Goal: Task Accomplishment & Management: Manage account settings

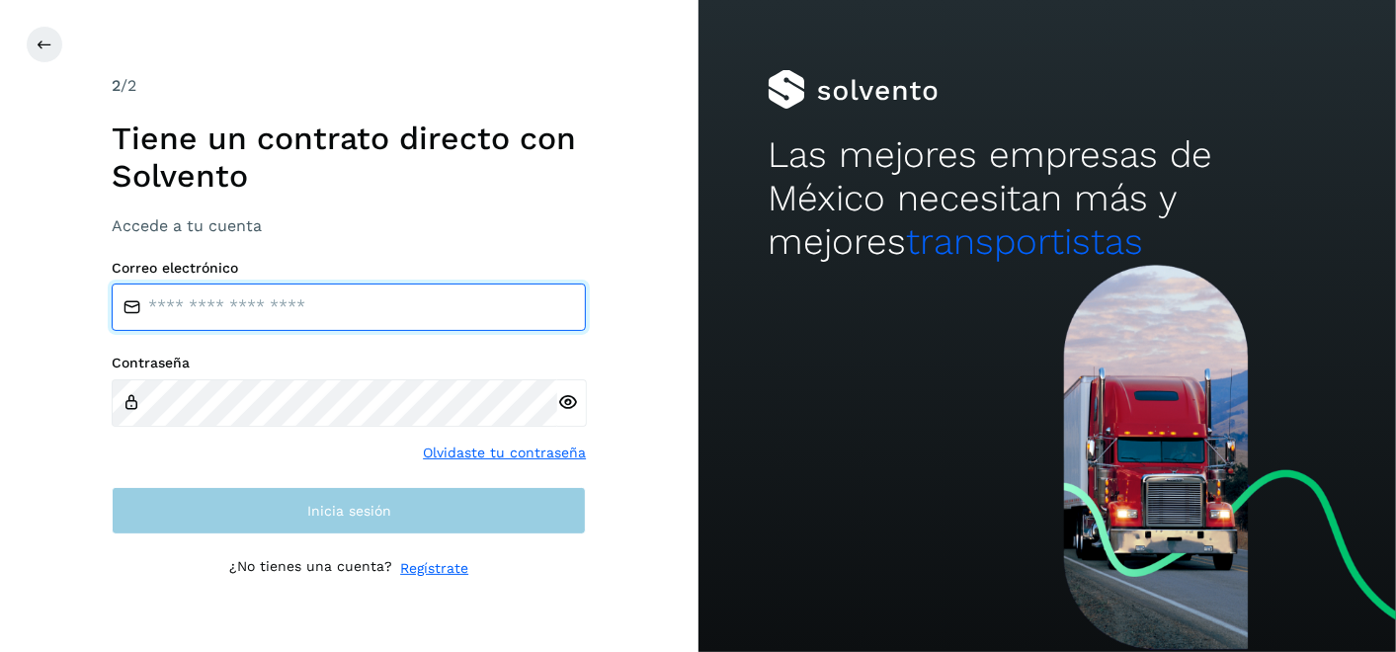
type input "**********"
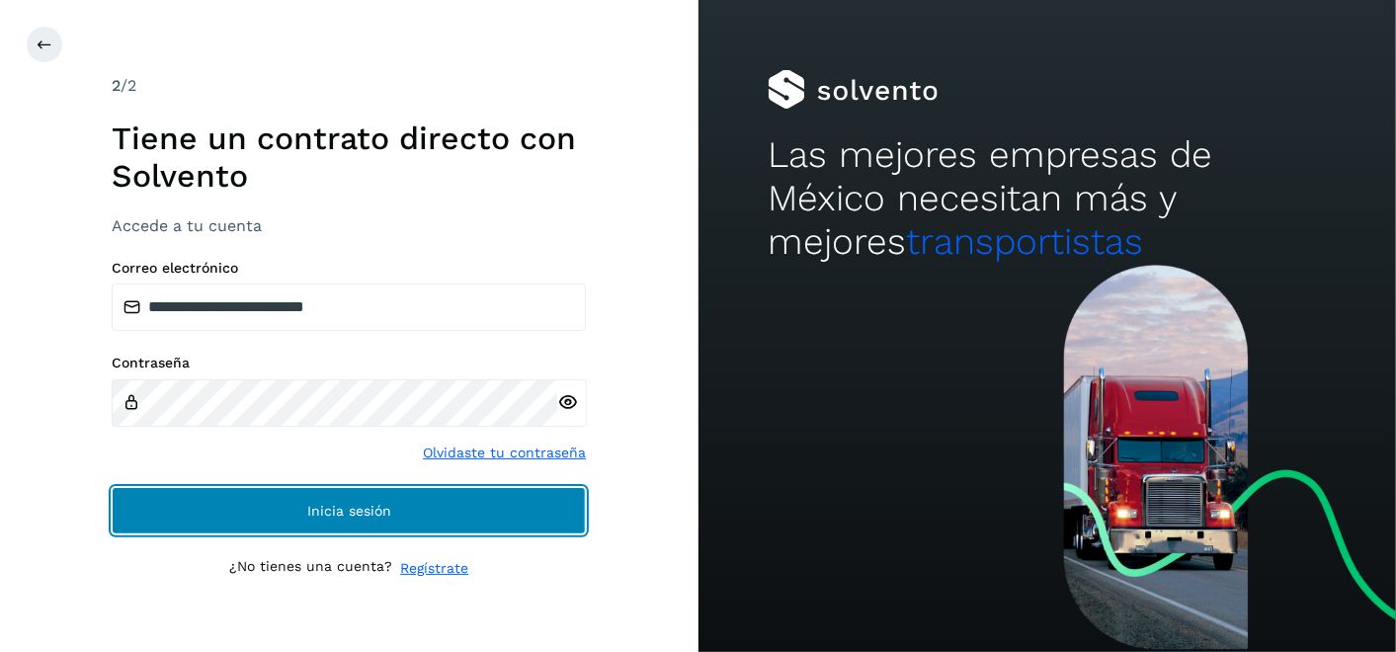
click at [445, 526] on button "Inicia sesión" at bounding box center [349, 510] width 474 height 47
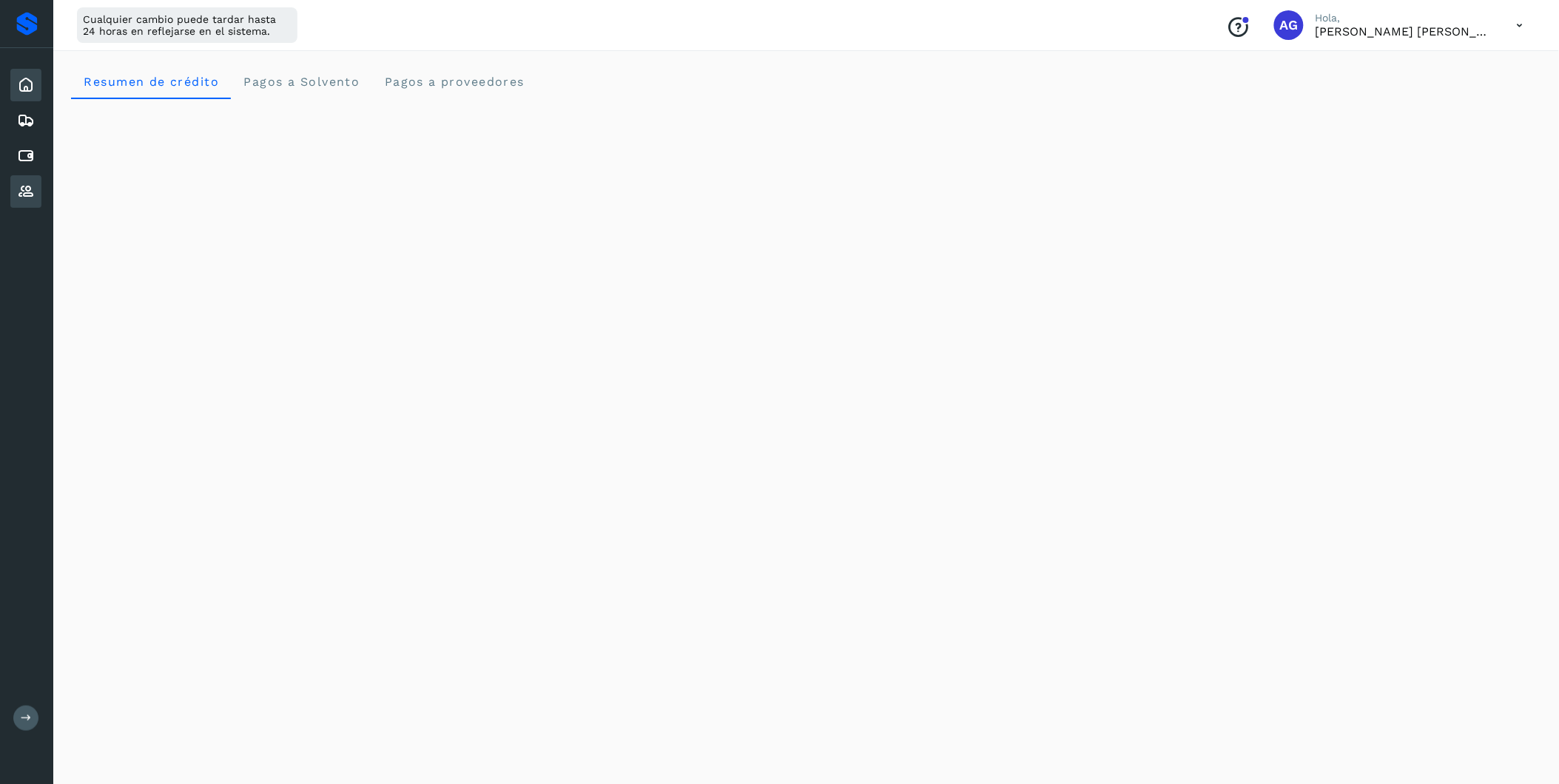
click at [20, 183] on icon at bounding box center [26, 192] width 18 height 18
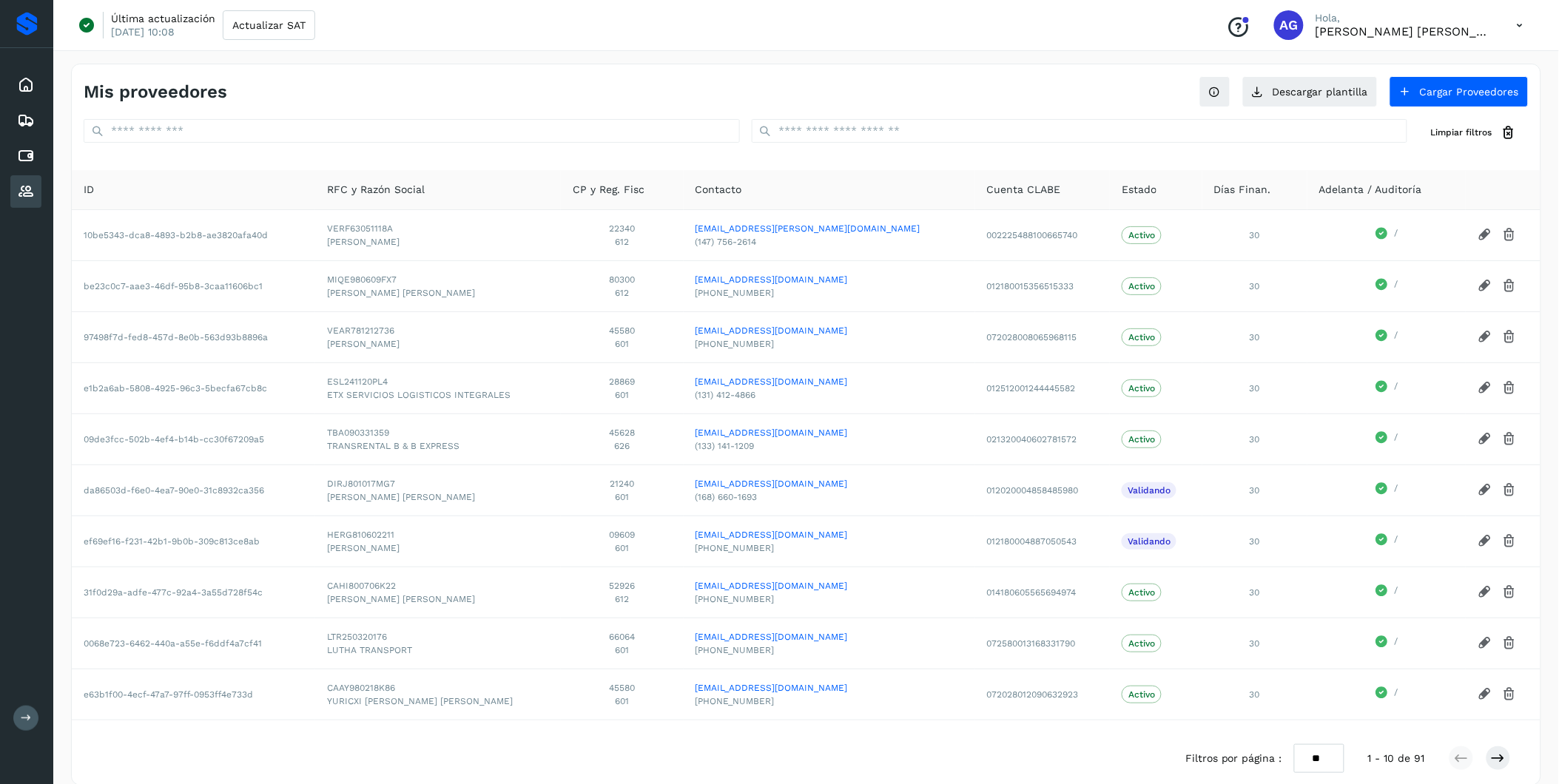
click at [22, 487] on icon at bounding box center [26, 718] width 11 height 11
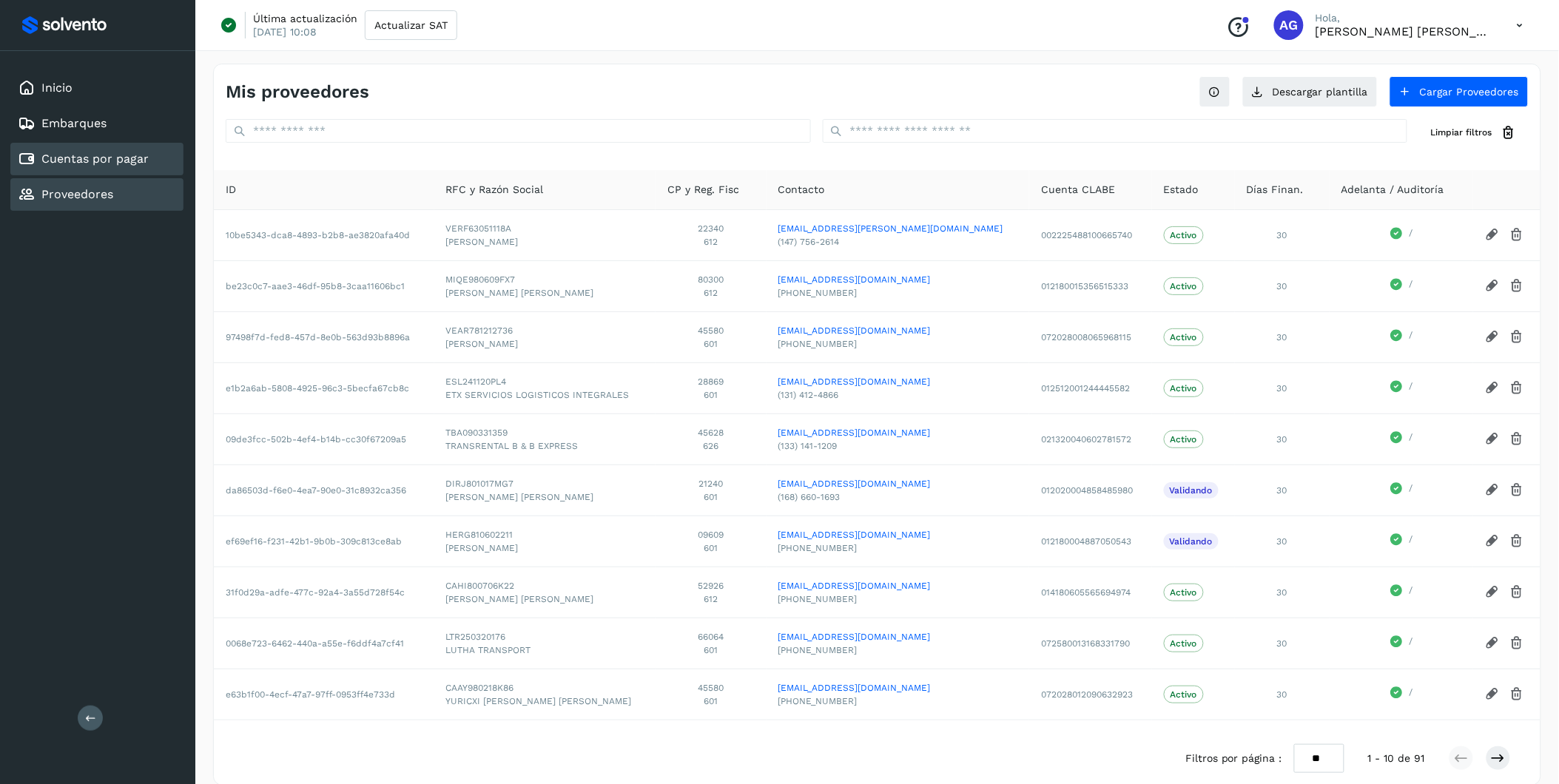
click at [108, 161] on link "Cuentas por pagar" at bounding box center [94, 159] width 107 height 14
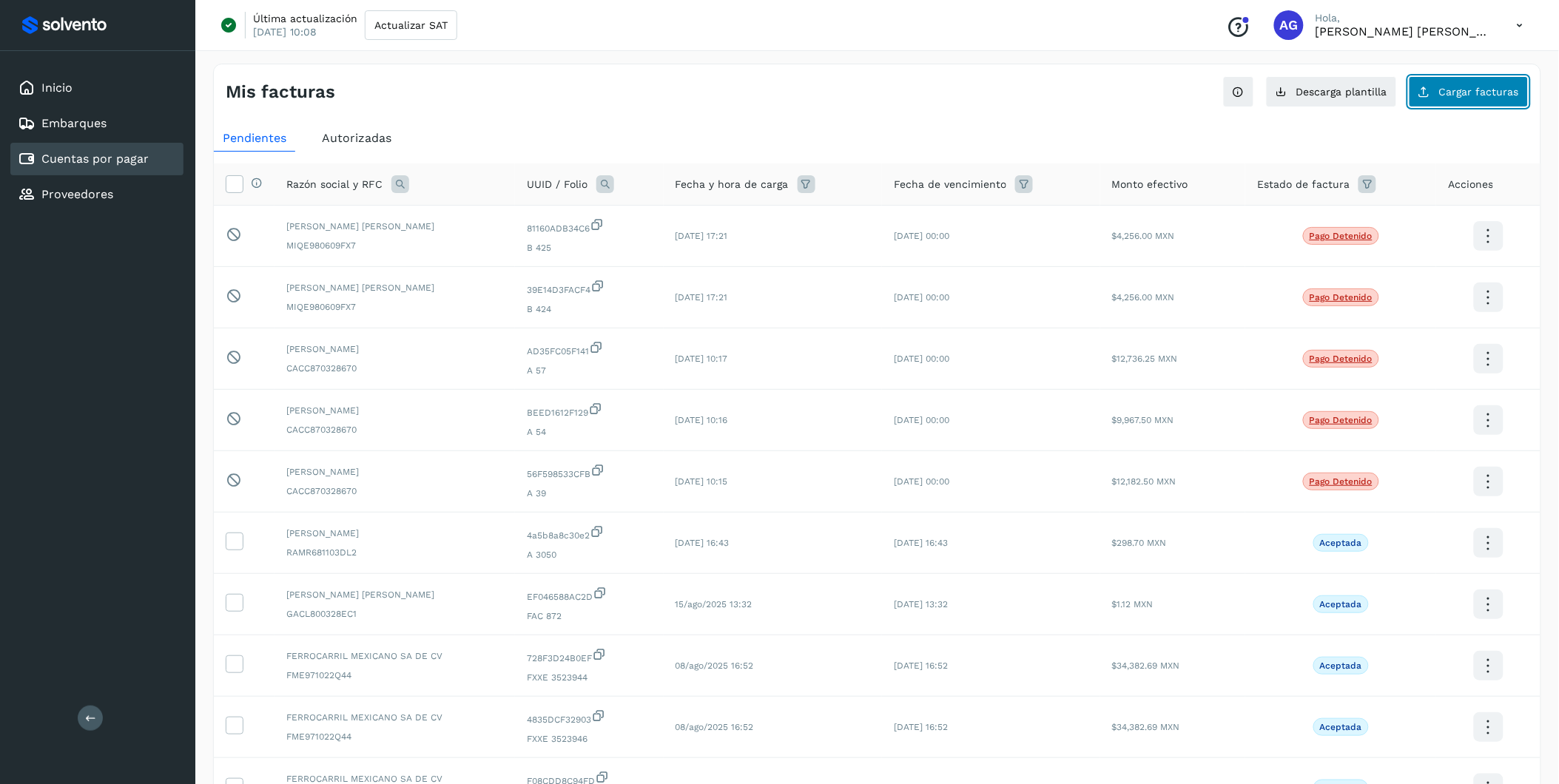
click at [1045, 92] on span "Cargar facturas" at bounding box center [1479, 92] width 80 height 10
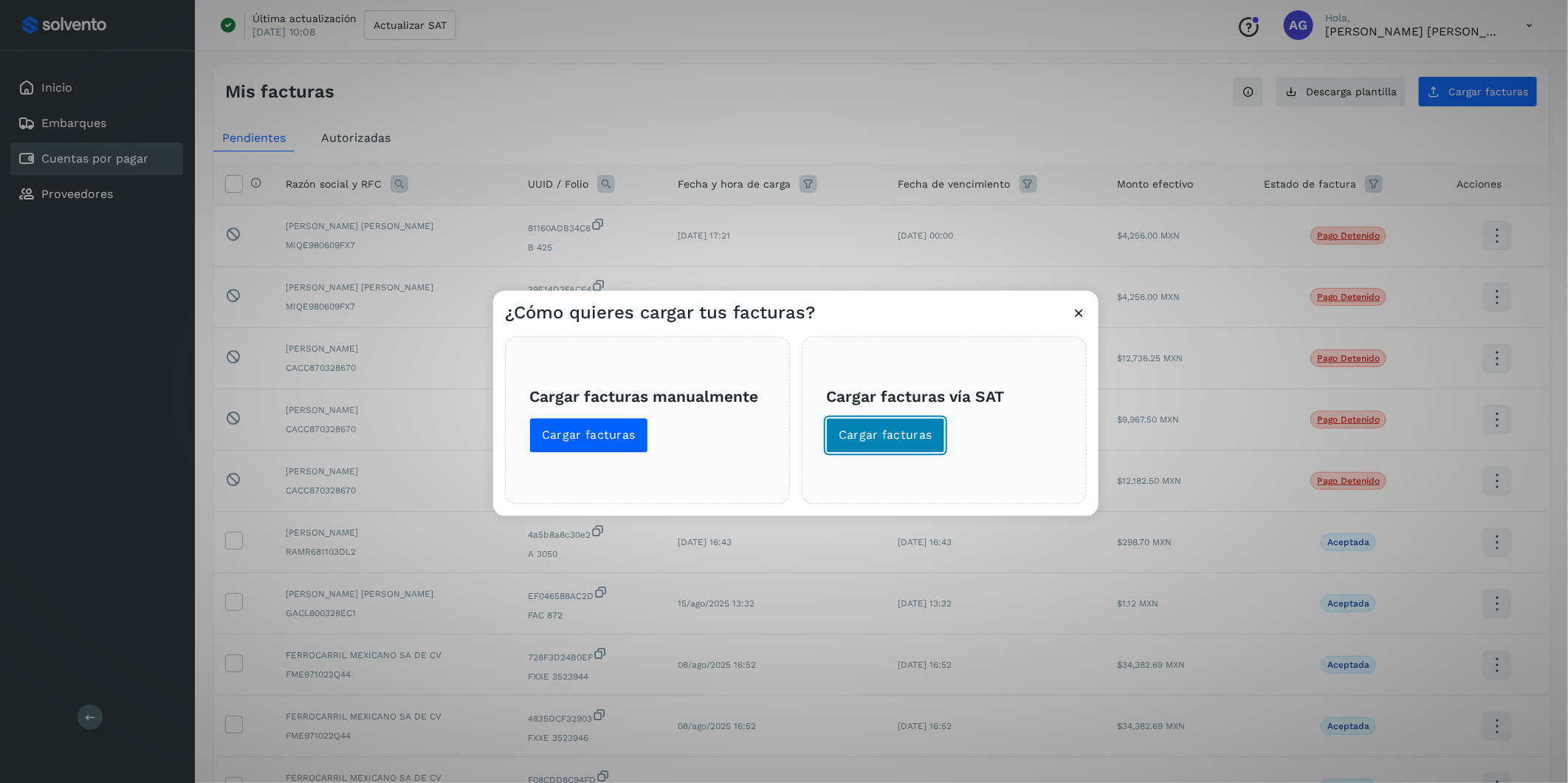
click at [873, 437] on span "Cargar facturas" at bounding box center [885, 436] width 93 height 16
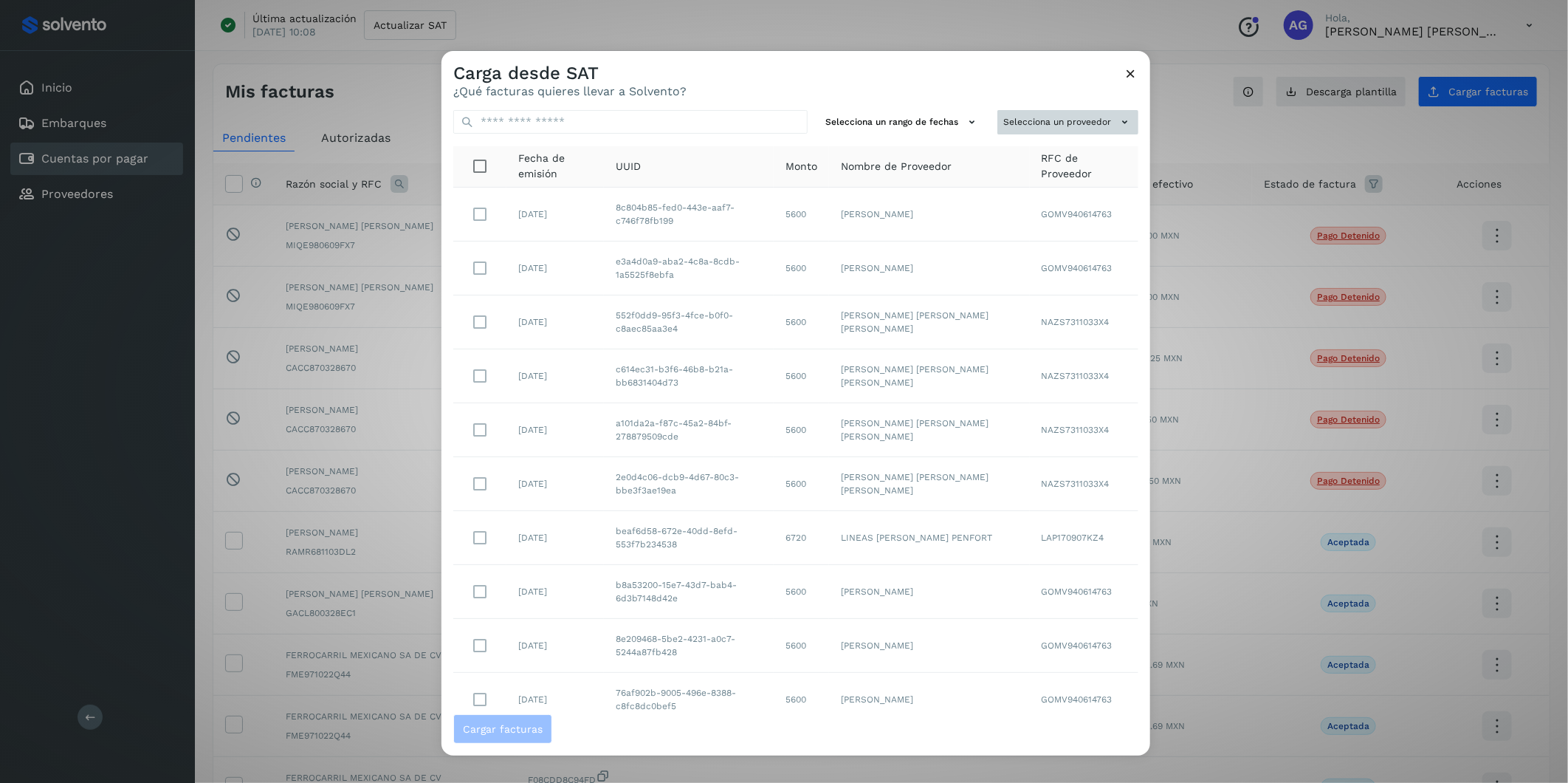
click at [1043, 126] on button "Selecciona un proveedor" at bounding box center [1068, 122] width 141 height 25
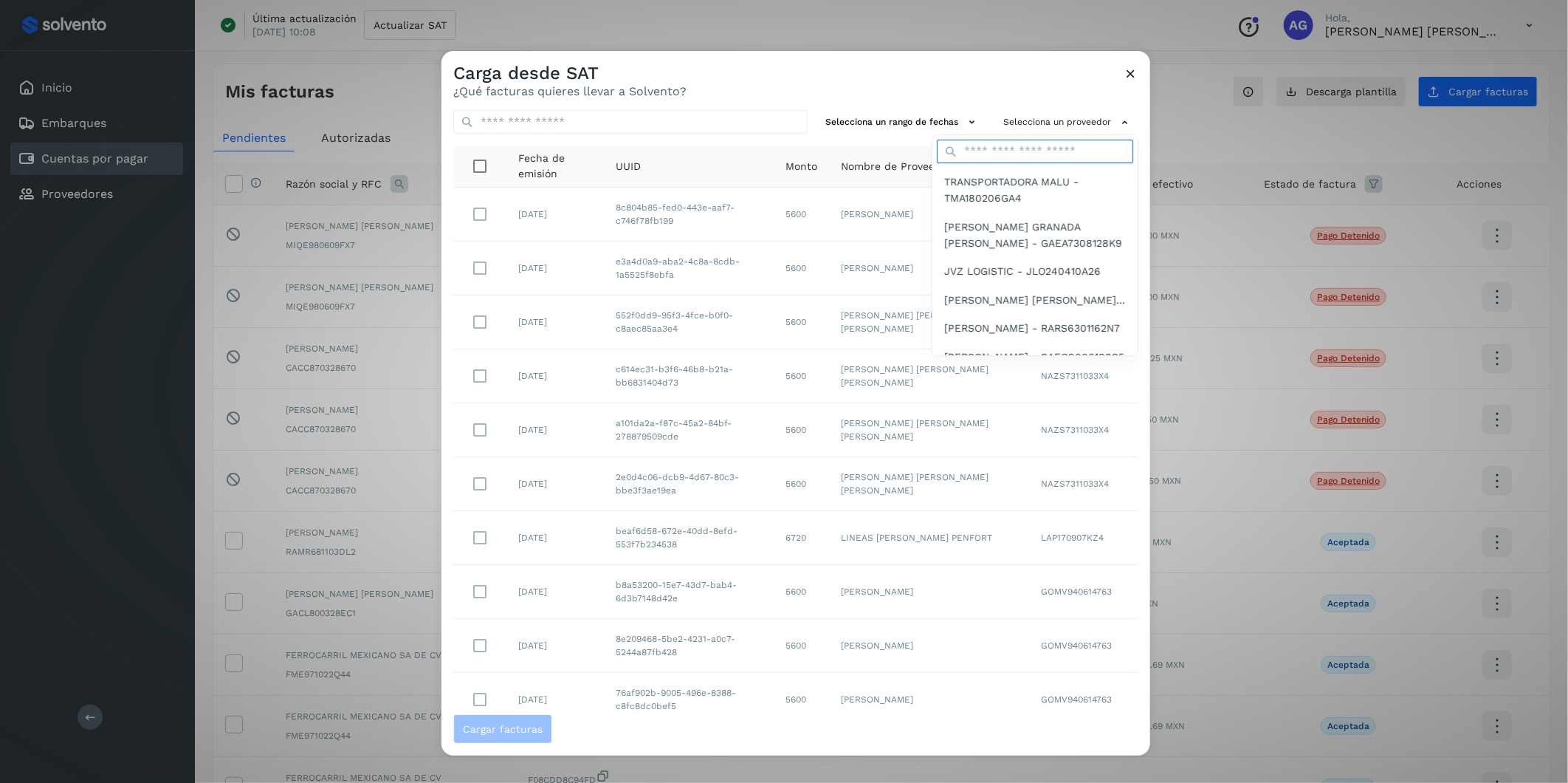
click at [1037, 156] on input "text" at bounding box center [1035, 152] width 197 height 24
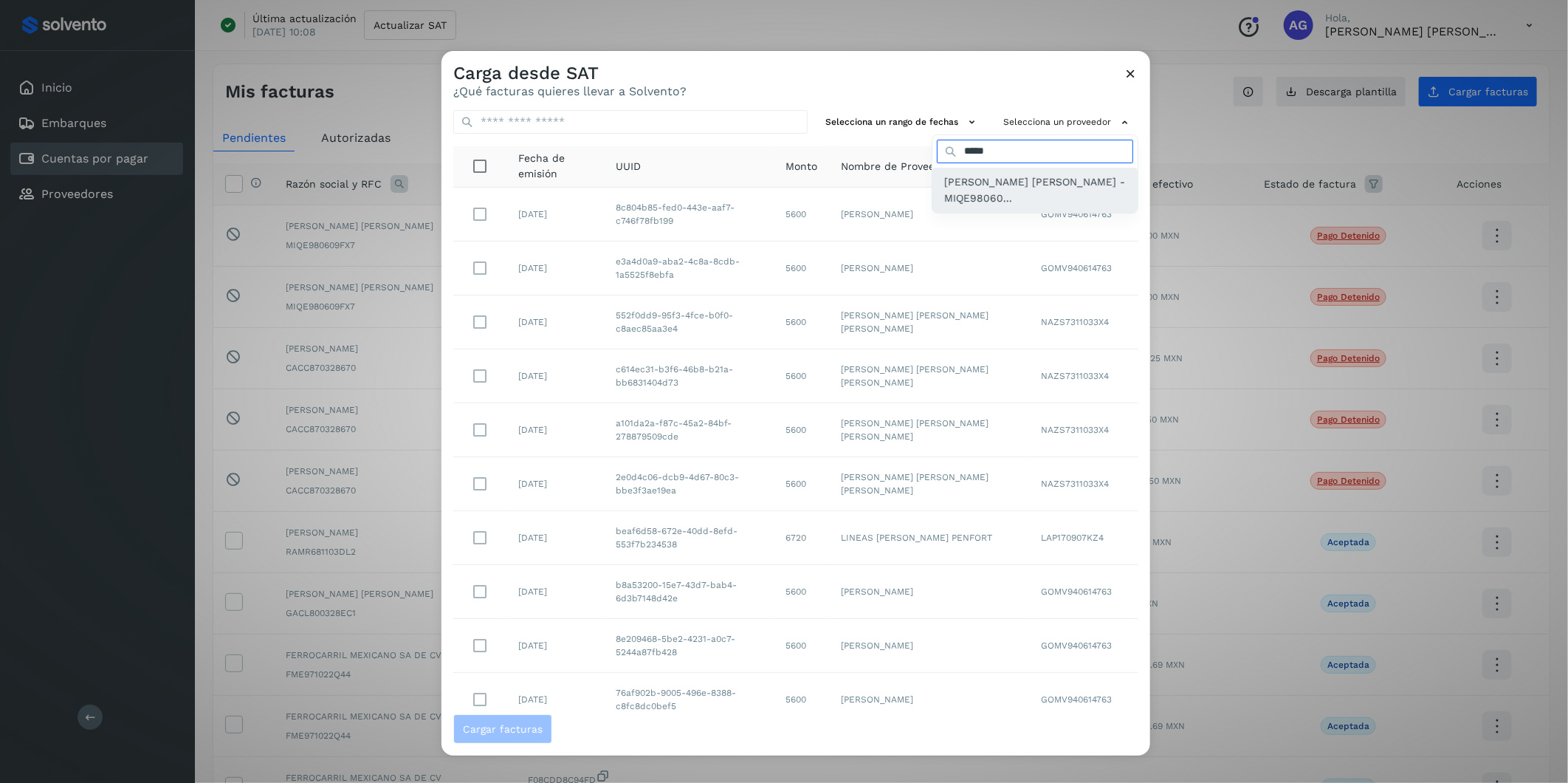
type input "*****"
click at [1036, 185] on span "[PERSON_NAME] [PERSON_NAME] - MIQE98060..." at bounding box center [1034, 190] width 182 height 33
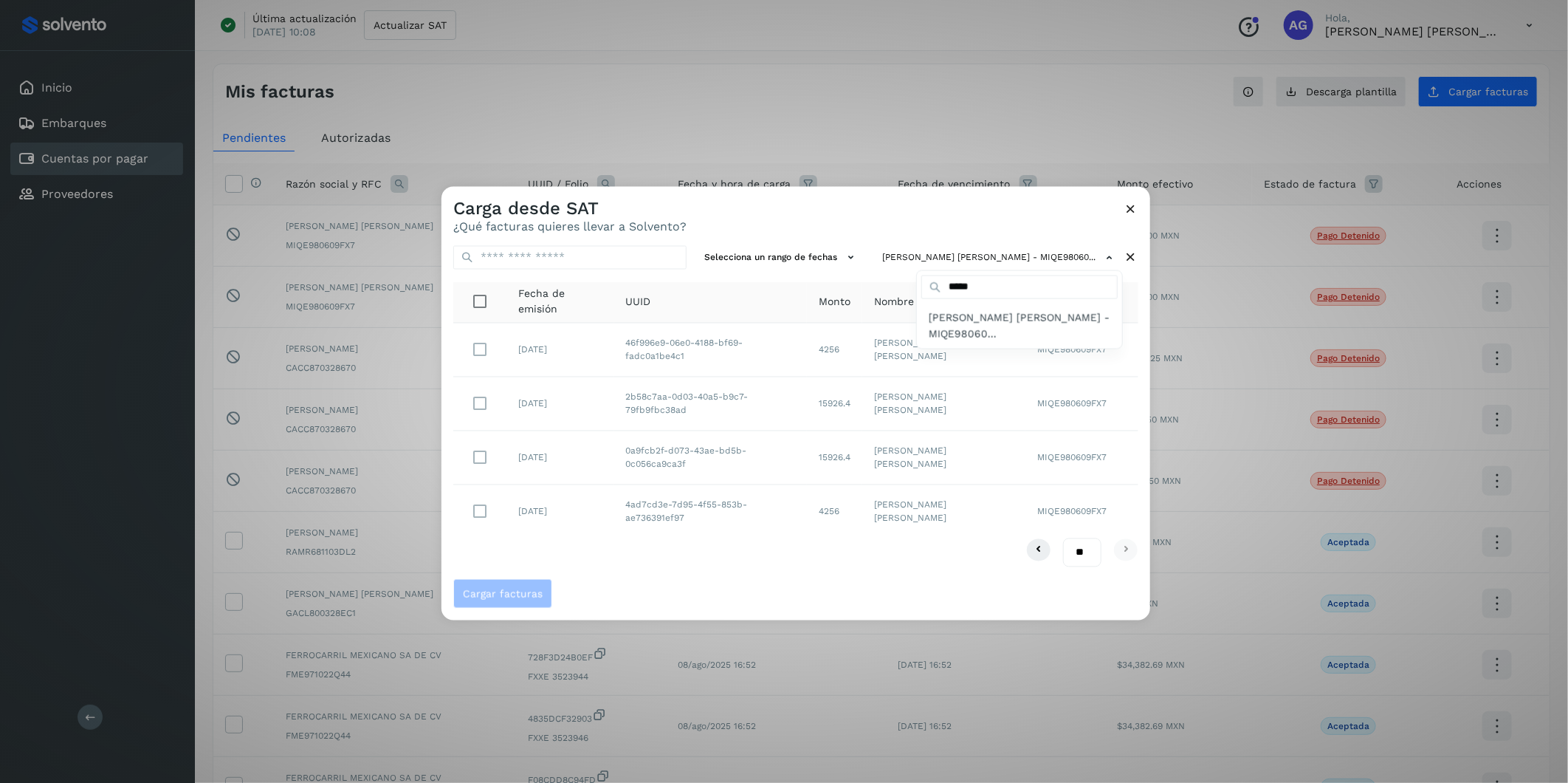
click at [478, 405] on div at bounding box center [1226, 578] width 1568 height 783
click at [491, 487] on button "Cargar facturas" at bounding box center [503, 594] width 99 height 30
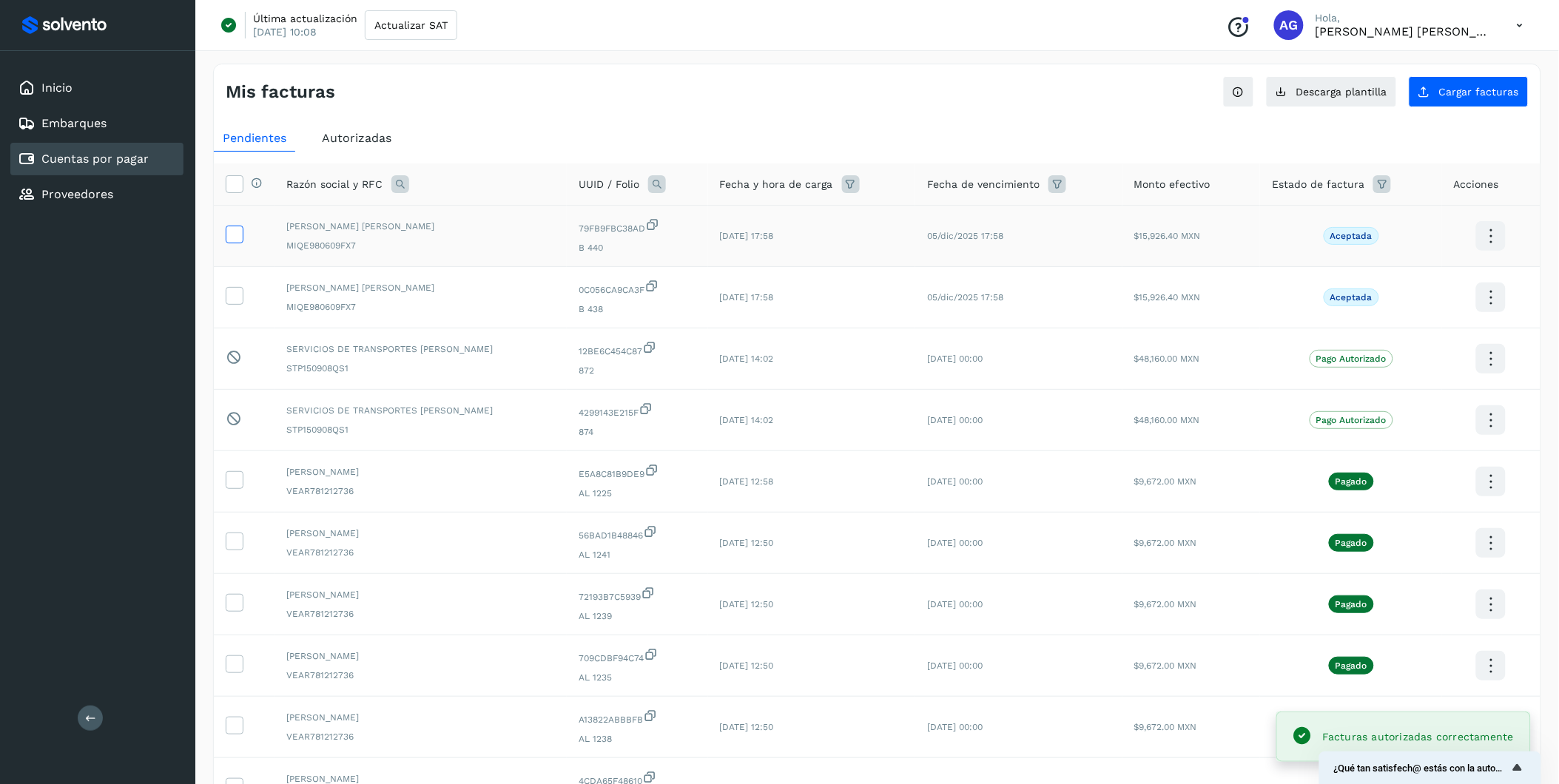
click at [237, 231] on icon at bounding box center [234, 233] width 16 height 16
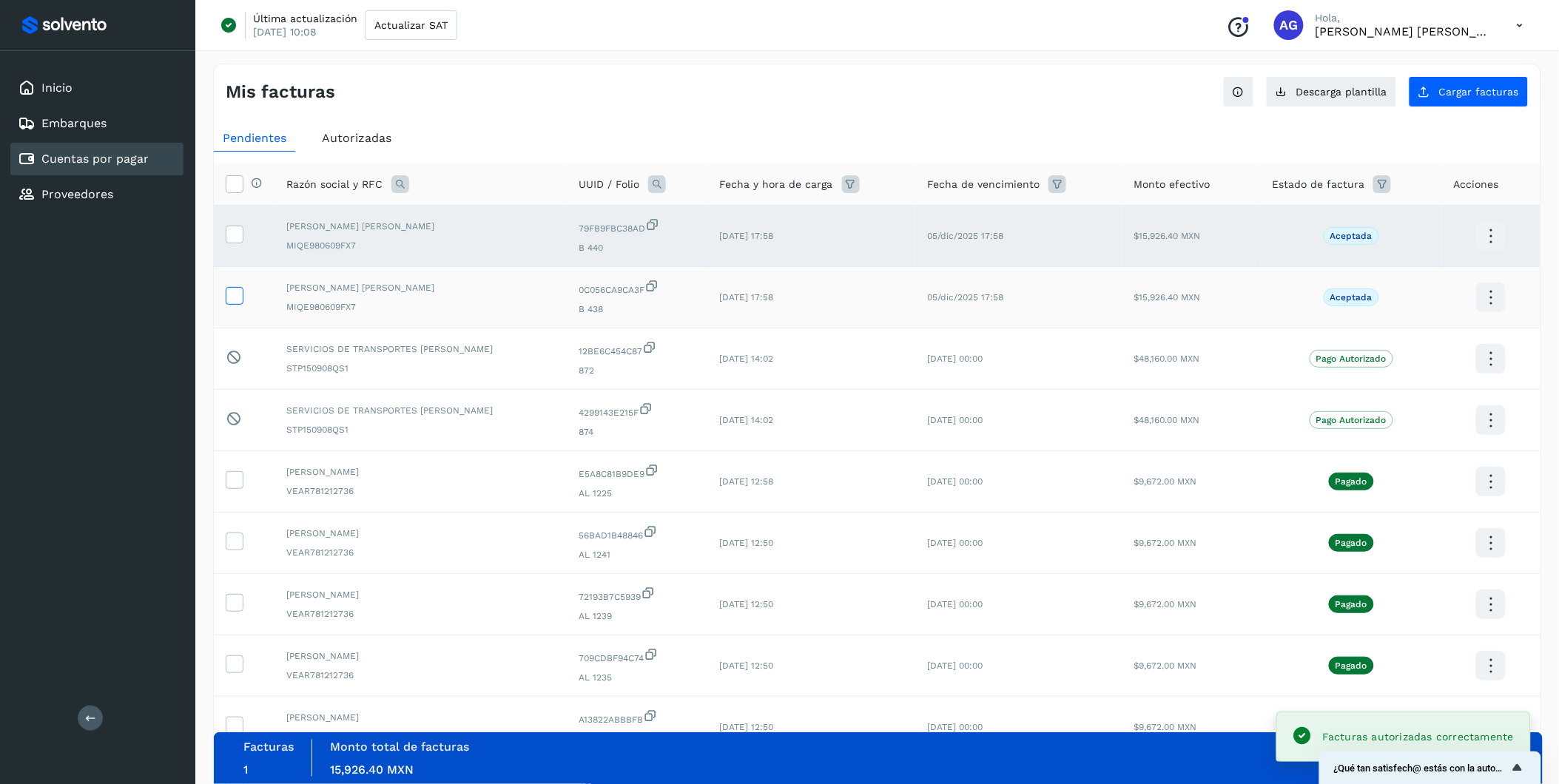
click at [237, 297] on icon at bounding box center [234, 294] width 16 height 16
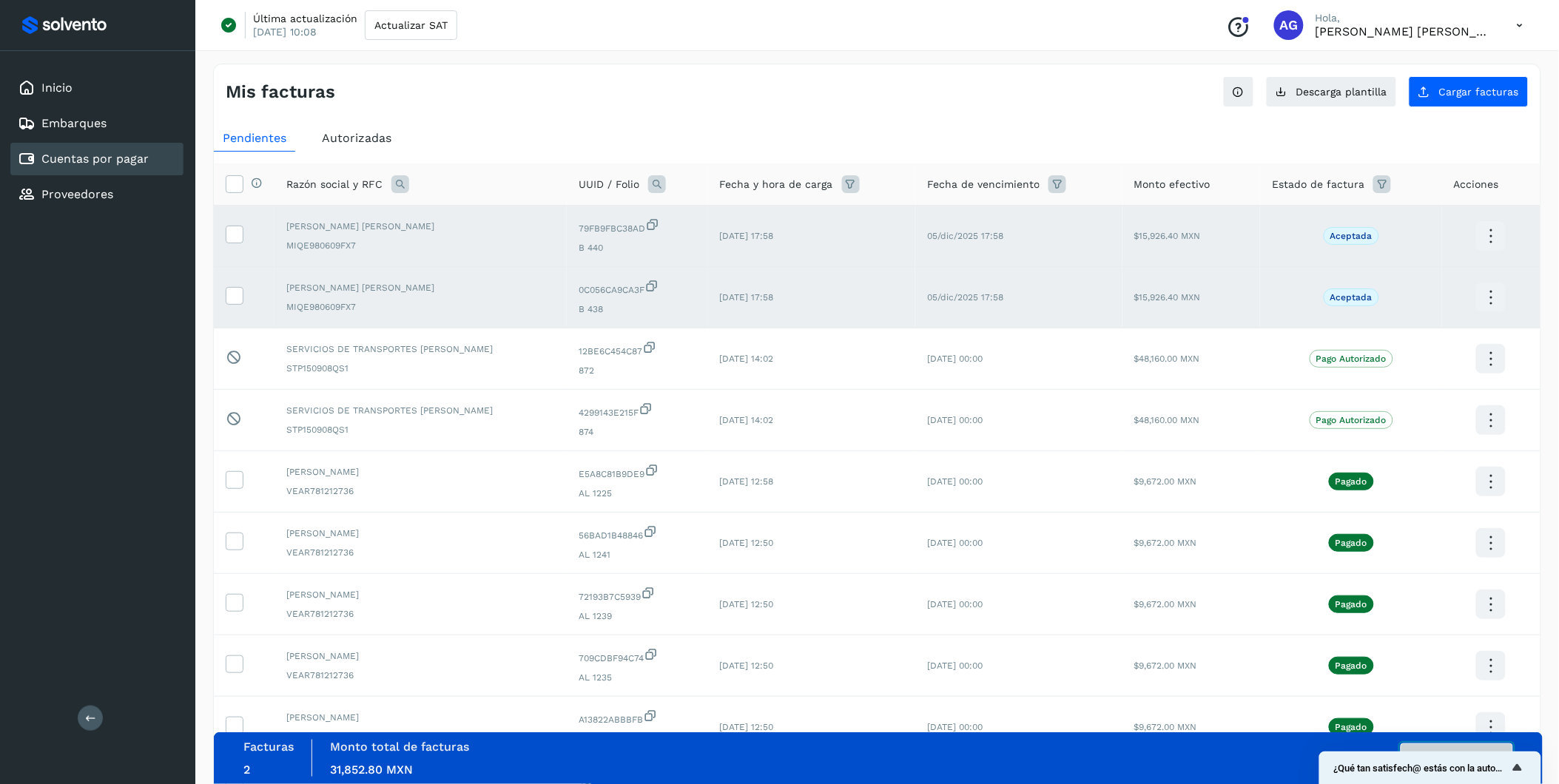
click at [1045, 487] on button "Autorizar facturas" at bounding box center [1457, 759] width 112 height 30
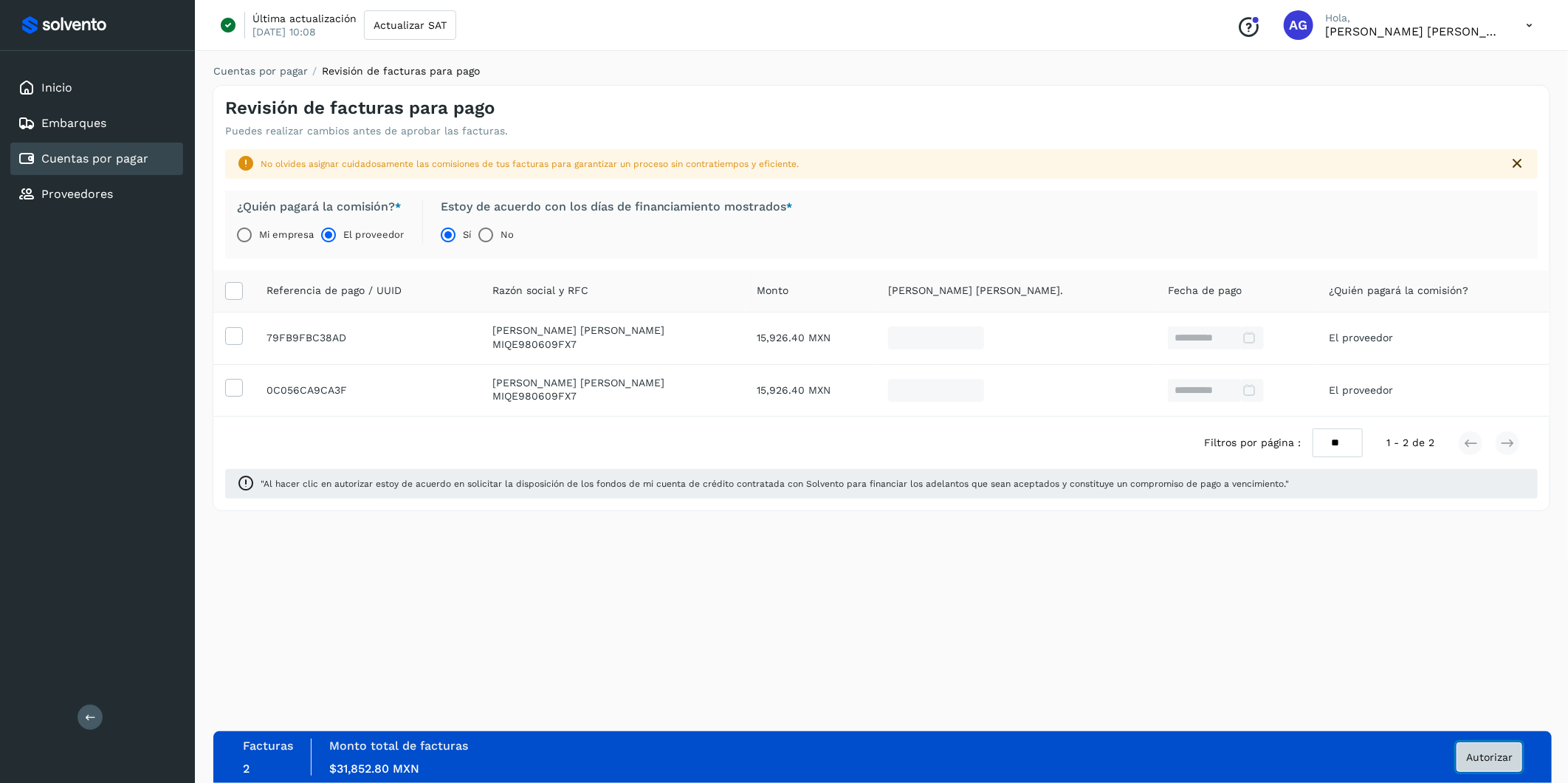
click at [1043, 487] on button "Autorizar" at bounding box center [1490, 758] width 66 height 30
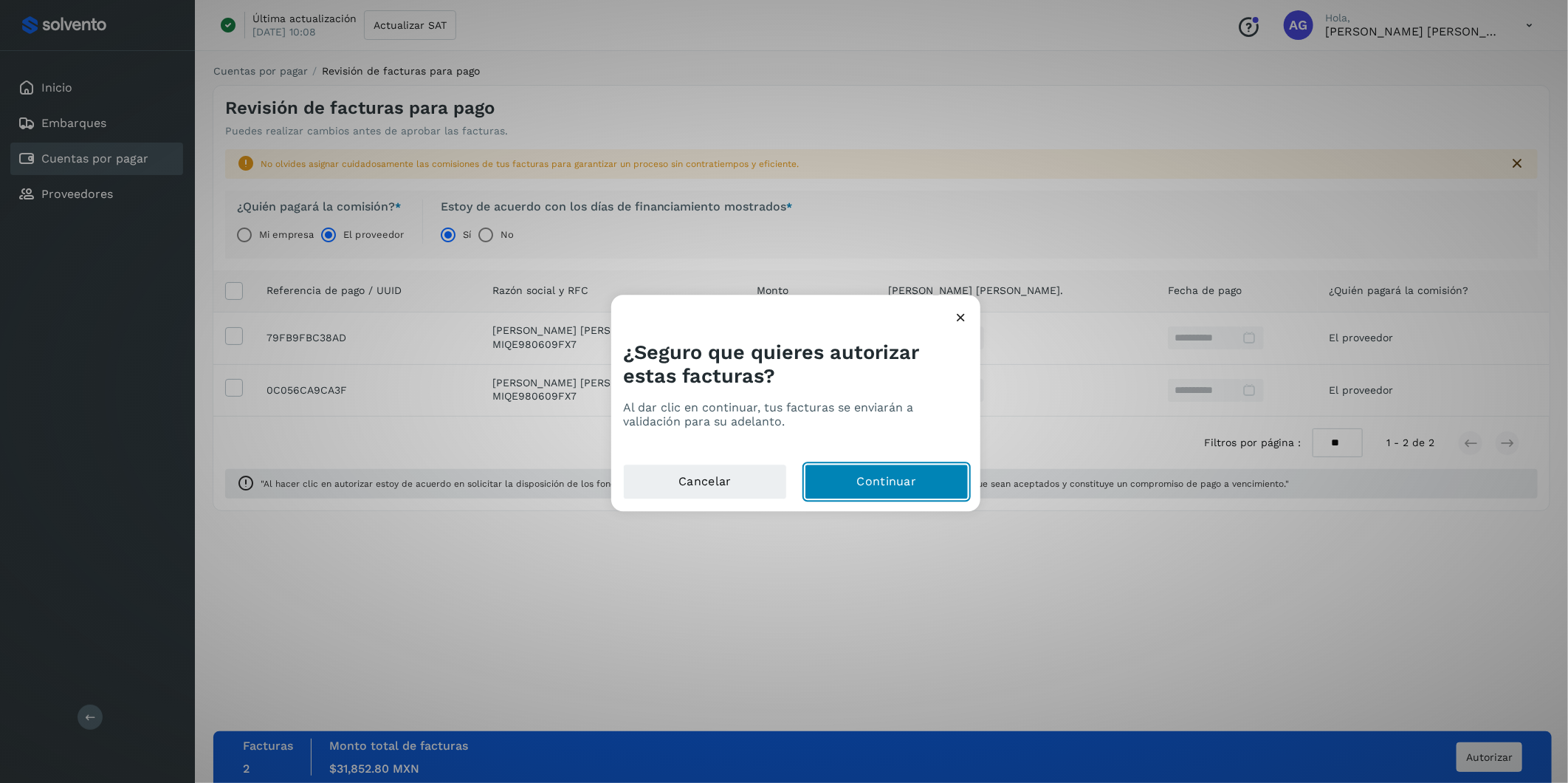
click at [945, 487] on button "Continuar" at bounding box center [886, 482] width 164 height 35
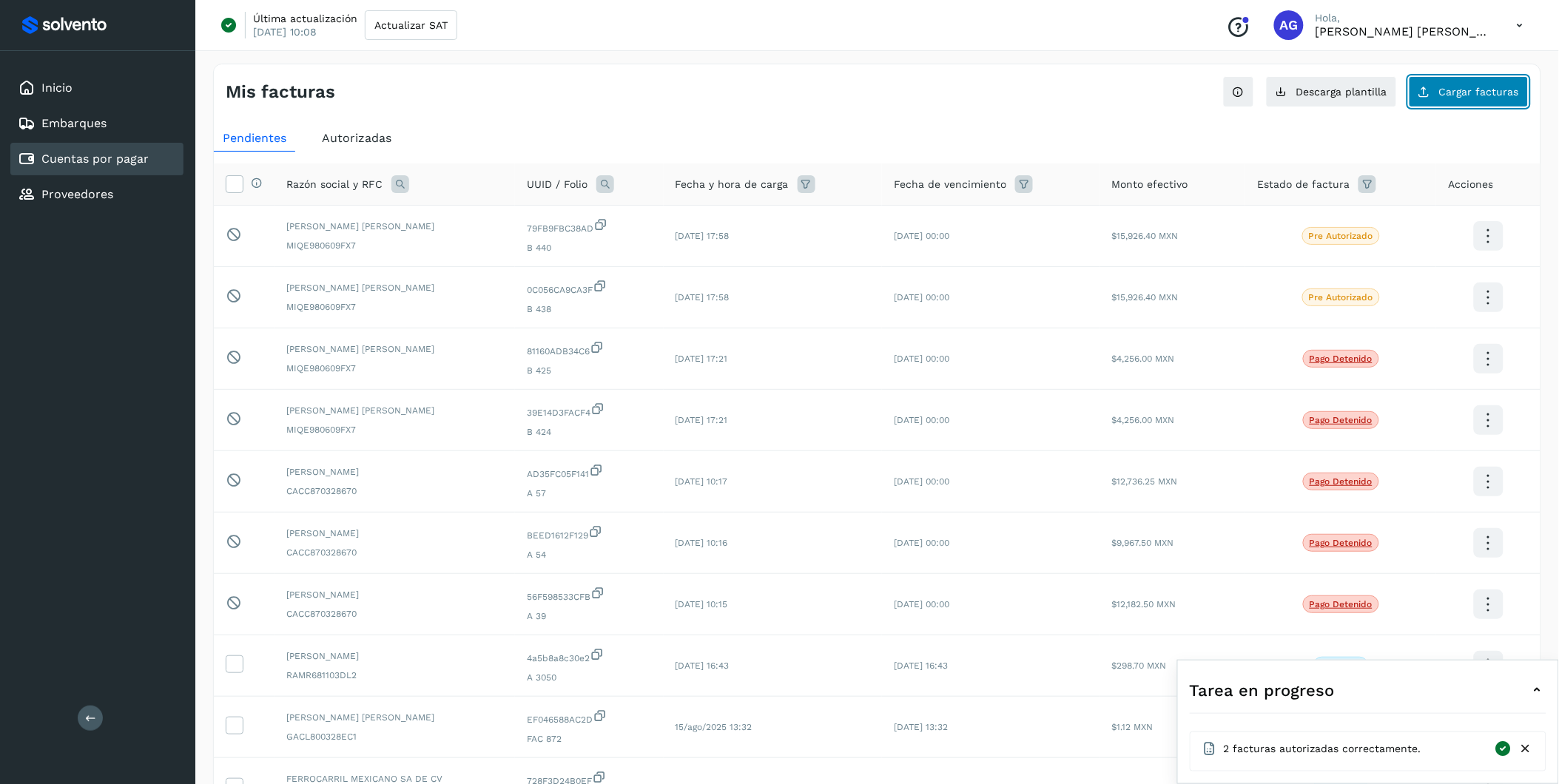
click at [1045, 88] on button "Cargar facturas" at bounding box center [1469, 91] width 120 height 31
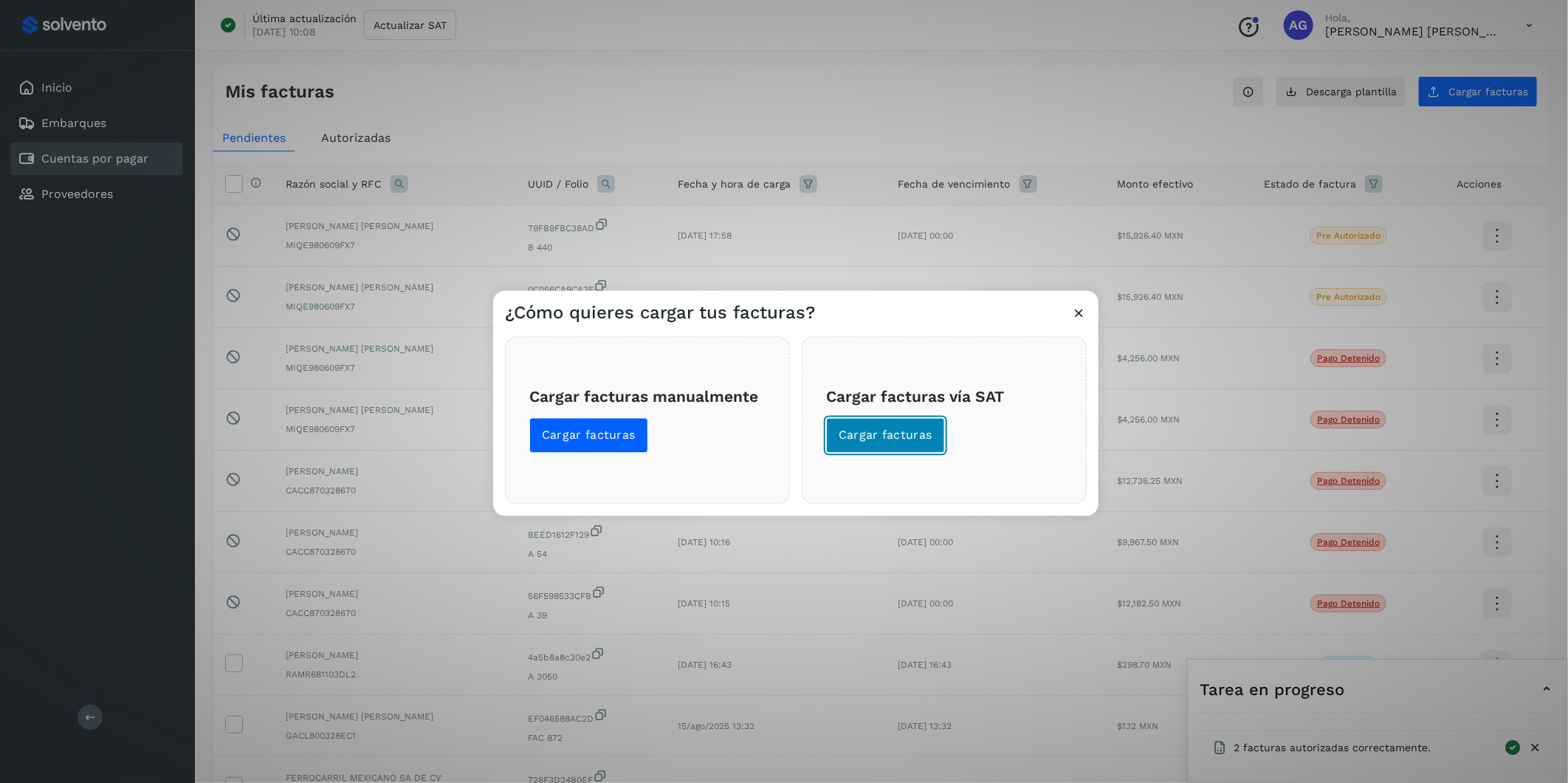
click at [886, 432] on span "Cargar facturas" at bounding box center [885, 436] width 93 height 16
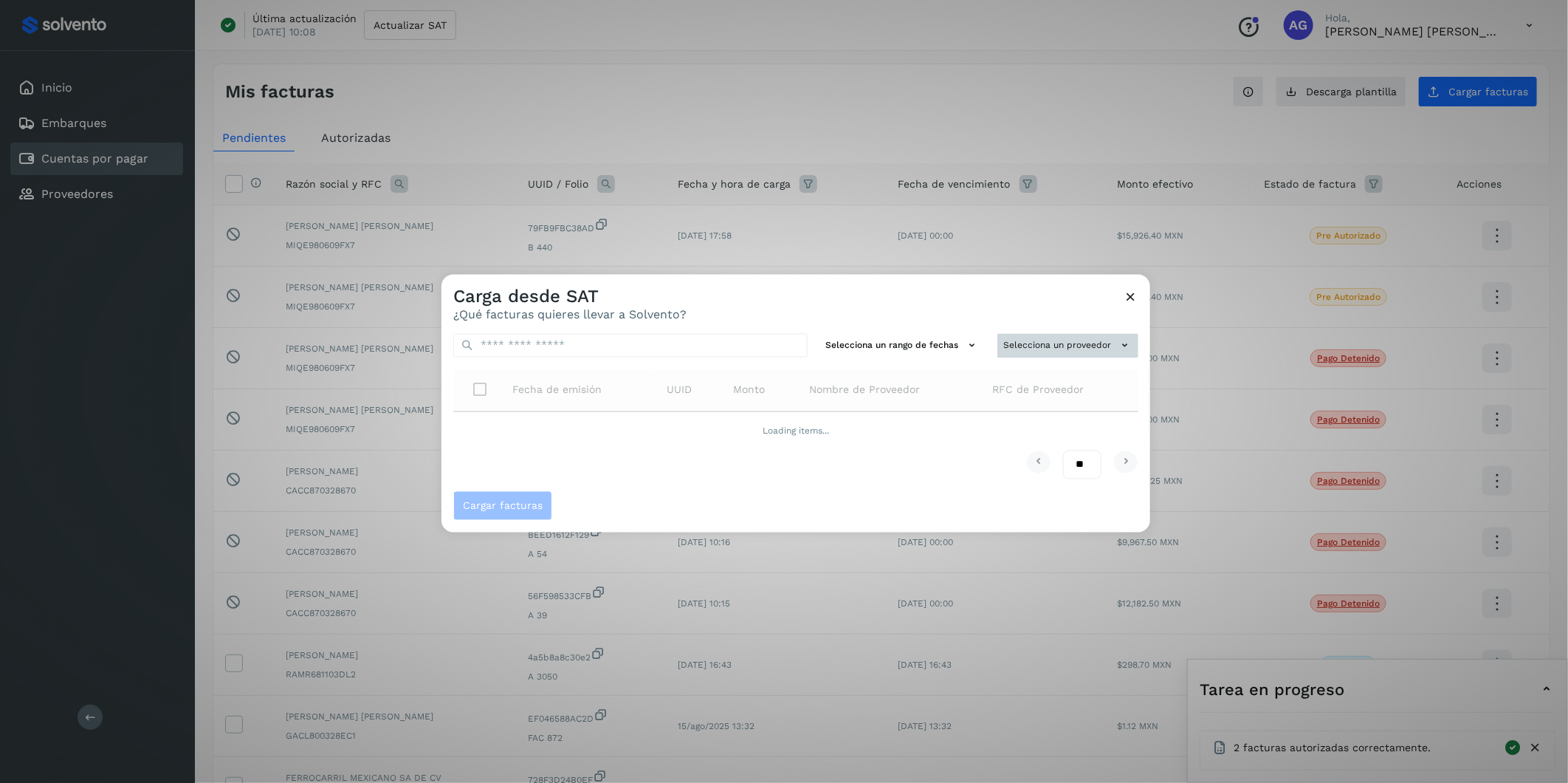
click at [1036, 345] on button "Selecciona un proveedor" at bounding box center [1068, 346] width 141 height 25
click at [1043, 380] on input "text" at bounding box center [1043, 375] width 181 height 24
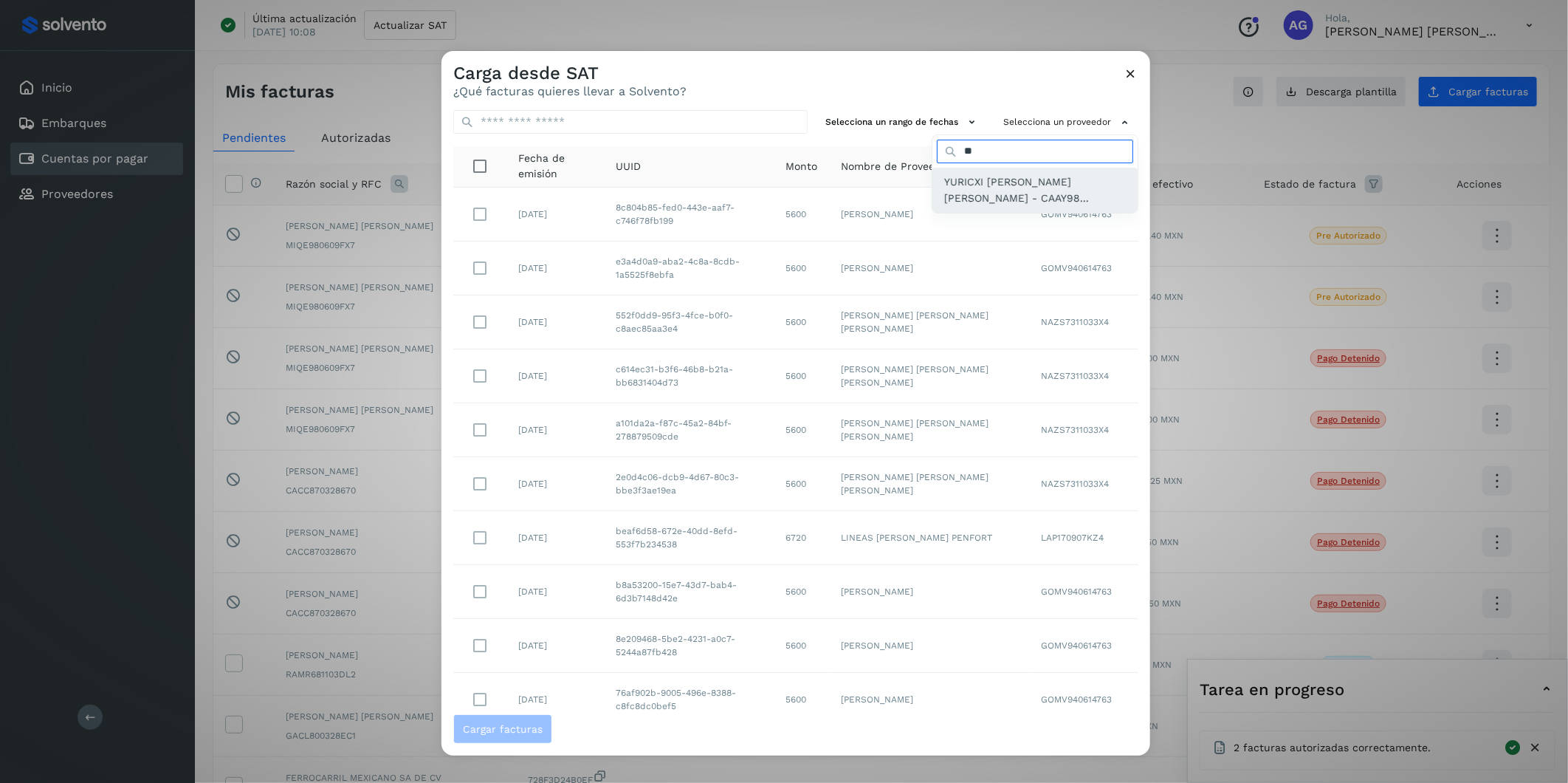
type input "**"
click at [1008, 180] on span "YURICXI [PERSON_NAME] [PERSON_NAME] - CAAY98..." at bounding box center [1034, 190] width 182 height 33
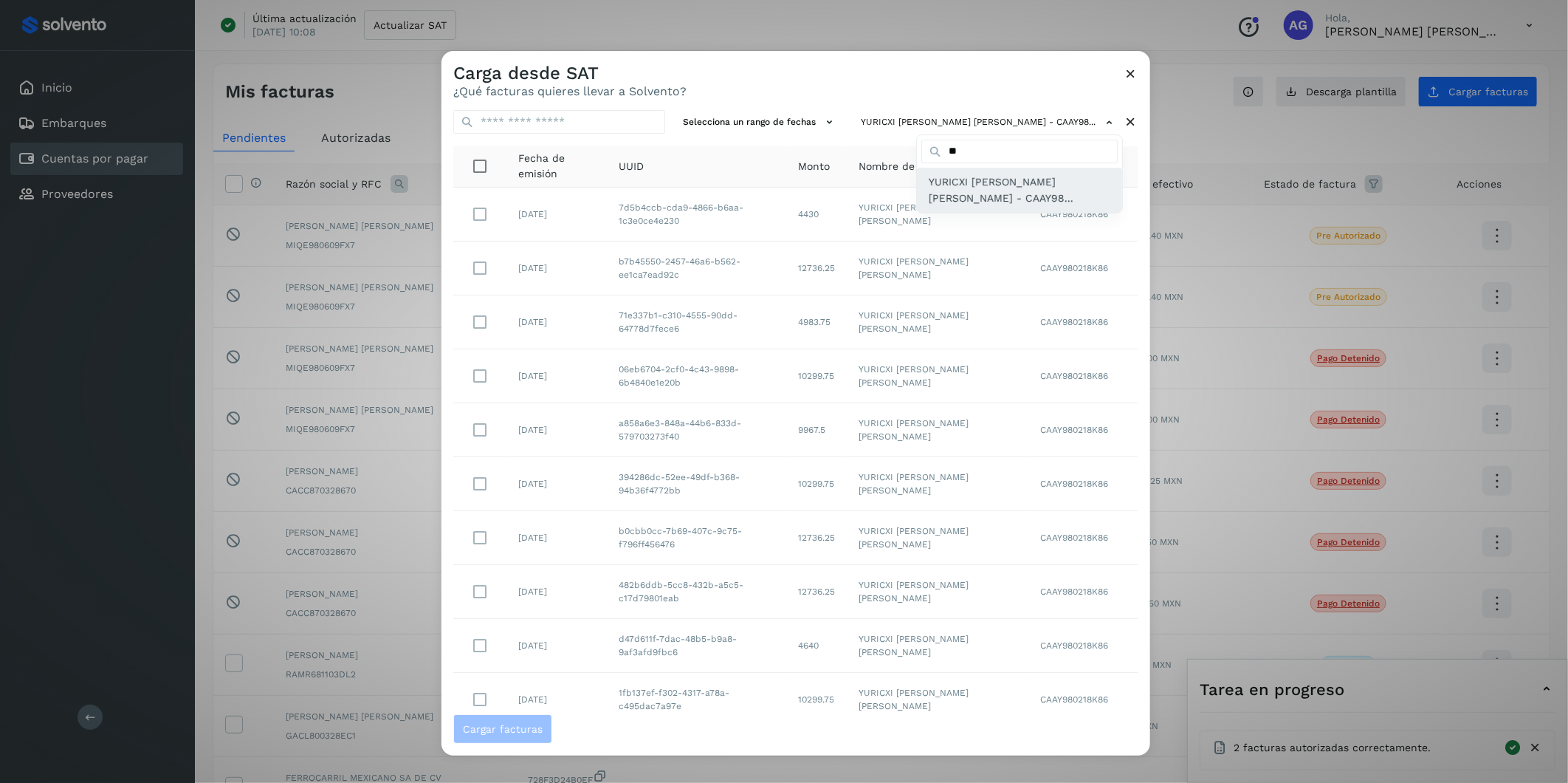
click at [984, 186] on span "YURICXI [PERSON_NAME] [PERSON_NAME] - CAAY98..." at bounding box center [1019, 190] width 182 height 33
click at [806, 123] on div at bounding box center [1226, 442] width 1568 height 783
click at [810, 129] on button "Selecciona un rango de fechas" at bounding box center [760, 122] width 166 height 25
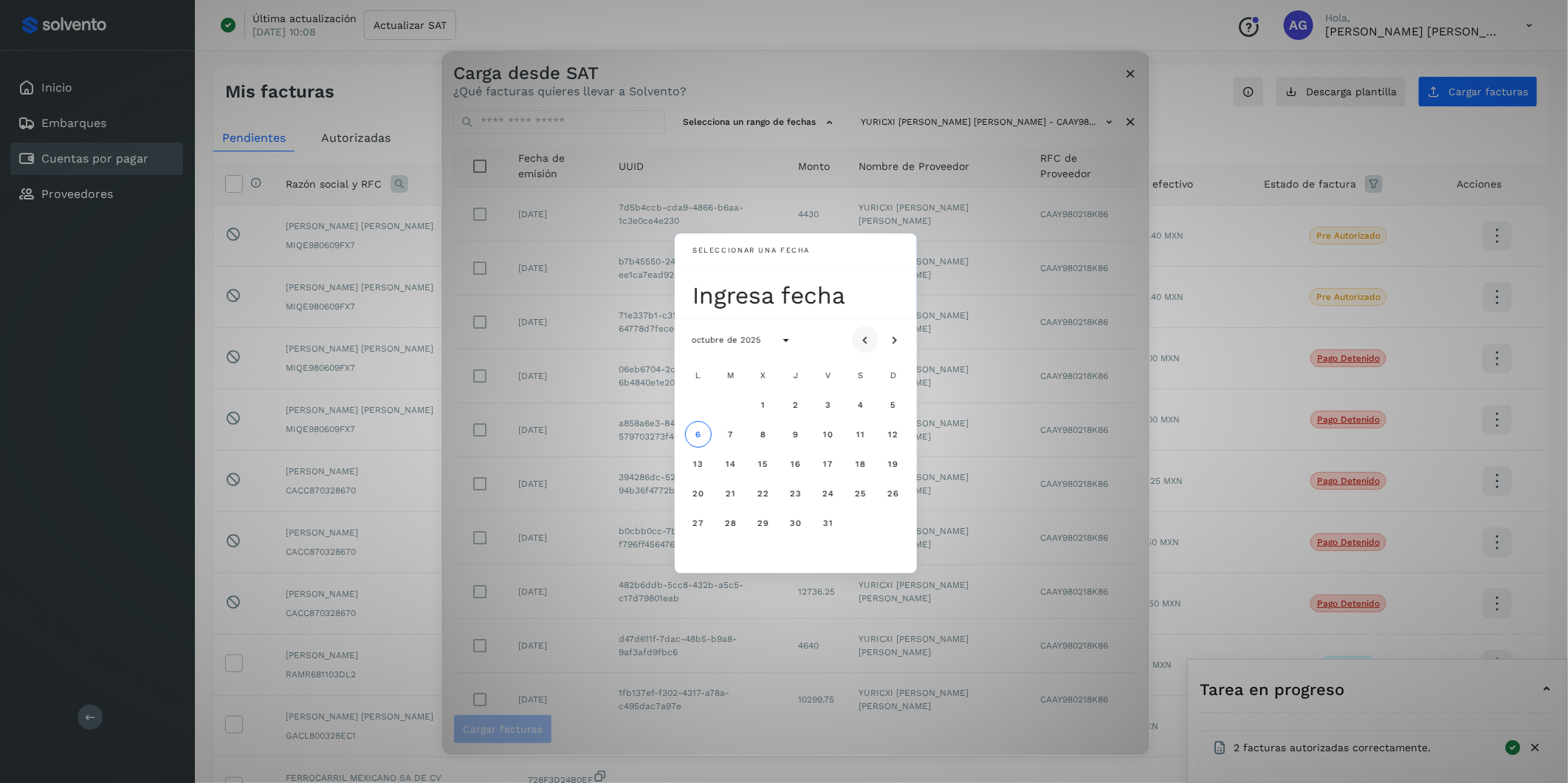
click at [868, 334] on icon "Mes anterior" at bounding box center [865, 341] width 15 height 15
drag, startPoint x: 784, startPoint y: 488, endPoint x: 752, endPoint y: 507, distance: 37.2
click at [774, 487] on div "L M X J V S D 1 2 3 4 5 6 7 8 9 10 11 12 13 14 15 16 17 18 19 20 21 22 23 24 25…" at bounding box center [796, 464] width 224 height 207
click at [763, 487] on span "24" at bounding box center [763, 494] width 13 height 10
click at [794, 487] on span "25" at bounding box center [795, 494] width 13 height 10
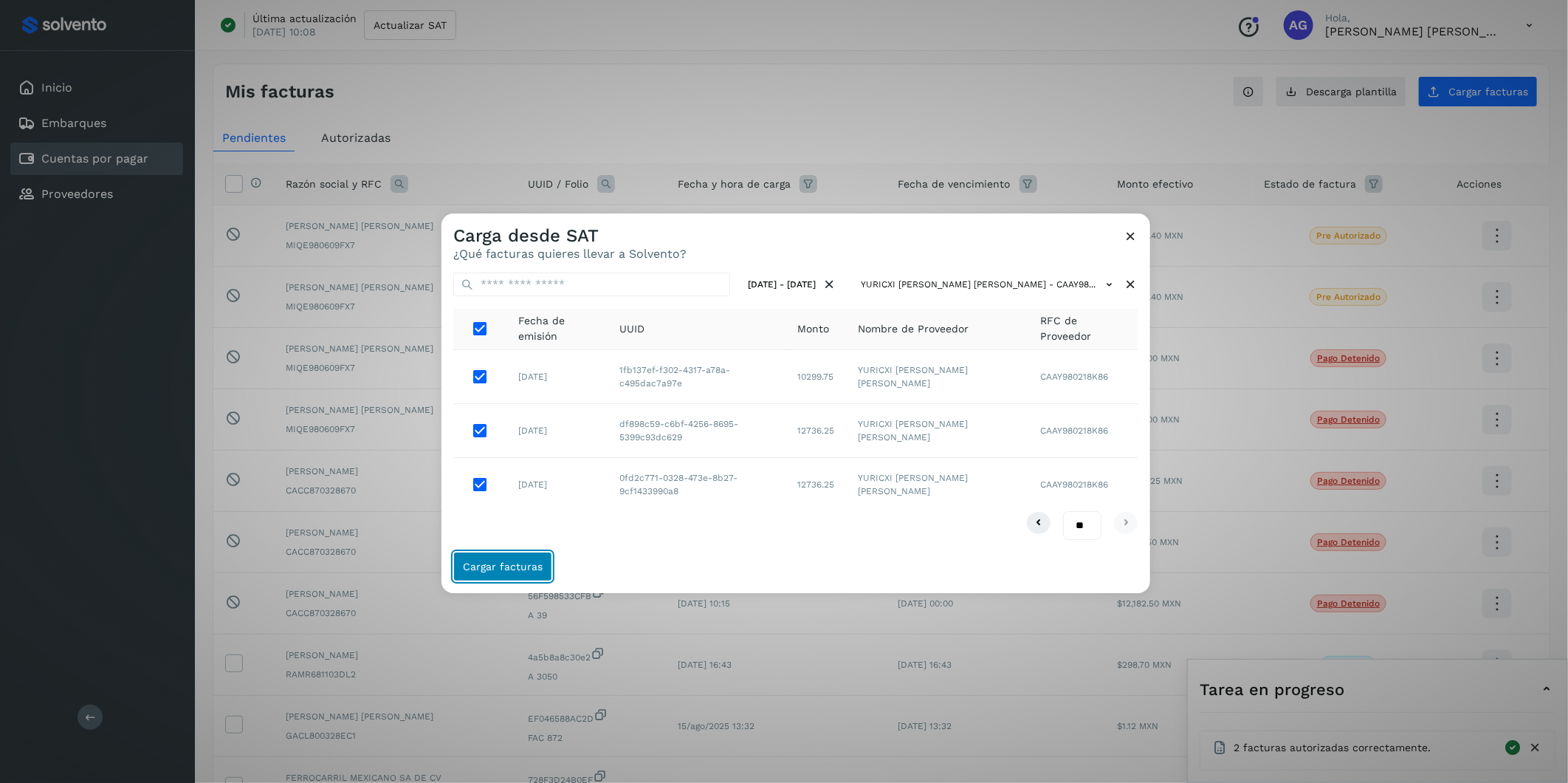
click at [521, 487] on span "Cargar facturas" at bounding box center [502, 567] width 80 height 10
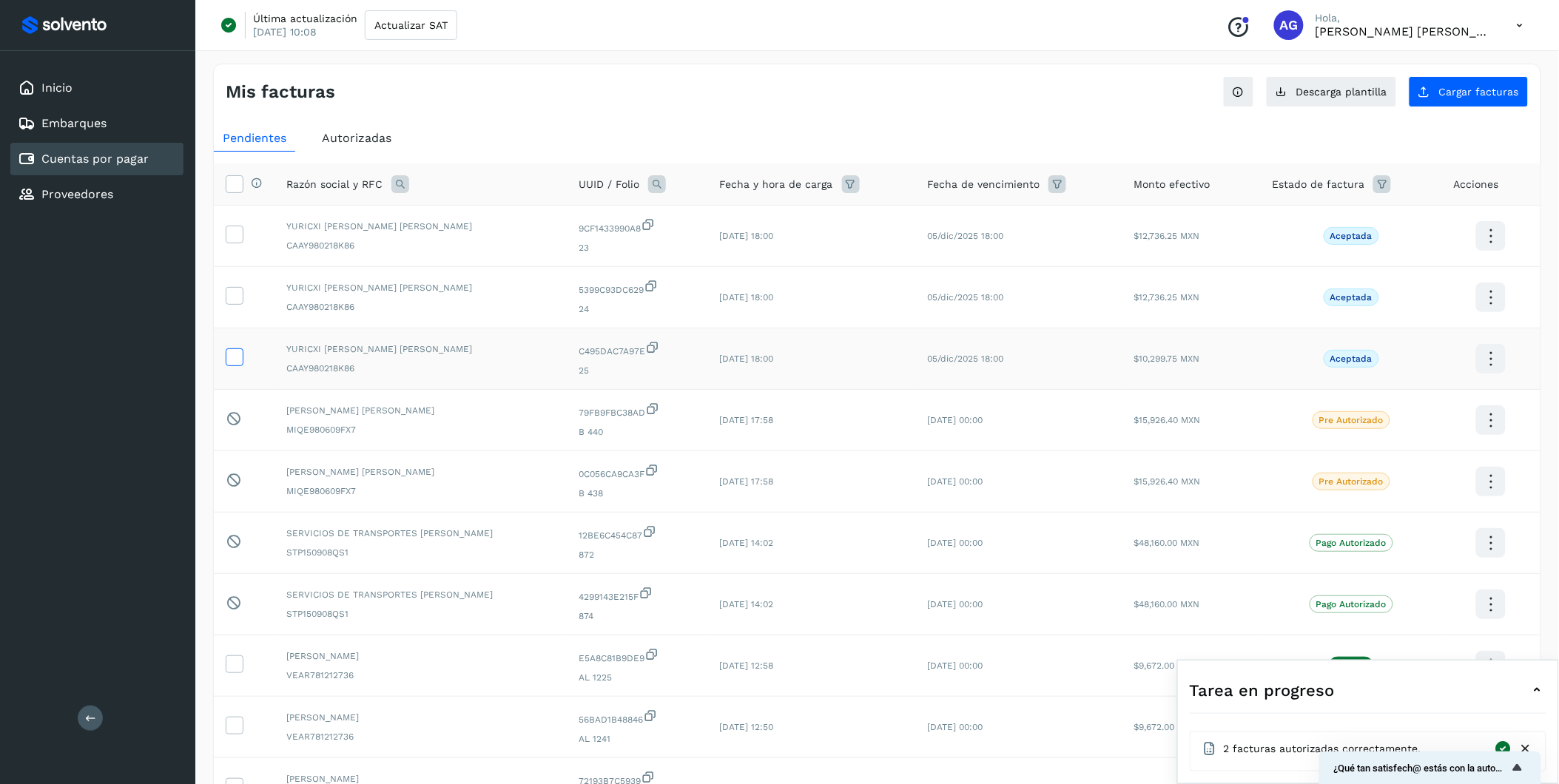
click at [235, 359] on icon at bounding box center [234, 356] width 16 height 16
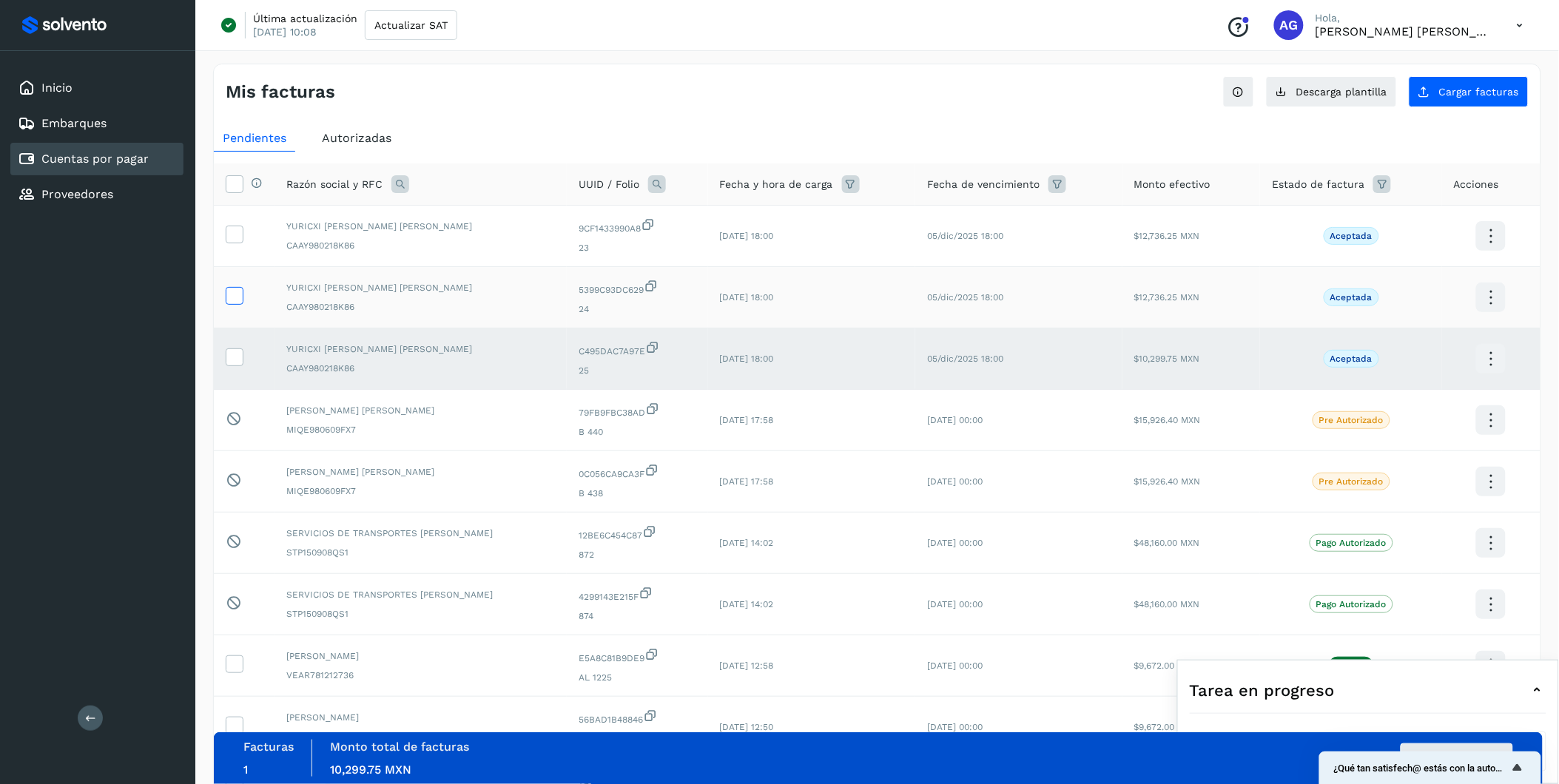
click at [240, 293] on icon at bounding box center [234, 294] width 16 height 16
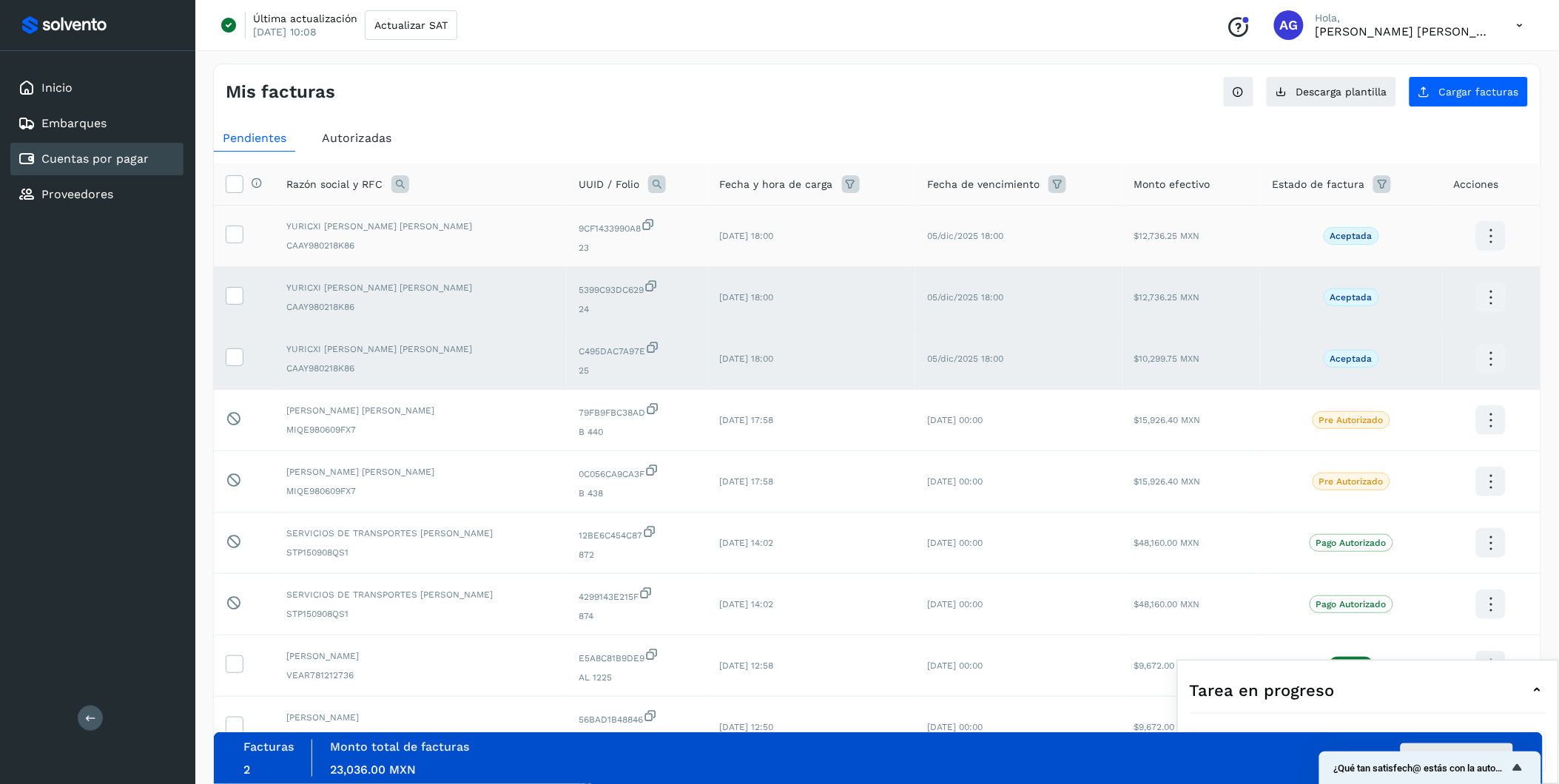
click at [223, 225] on td at bounding box center [243, 237] width 61 height 61
click at [233, 234] on icon at bounding box center [234, 233] width 16 height 16
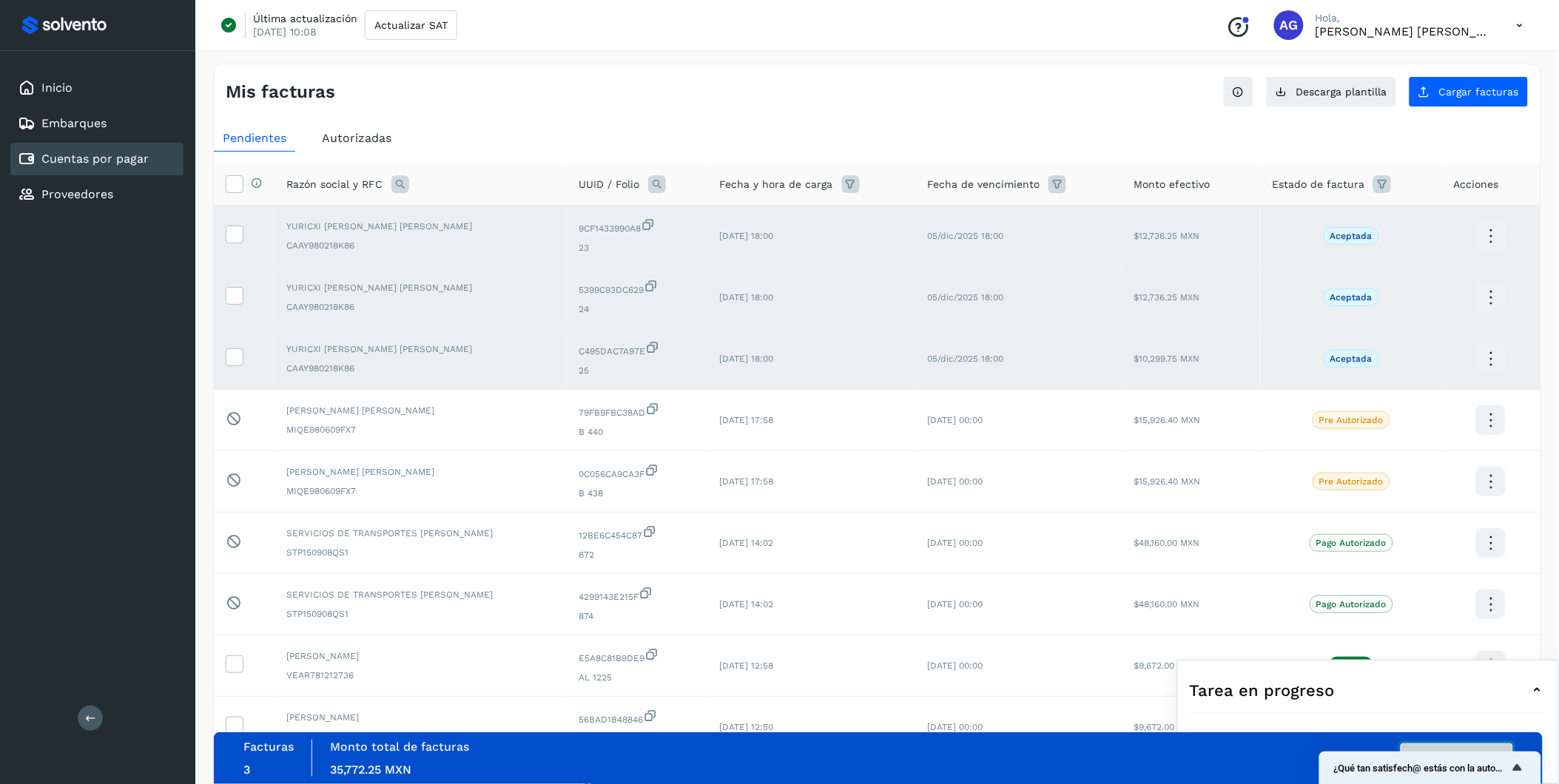
click at [1045, 487] on button "Autorizar facturas" at bounding box center [1457, 759] width 112 height 30
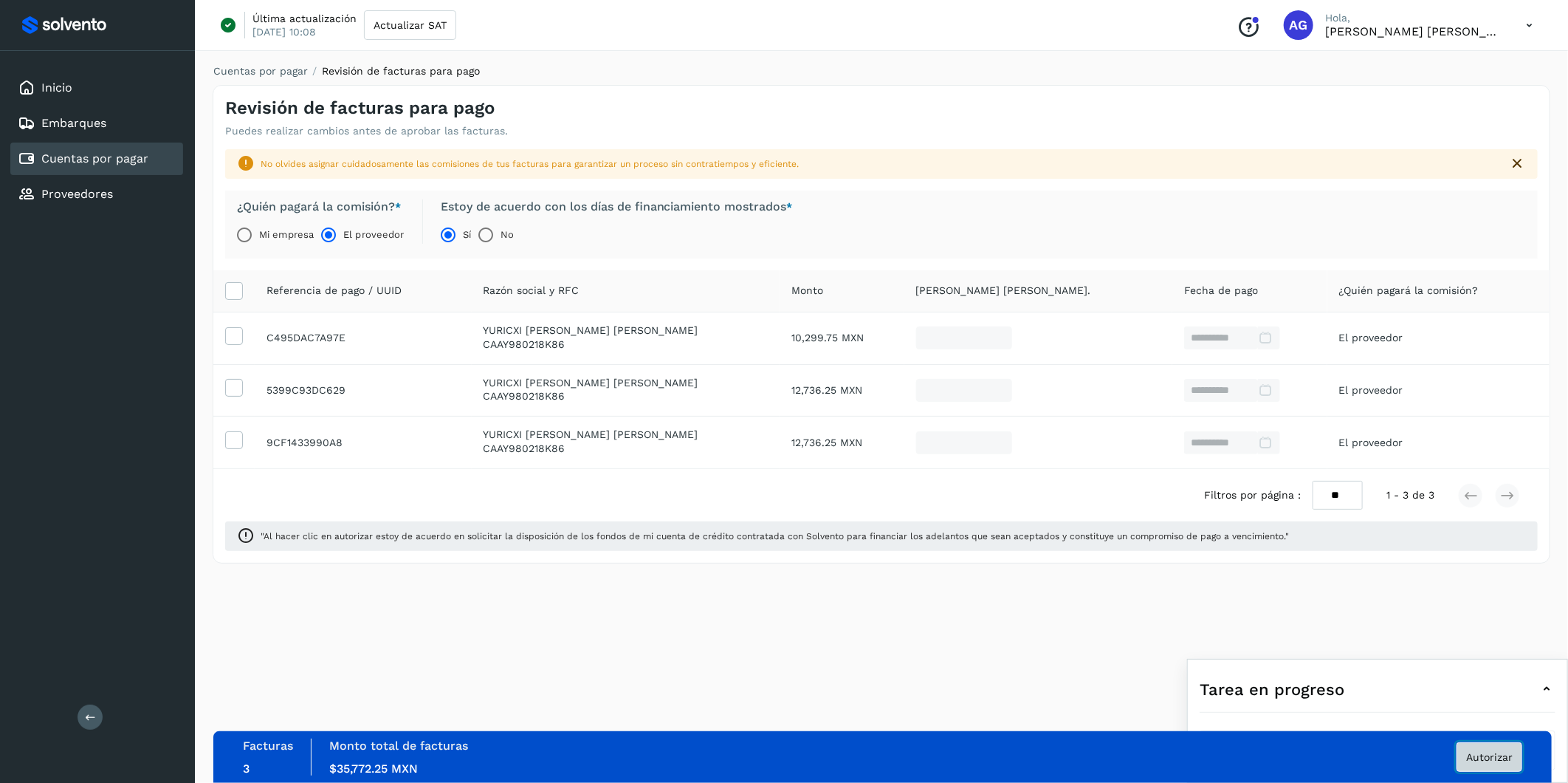
click at [1043, 487] on span "Autorizar" at bounding box center [1490, 758] width 46 height 10
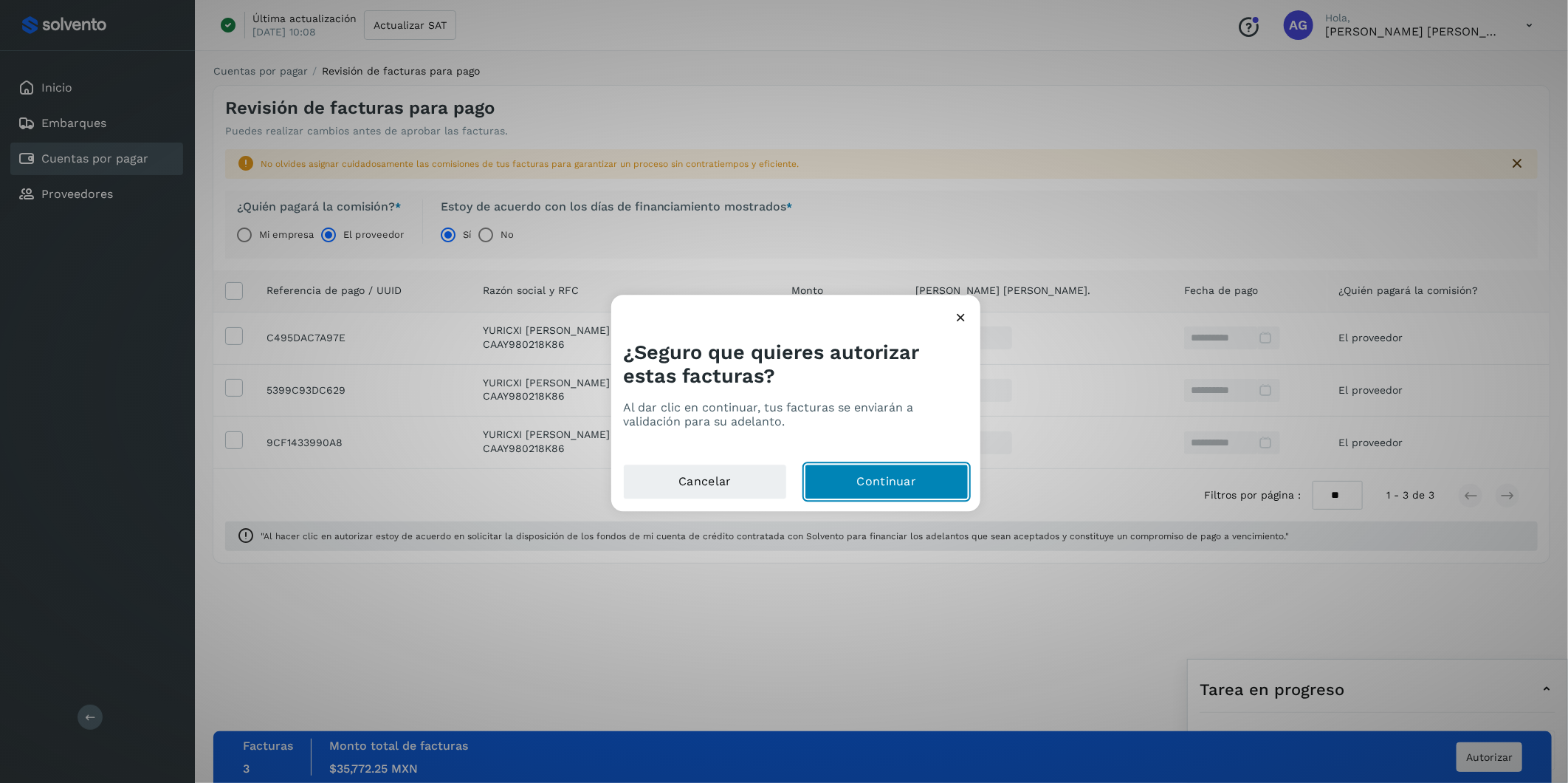
click at [911, 487] on button "Continuar" at bounding box center [886, 482] width 164 height 35
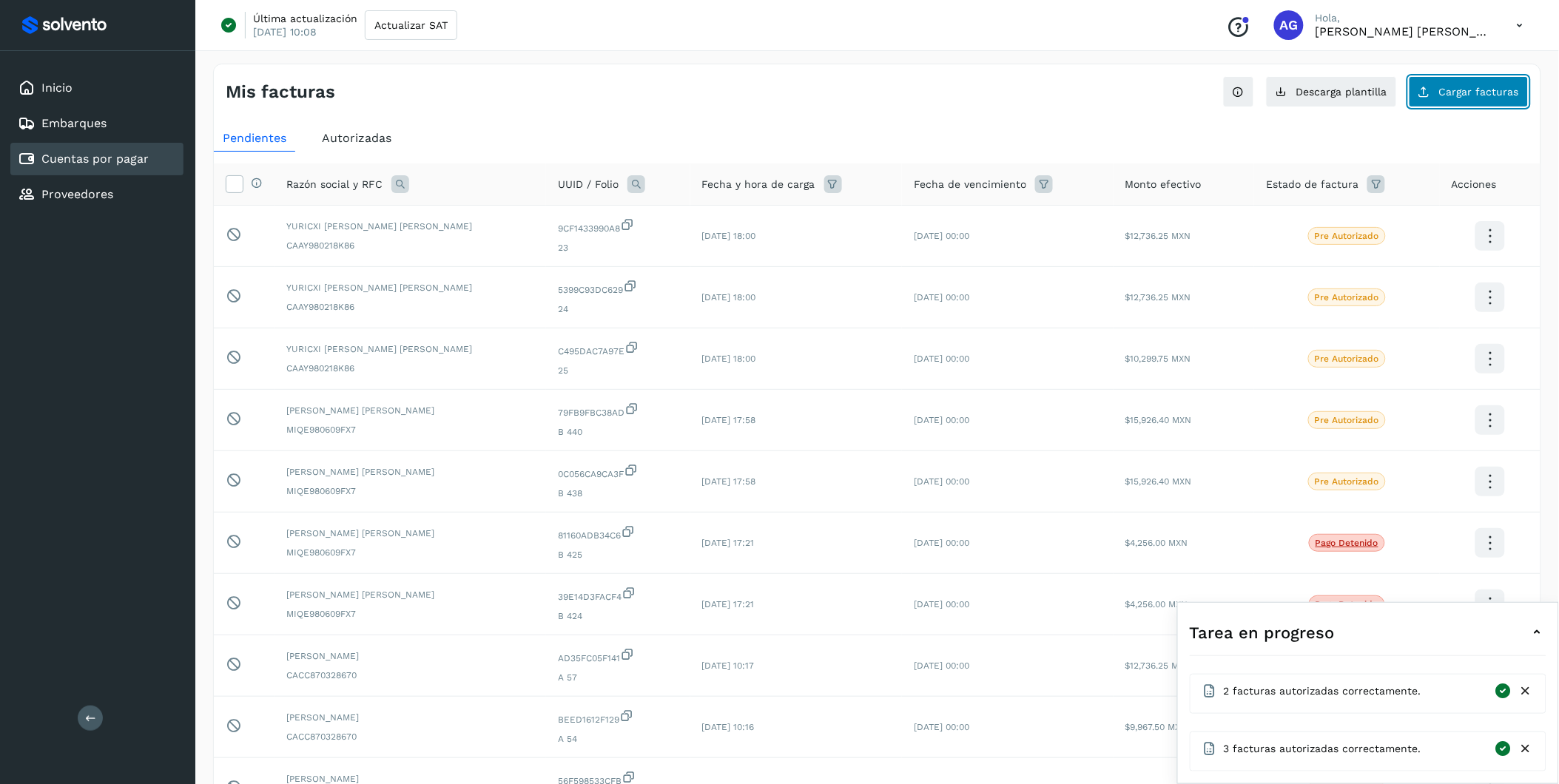
click at [1045, 92] on span "Cargar facturas" at bounding box center [1479, 92] width 80 height 10
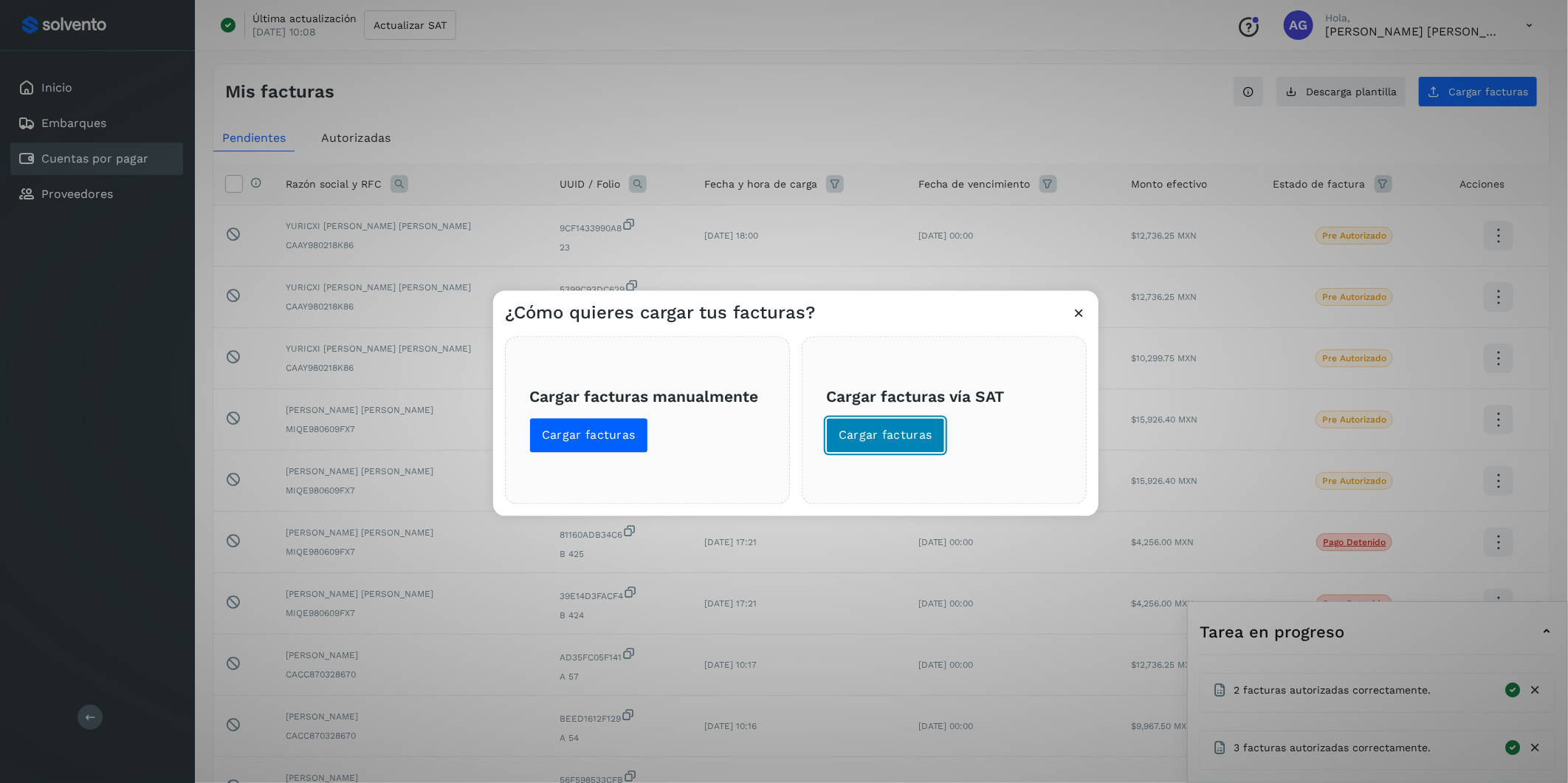
click at [883, 433] on span "Cargar facturas" at bounding box center [885, 436] width 93 height 16
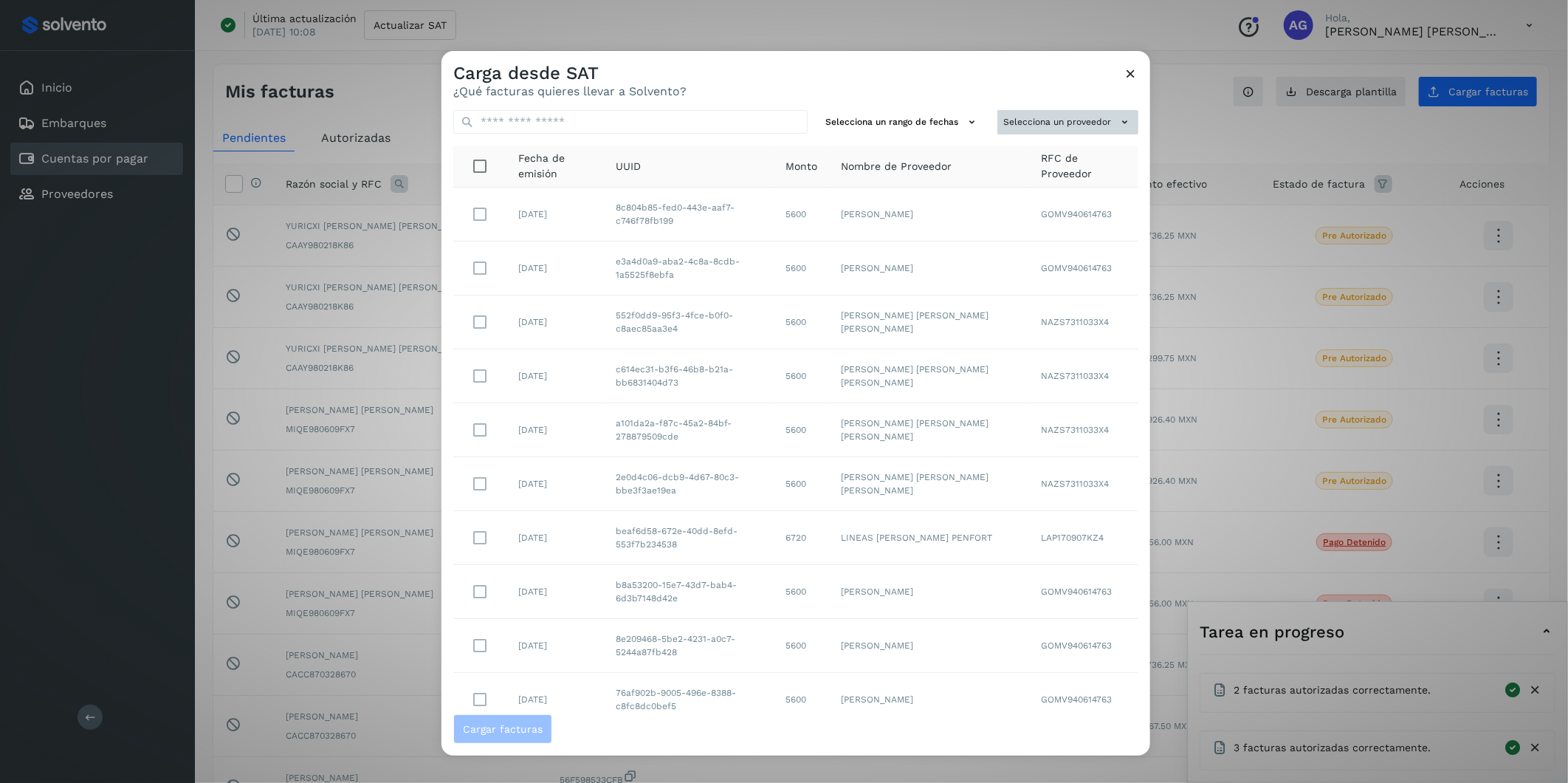
click at [1022, 129] on button "Selecciona un proveedor" at bounding box center [1068, 122] width 141 height 25
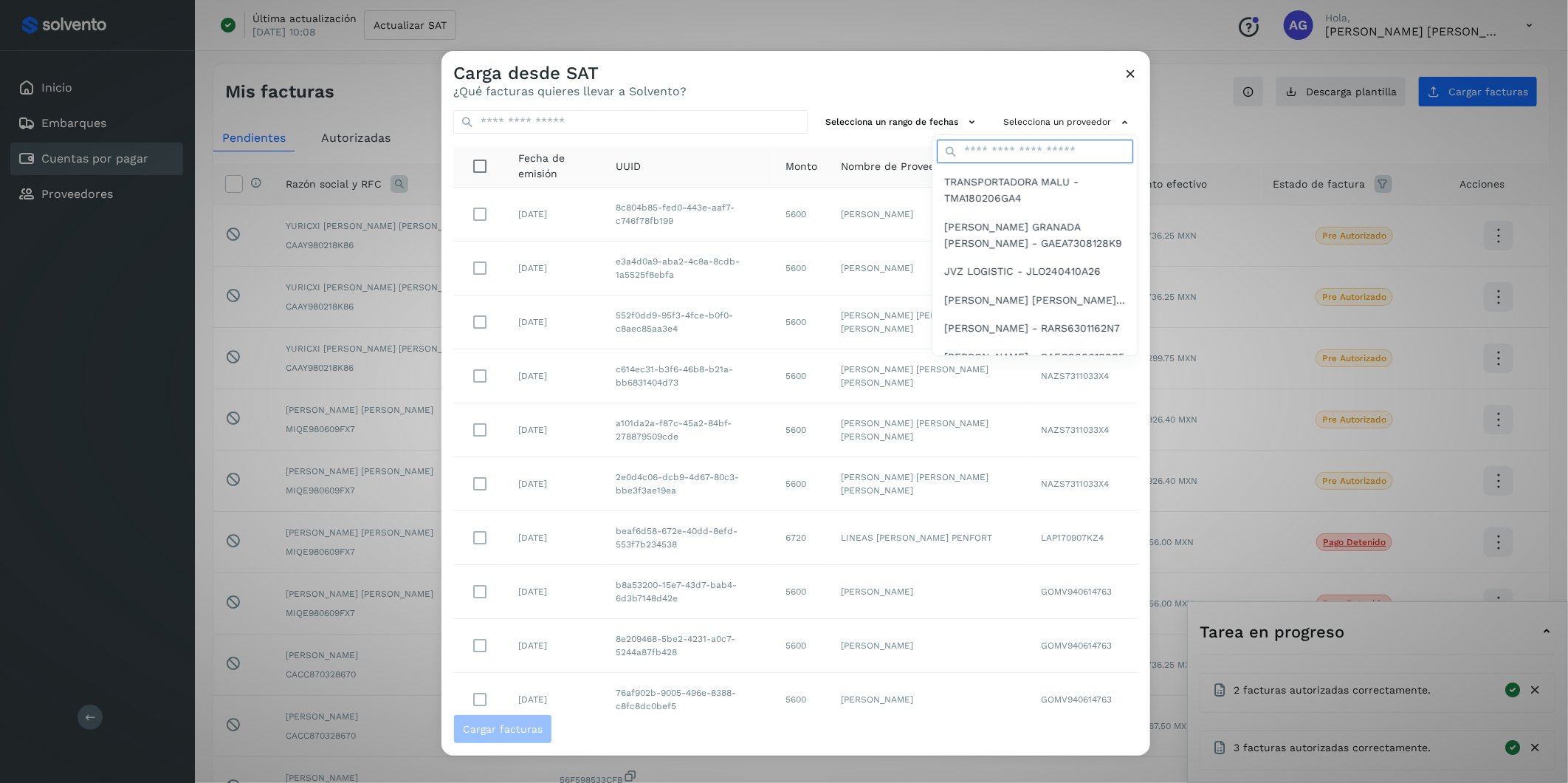
click at [991, 158] on input "text" at bounding box center [1035, 152] width 197 height 24
type input "****"
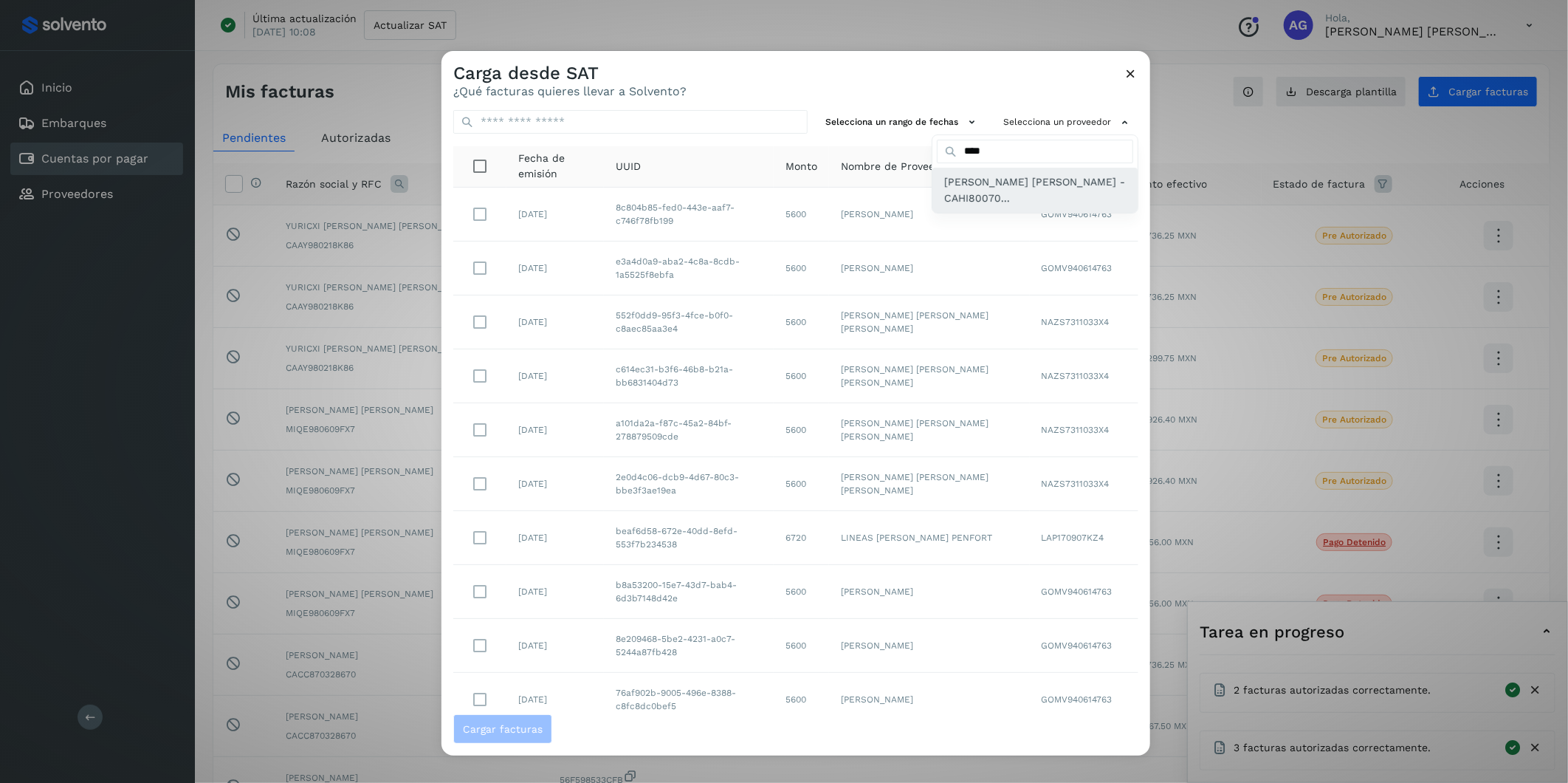
click at [991, 178] on span "[PERSON_NAME] [PERSON_NAME] - CAHI80070..." at bounding box center [1034, 190] width 182 height 33
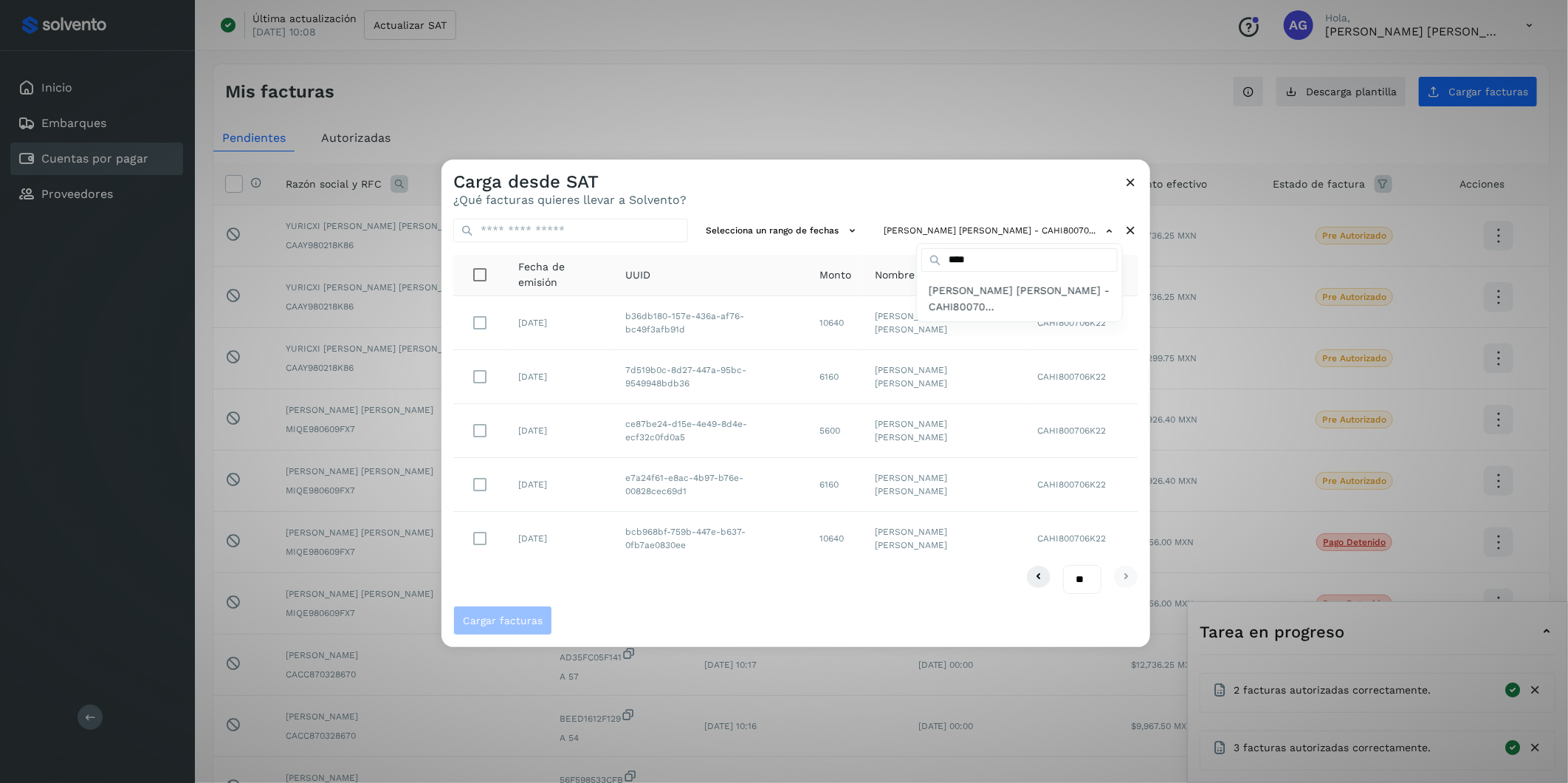
click at [482, 430] on div at bounding box center [1226, 550] width 1568 height 783
click at [507, 487] on span "Cargar facturas" at bounding box center [502, 621] width 80 height 10
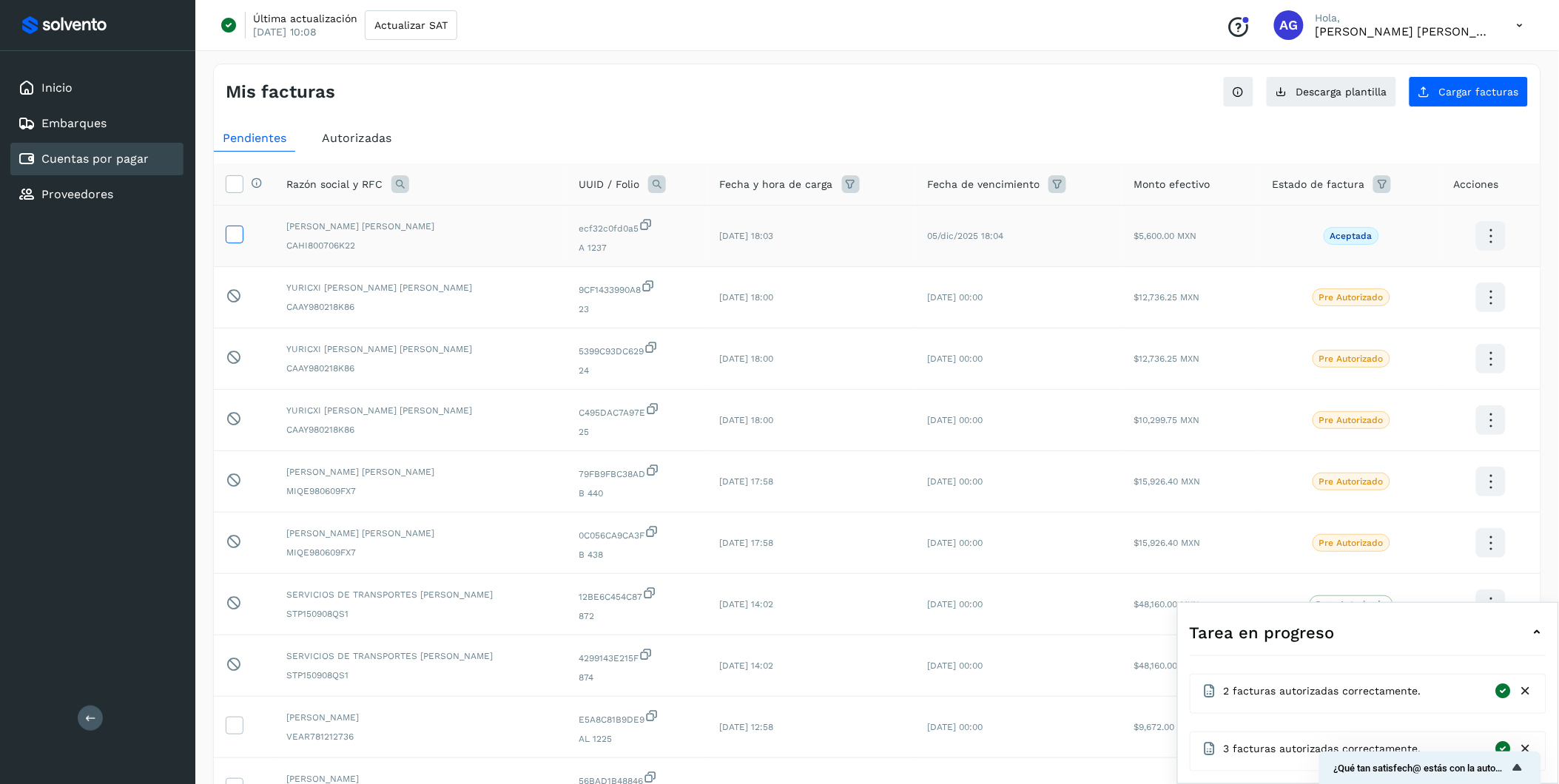
click at [237, 233] on icon at bounding box center [234, 233] width 16 height 16
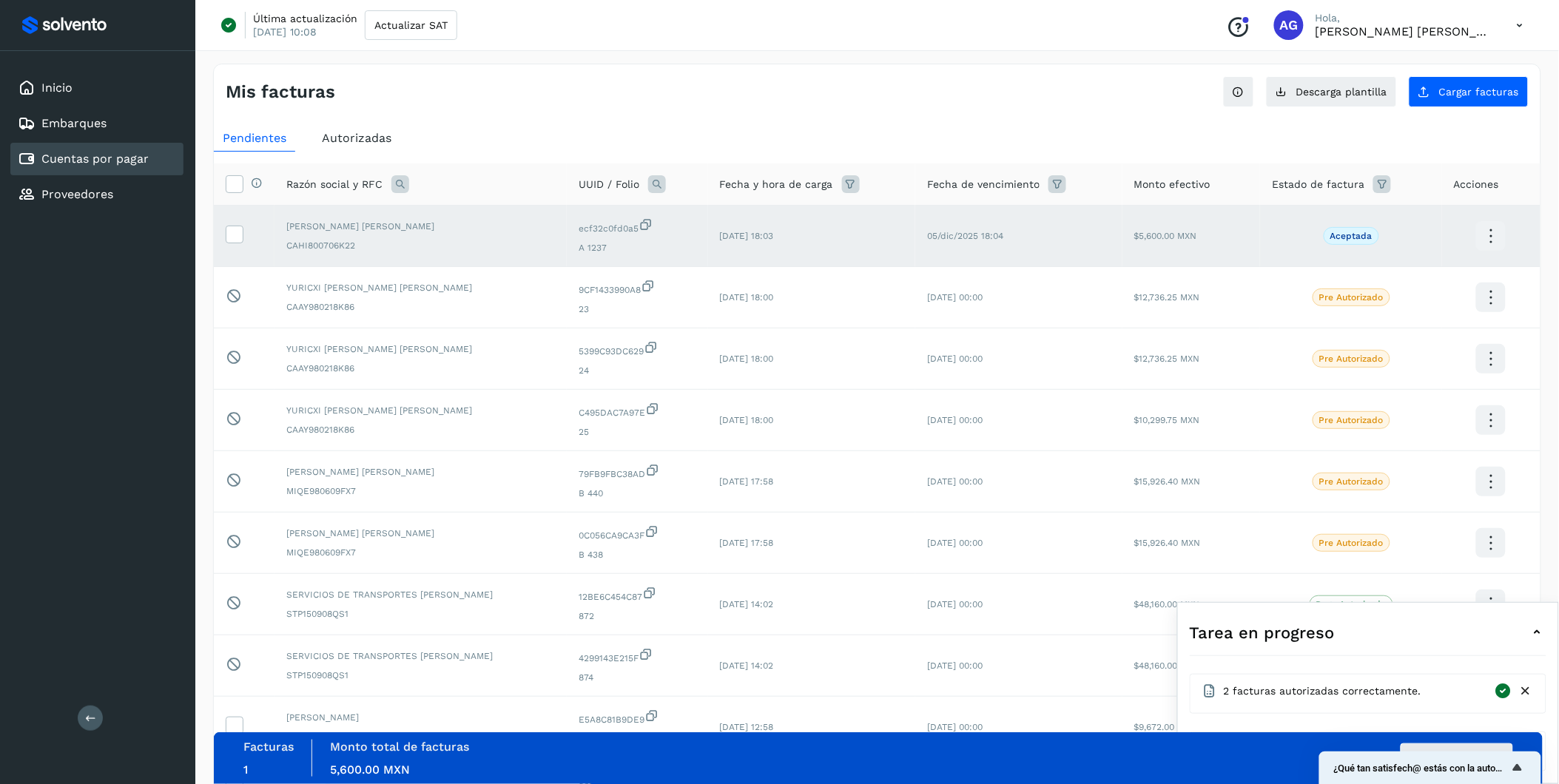
click at [1045, 487] on div "Facturas 1 Monto total de facturas Monto total 5,600.00 MXN Autorizar facturas" at bounding box center [878, 758] width 1270 height 37
click at [1045, 487] on button "Autorizar facturas" at bounding box center [1457, 759] width 112 height 30
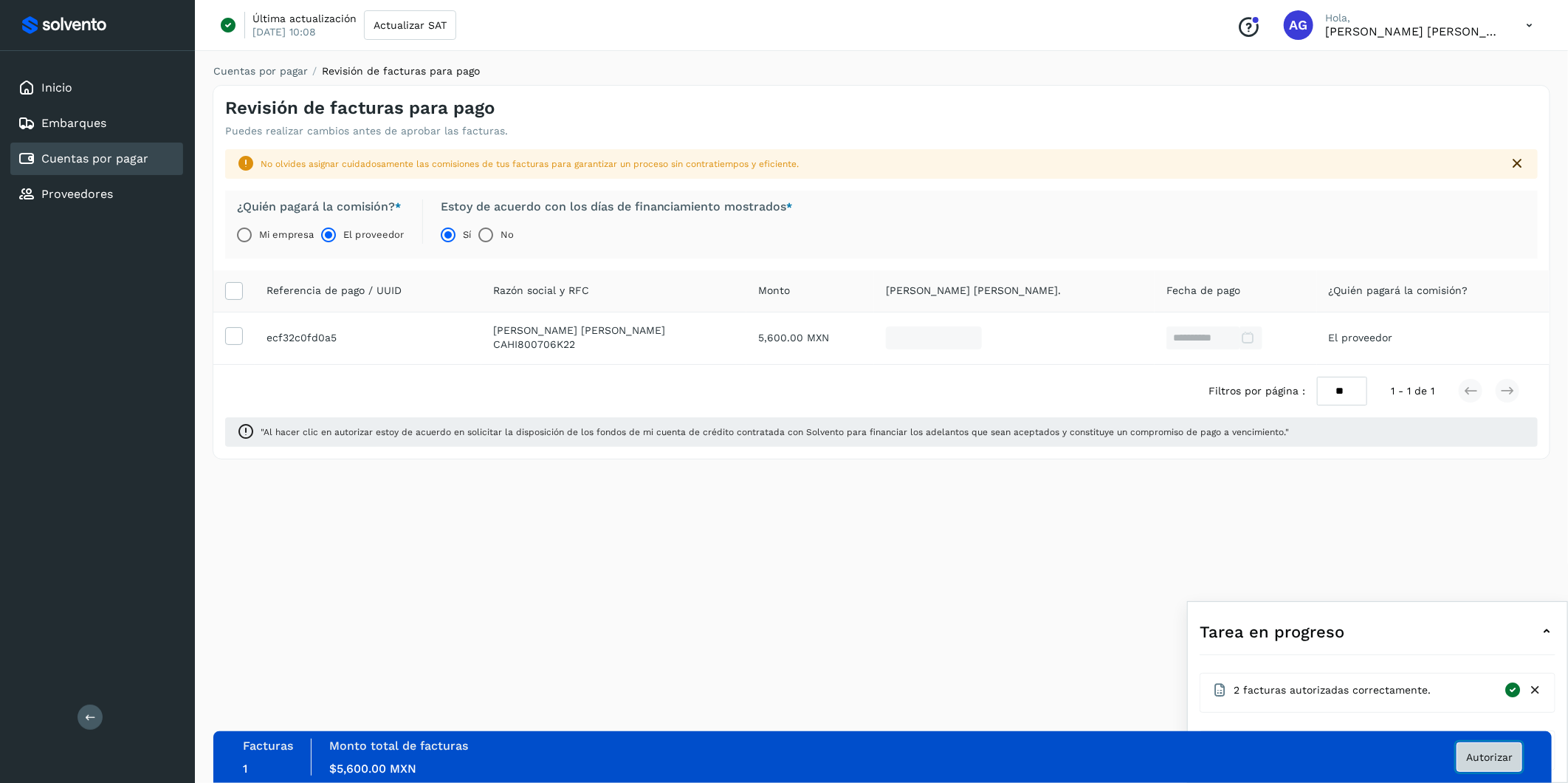
click at [1043, 487] on span "Autorizar" at bounding box center [1490, 758] width 46 height 10
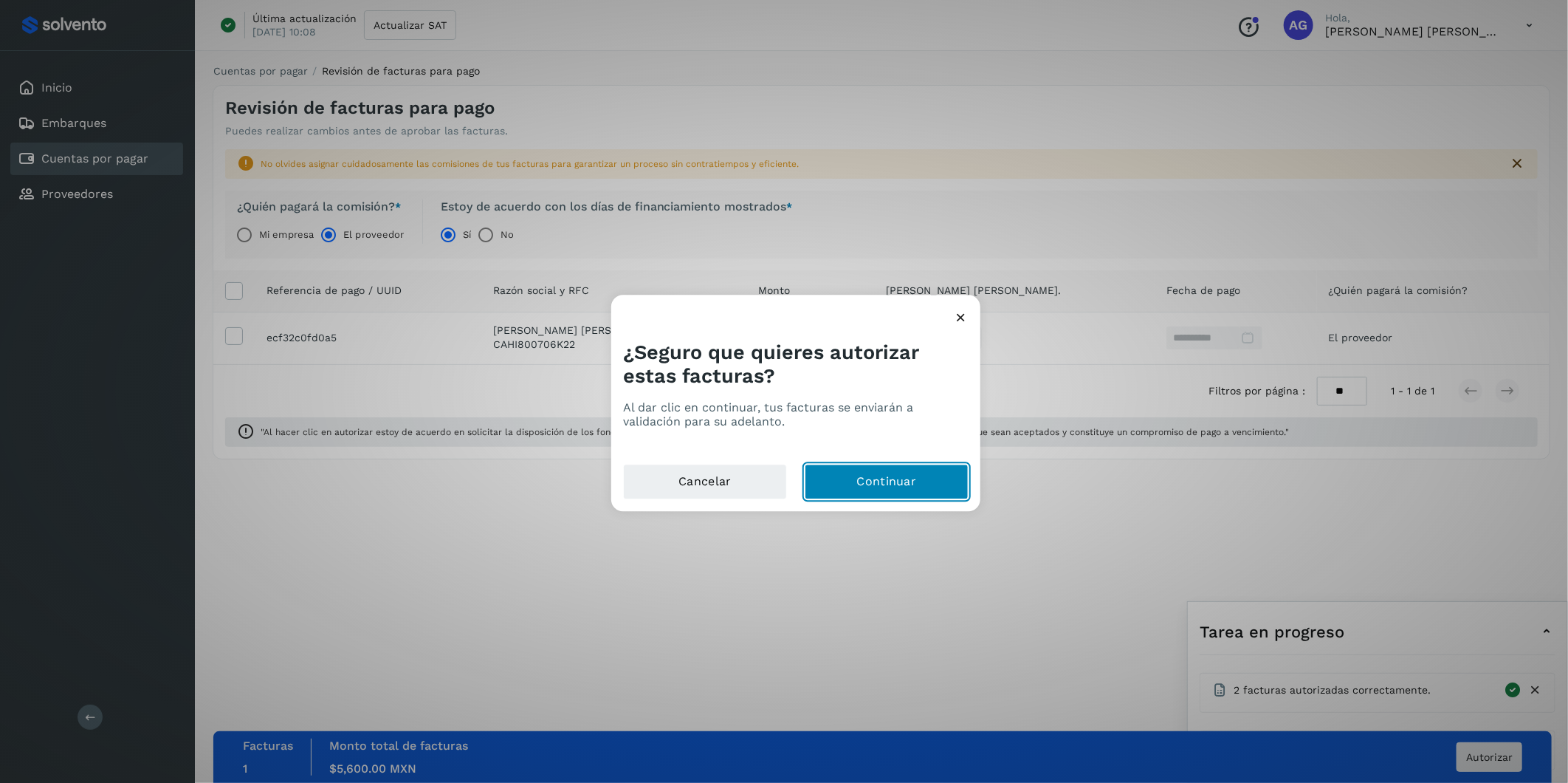
click at [926, 482] on button "Continuar" at bounding box center [886, 482] width 164 height 35
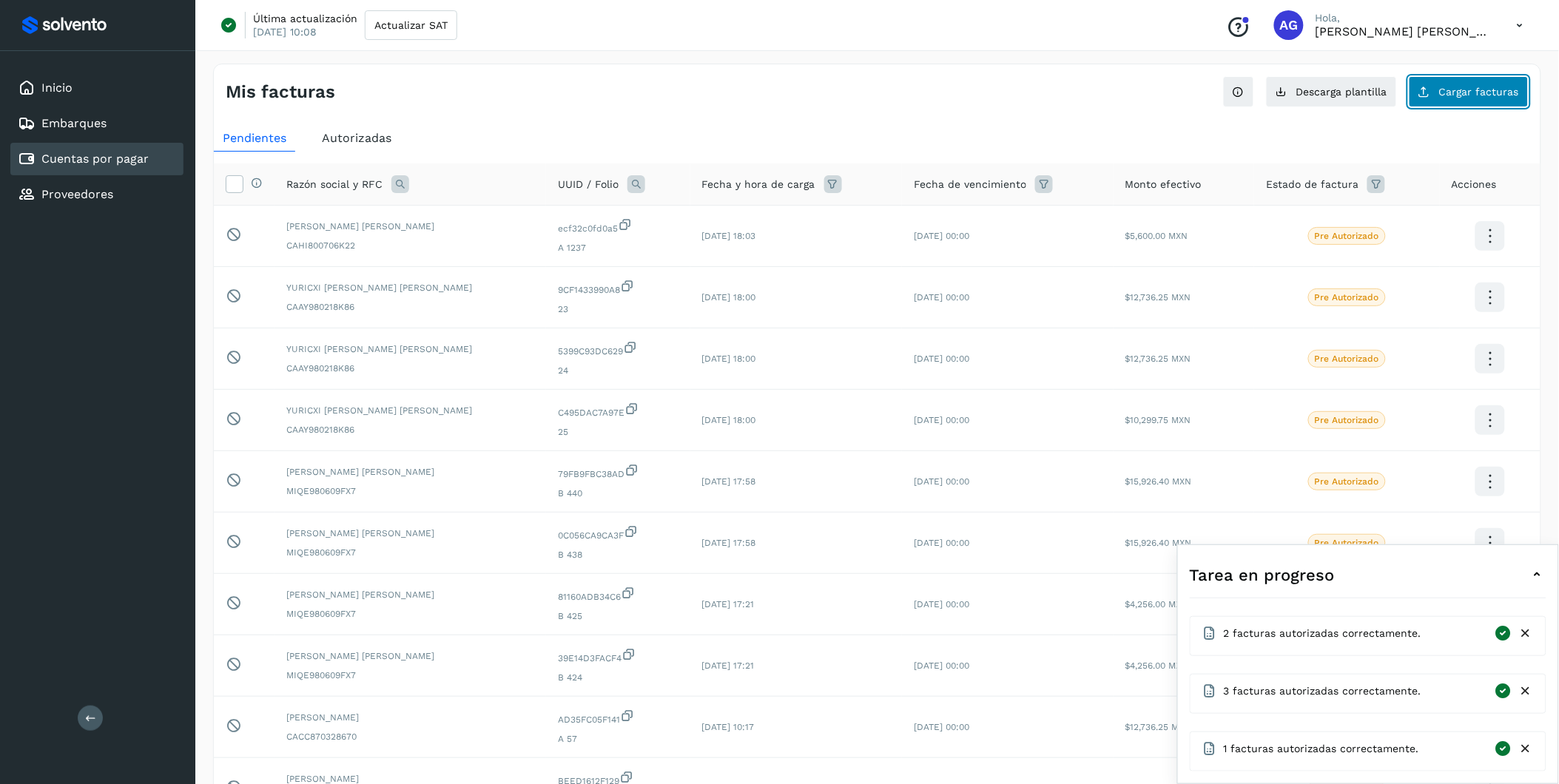
click at [1045, 93] on span "Cargar facturas" at bounding box center [1479, 92] width 80 height 10
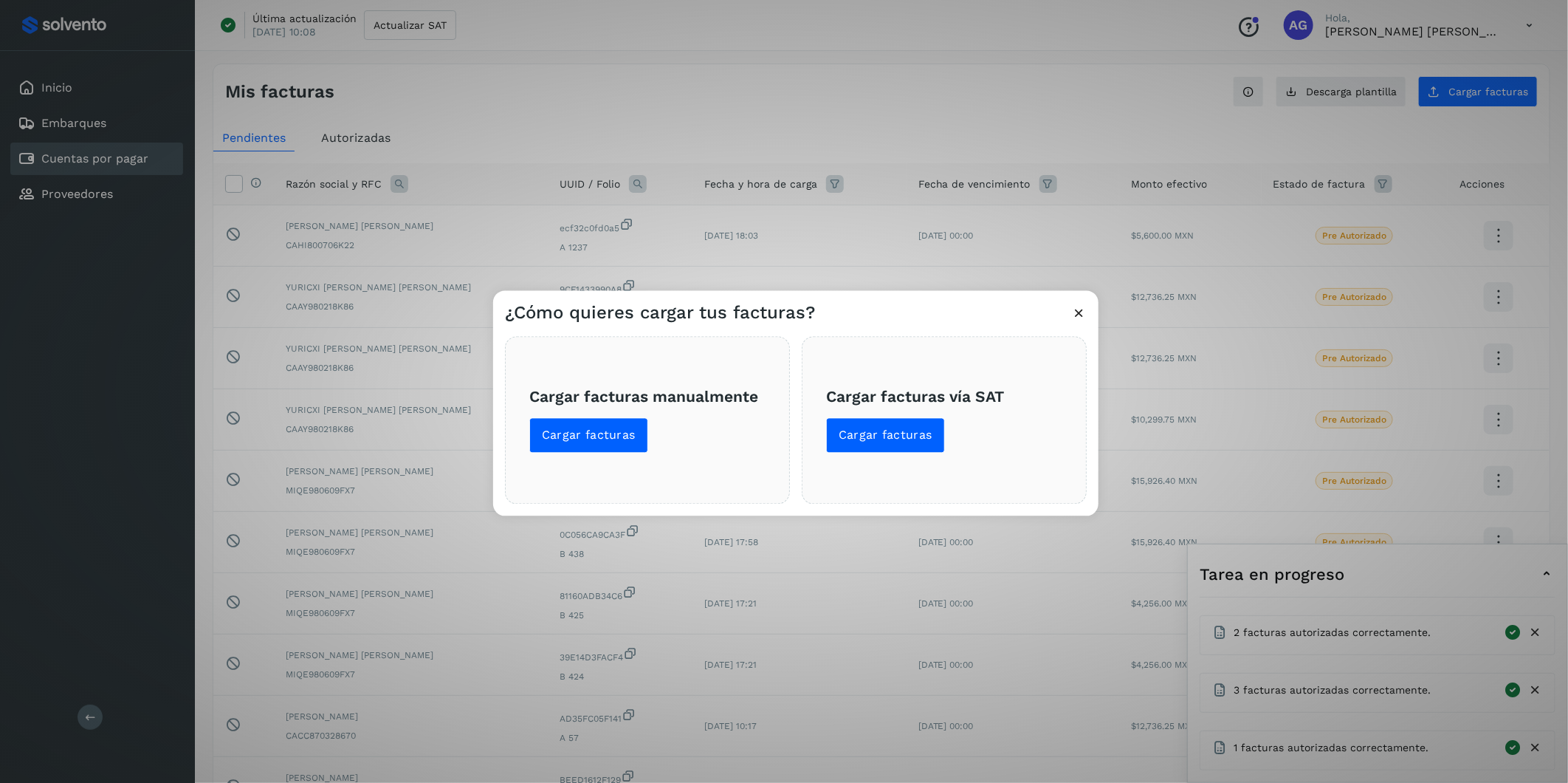
click at [901, 454] on div "Cargar facturas vía SAT Cargar facturas" at bounding box center [944, 420] width 285 height 168
click at [901, 437] on span "Cargar facturas" at bounding box center [885, 436] width 93 height 16
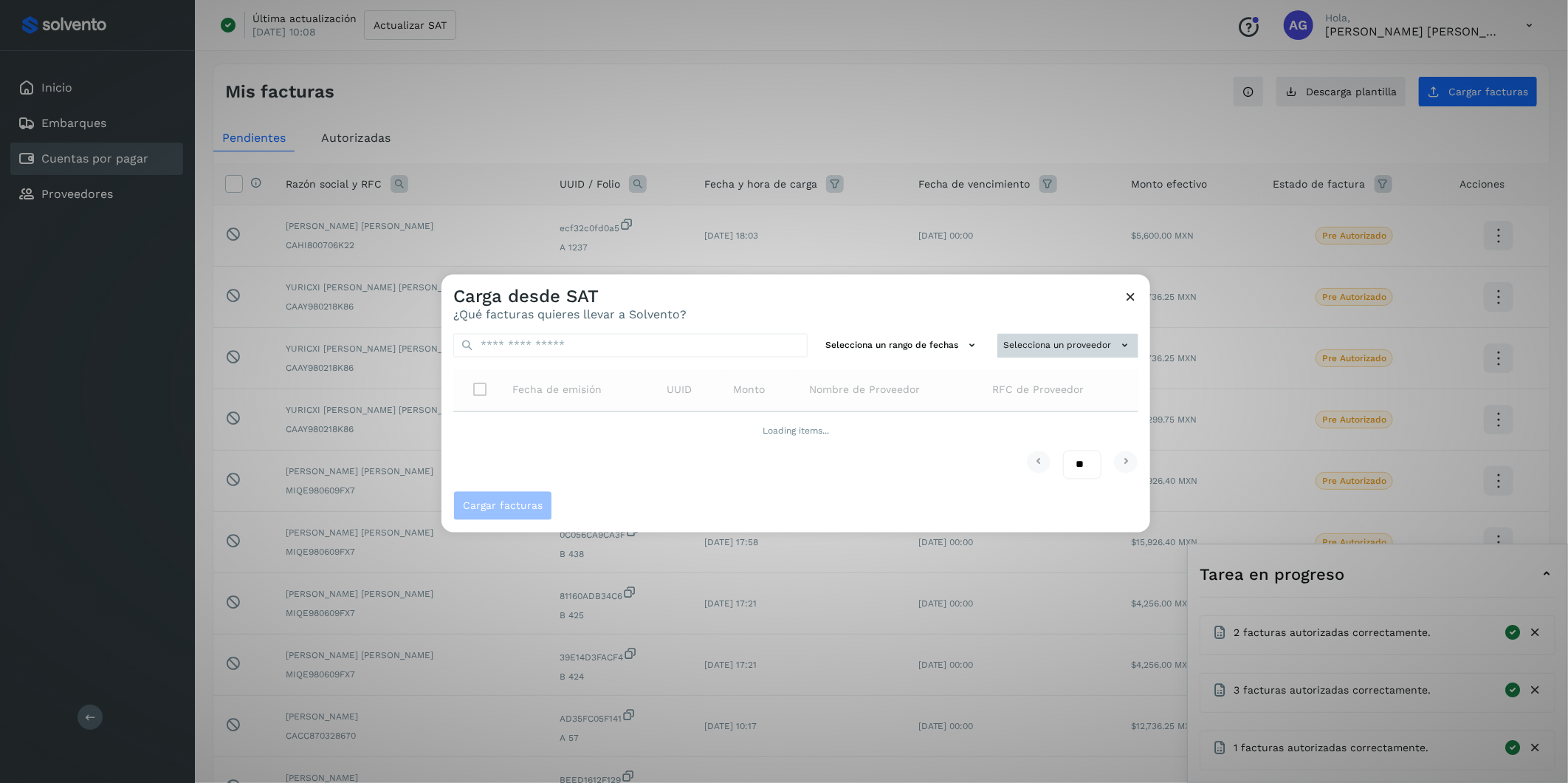
click at [1043, 345] on button "Selecciona un proveedor" at bounding box center [1068, 346] width 141 height 25
click at [1024, 375] on input "text" at bounding box center [1043, 375] width 181 height 24
type input "*******"
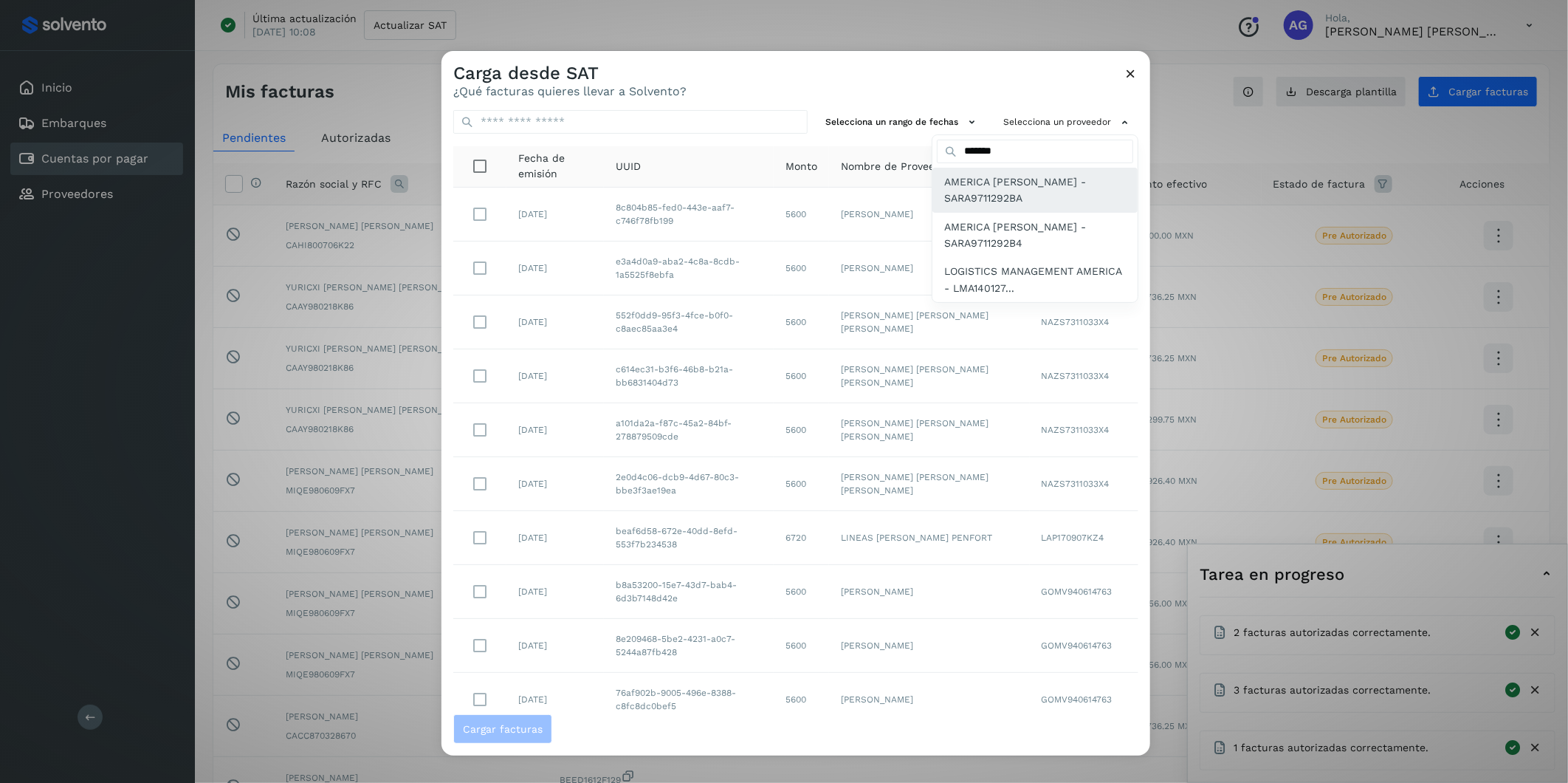
click at [967, 187] on span "AMERICA [PERSON_NAME] - SARA9711292BA" at bounding box center [1034, 190] width 182 height 33
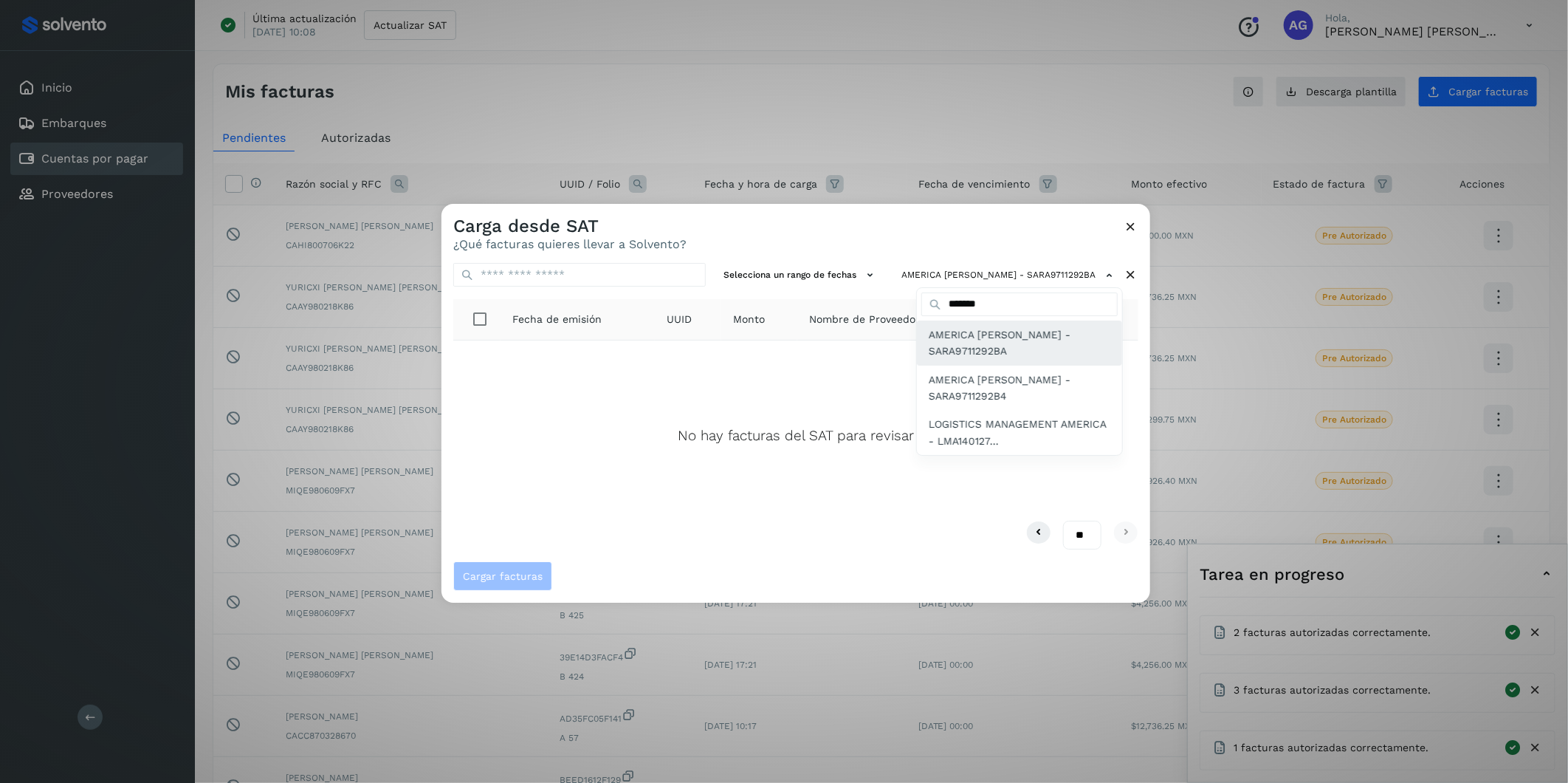
click at [1000, 328] on span "AMERICA [PERSON_NAME] - SARA9711292BA" at bounding box center [1019, 343] width 182 height 33
click at [1006, 377] on span "AMERICA [PERSON_NAME] - SARA9711292B4" at bounding box center [1019, 388] width 182 height 33
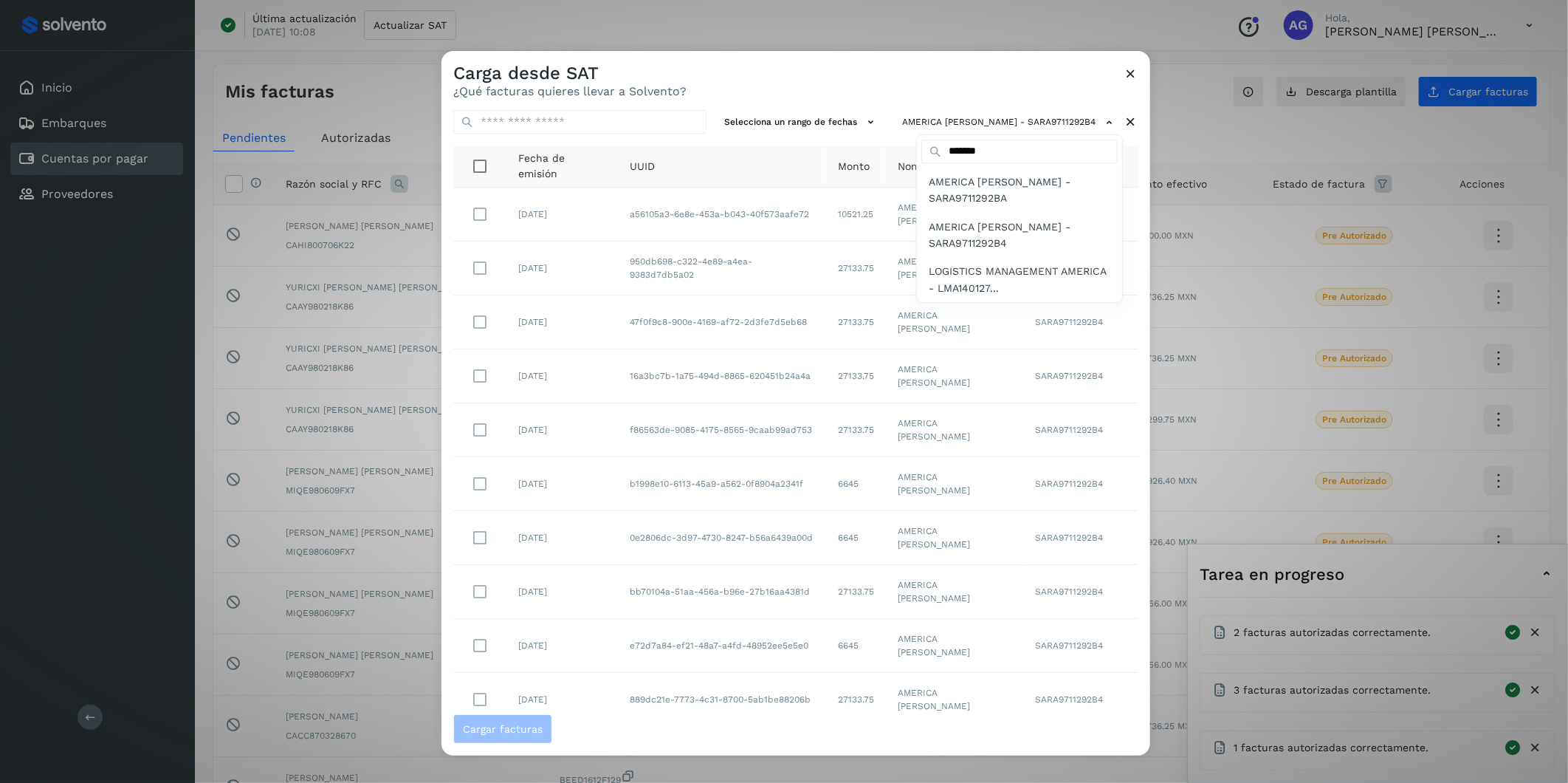
click at [787, 121] on div at bounding box center [1226, 442] width 1568 height 783
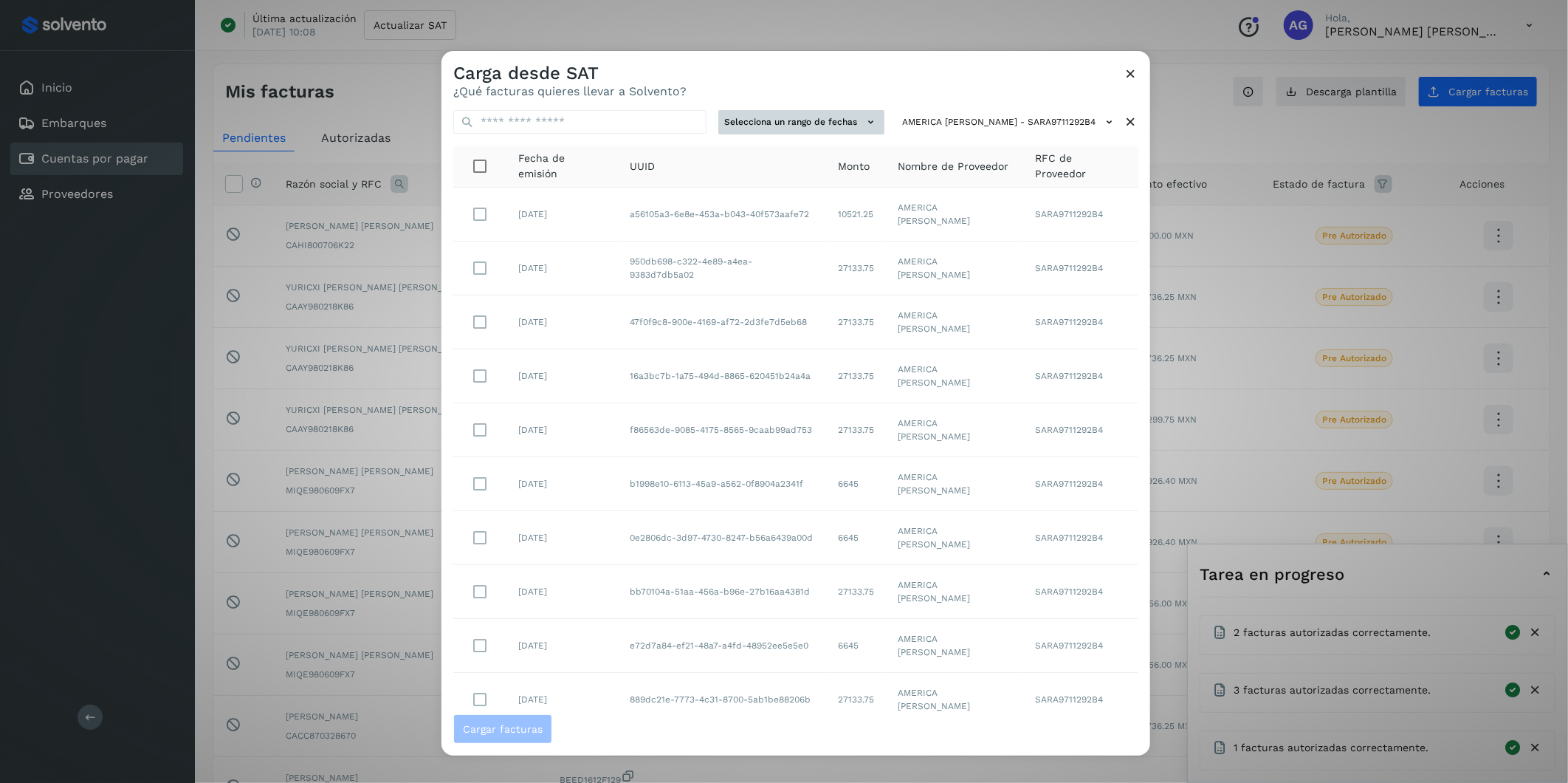
click at [809, 129] on button "Selecciona un rango de fechas" at bounding box center [801, 122] width 166 height 25
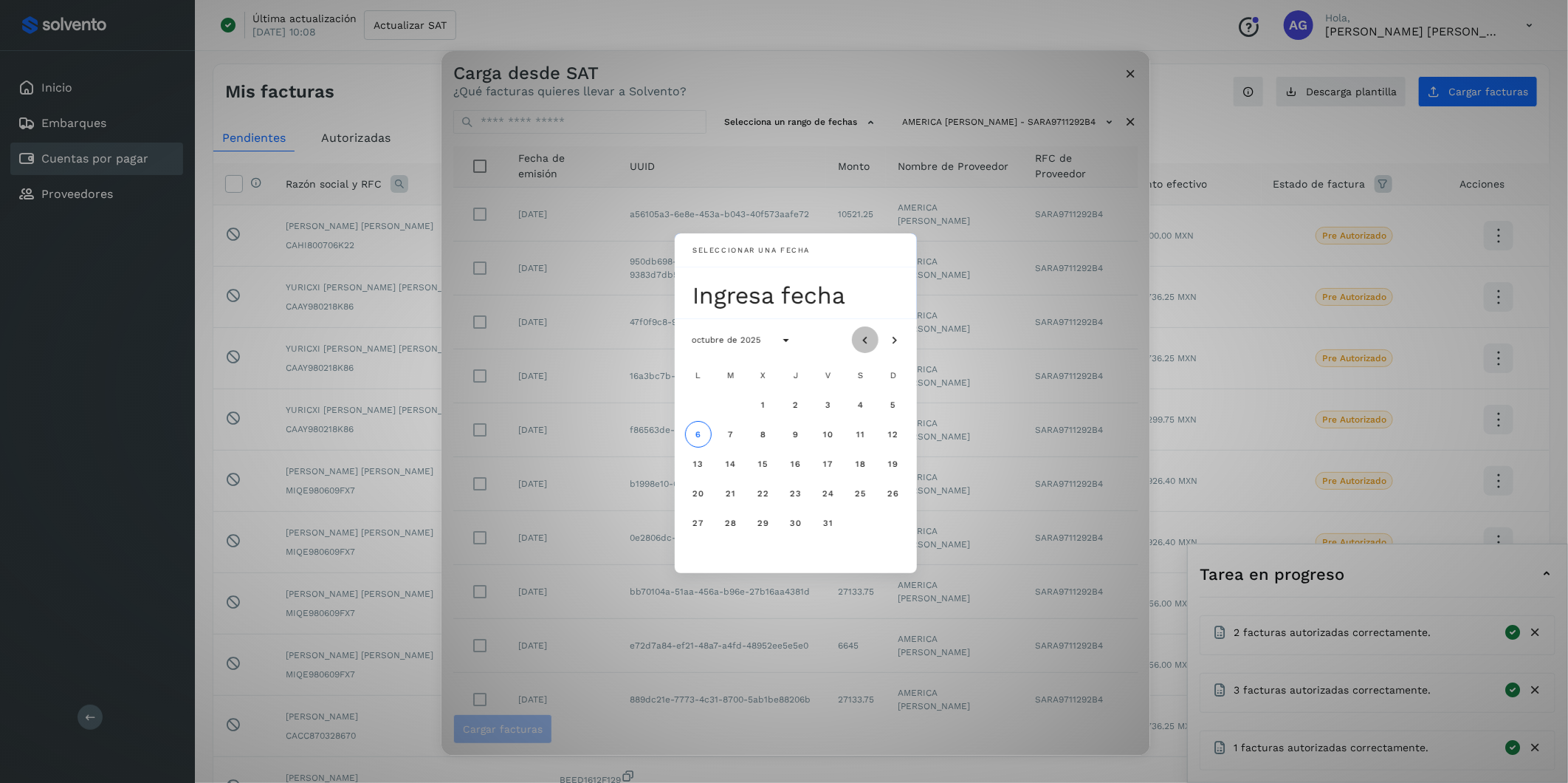
click at [865, 342] on icon "Mes anterior" at bounding box center [865, 341] width 15 height 15
click at [754, 487] on button "24" at bounding box center [764, 494] width 27 height 27
click at [799, 487] on span "25" at bounding box center [795, 494] width 13 height 10
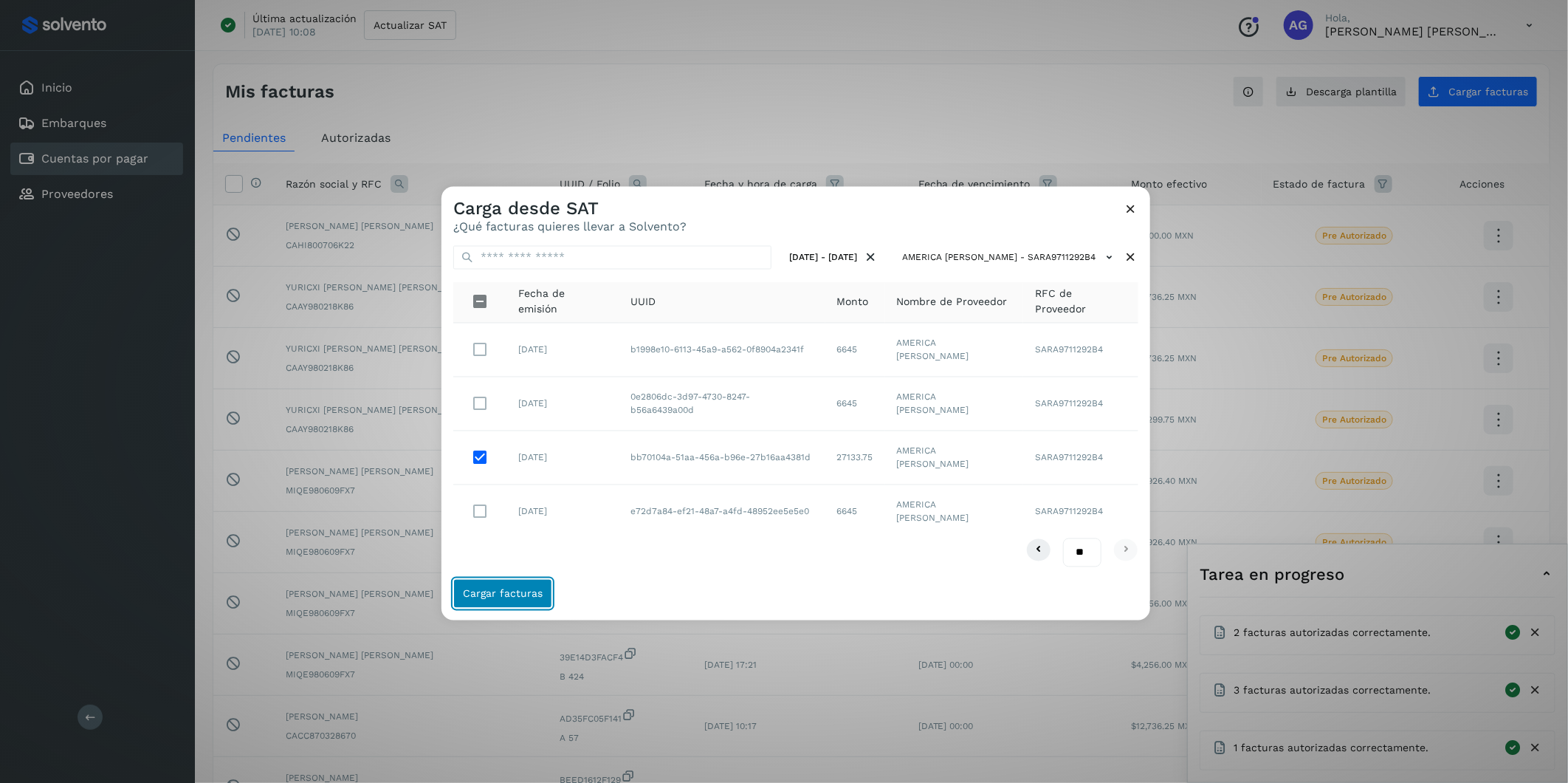
click at [526, 487] on span "Cargar facturas" at bounding box center [502, 593] width 80 height 10
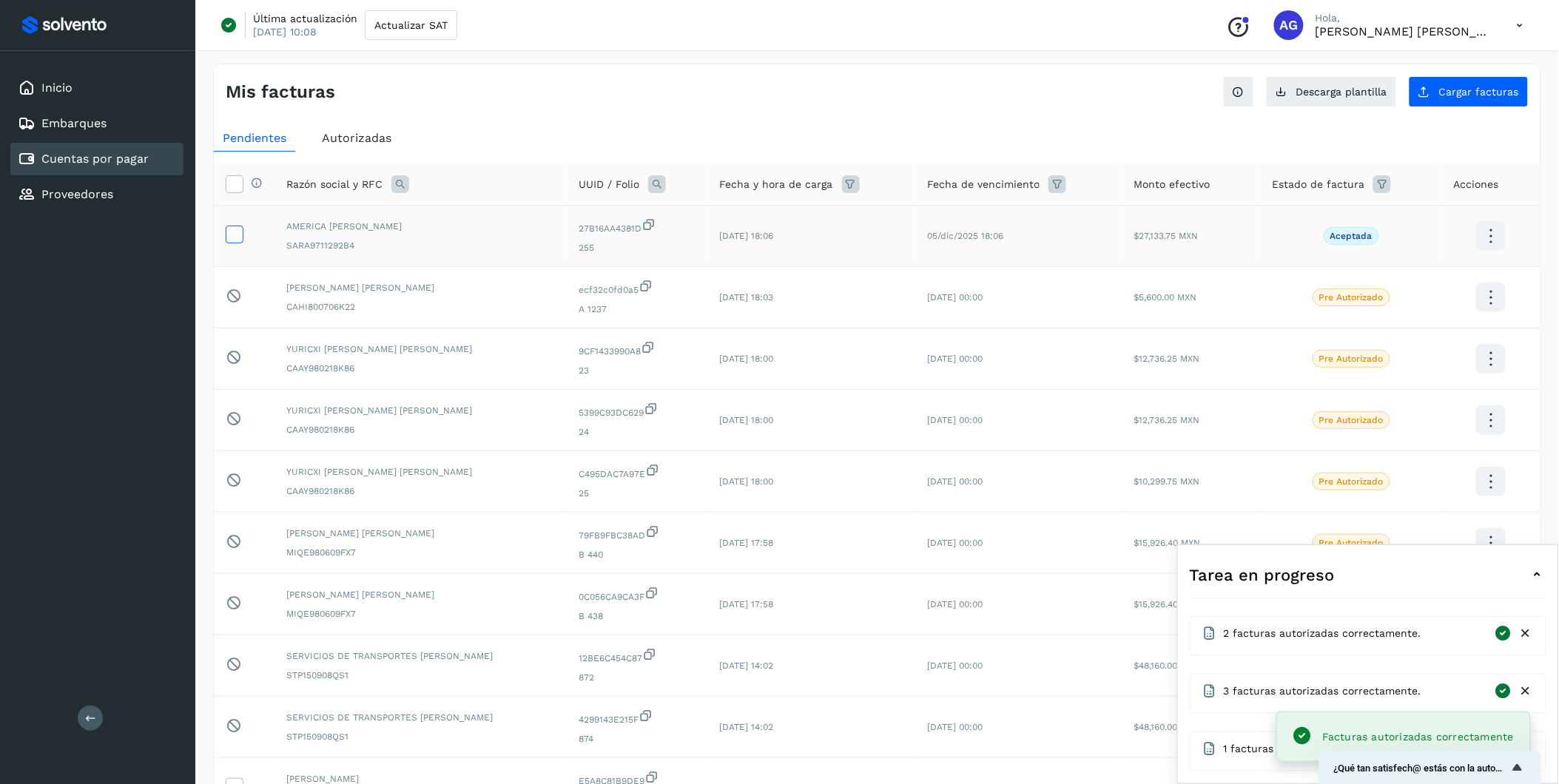
click at [228, 240] on icon at bounding box center [234, 233] width 16 height 16
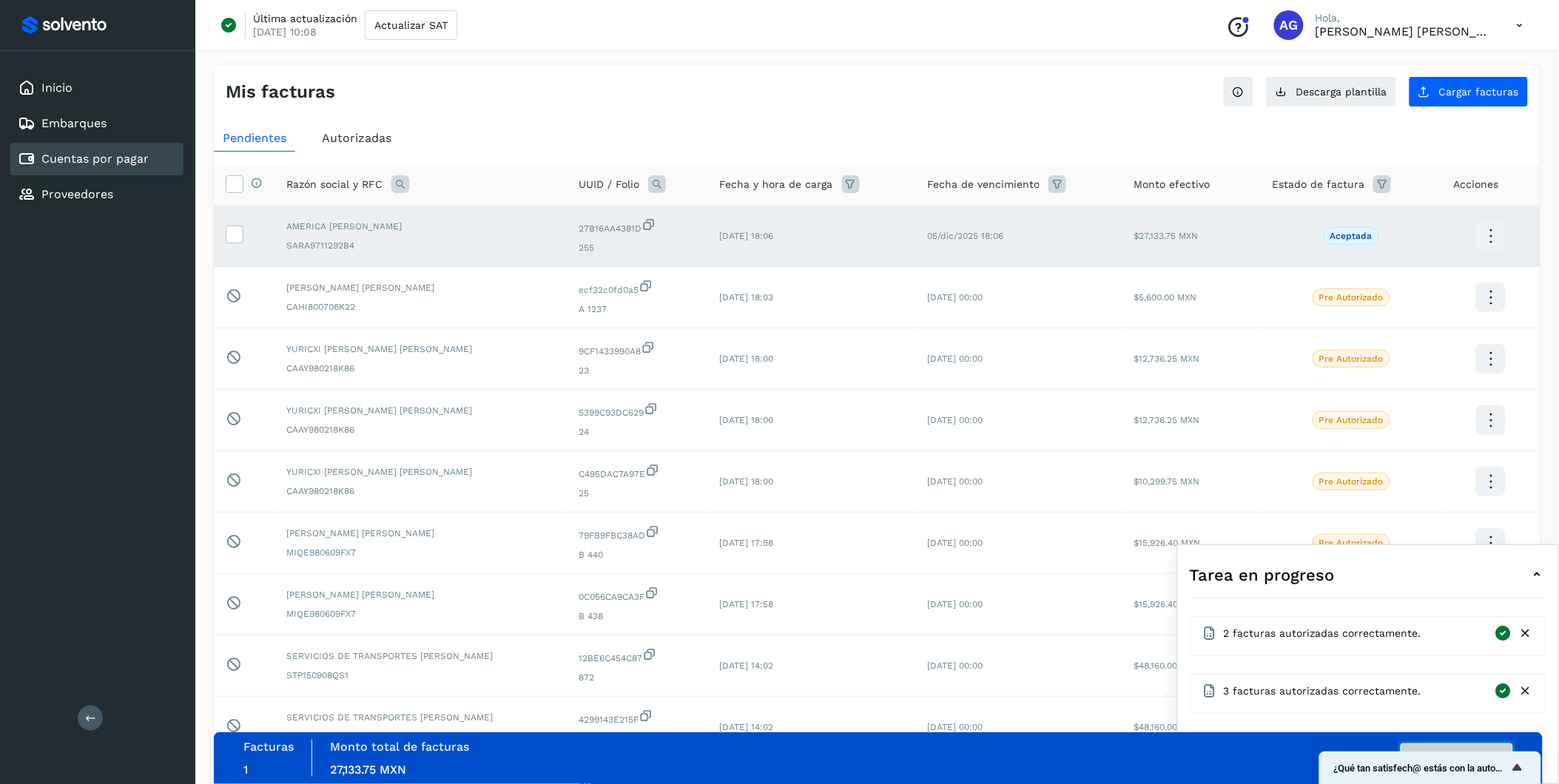
click at [1045, 487] on button "Autorizar facturas" at bounding box center [1457, 759] width 112 height 30
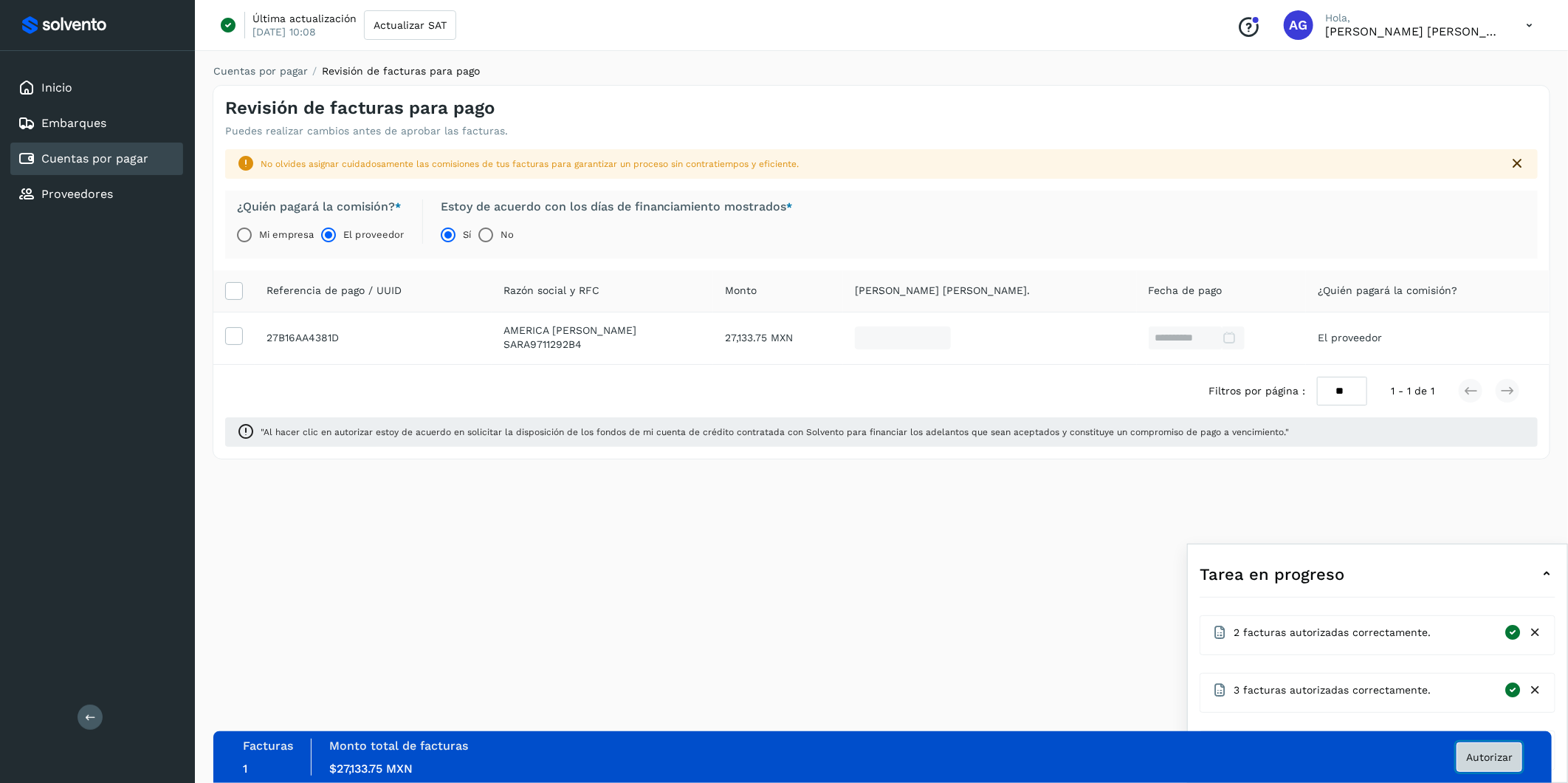
click at [1043, 487] on span "Autorizar" at bounding box center [1490, 758] width 46 height 10
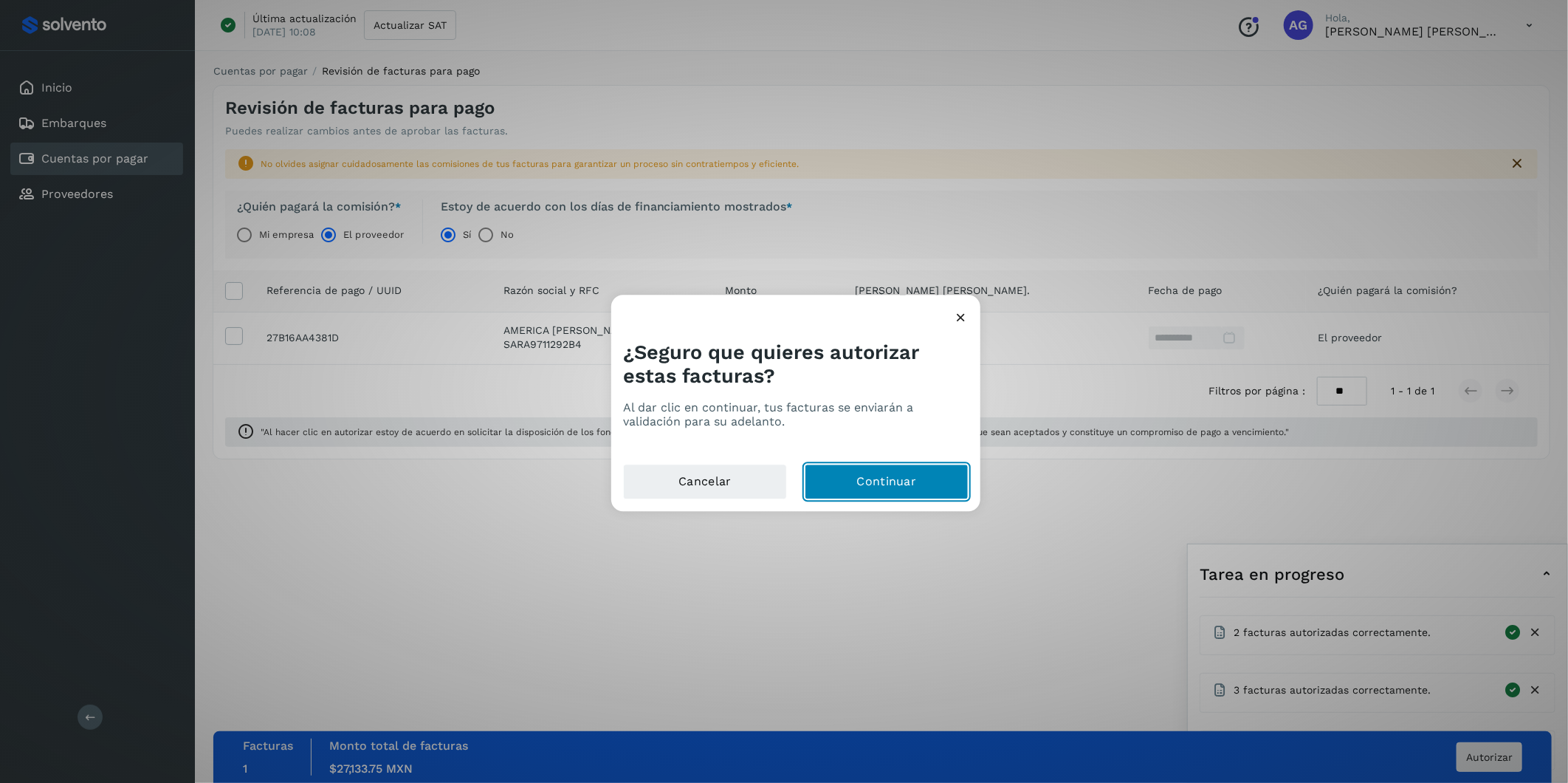
click at [920, 470] on button "Continuar" at bounding box center [886, 482] width 164 height 35
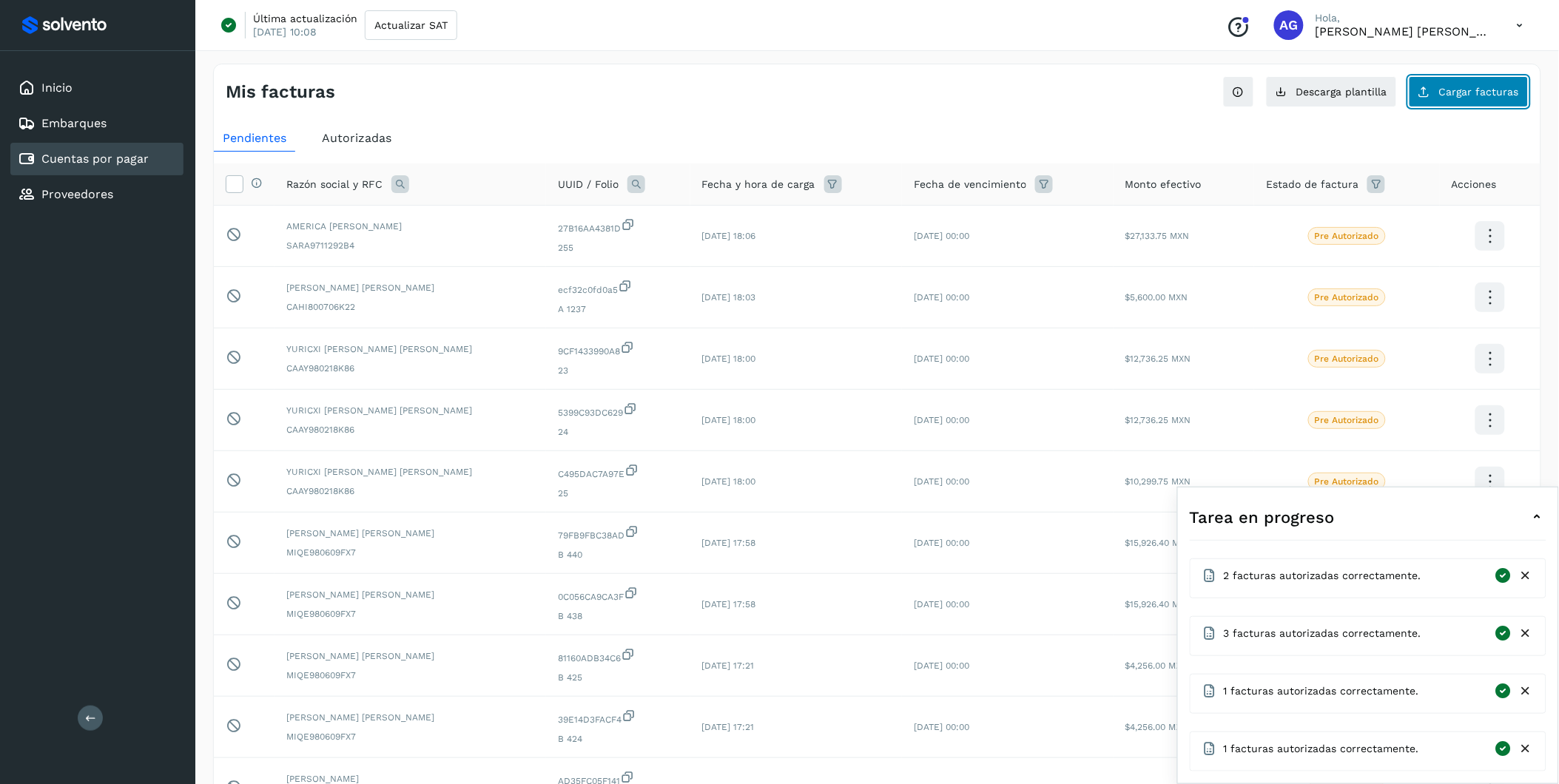
click at [1045, 97] on span "Cargar facturas" at bounding box center [1479, 92] width 80 height 10
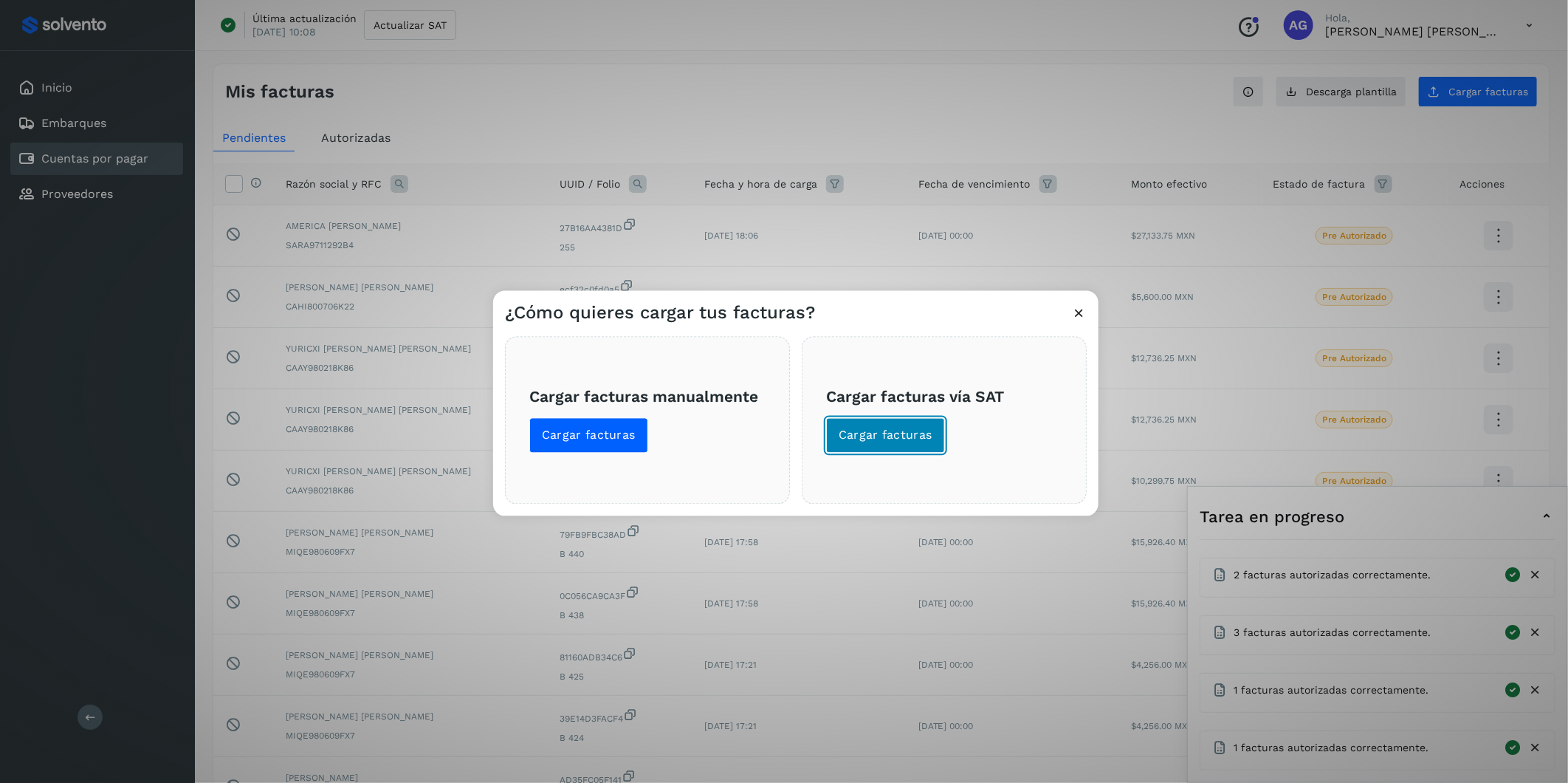
click at [901, 425] on button "Cargar facturas" at bounding box center [885, 435] width 119 height 35
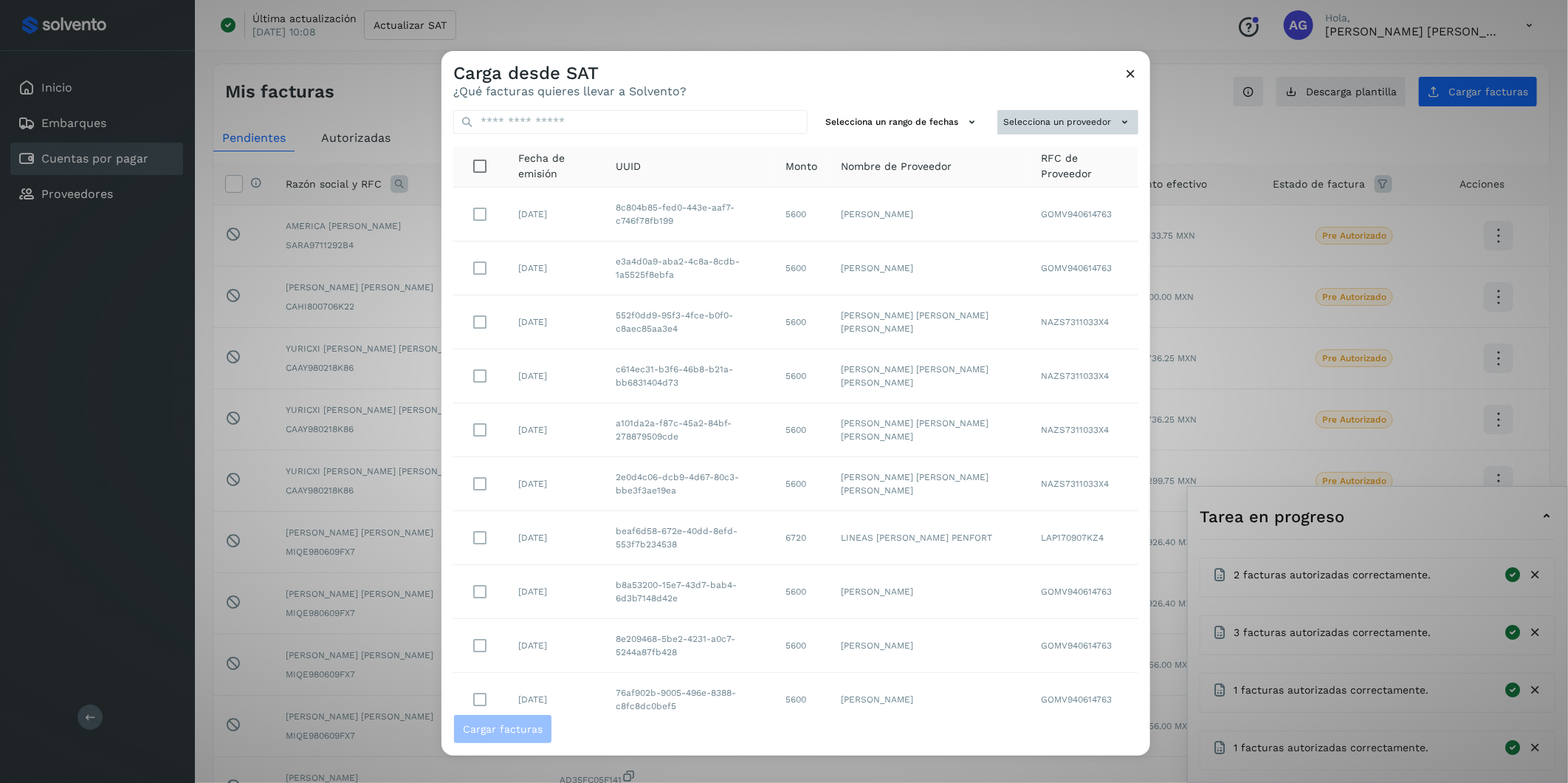
click at [1043, 126] on button "Selecciona un proveedor" at bounding box center [1068, 122] width 141 height 25
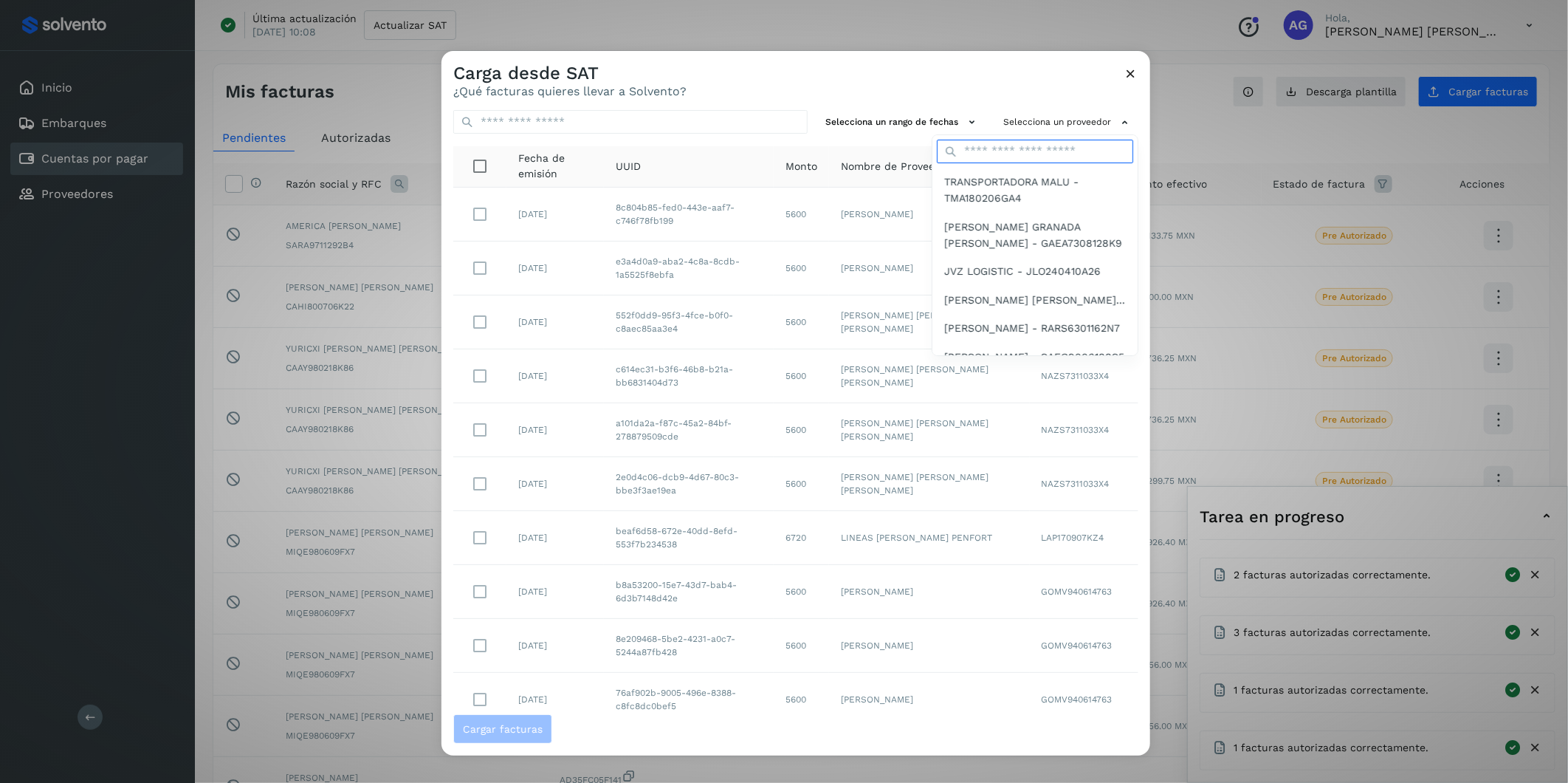
click at [1037, 146] on input "text" at bounding box center [1035, 152] width 197 height 24
type input "******"
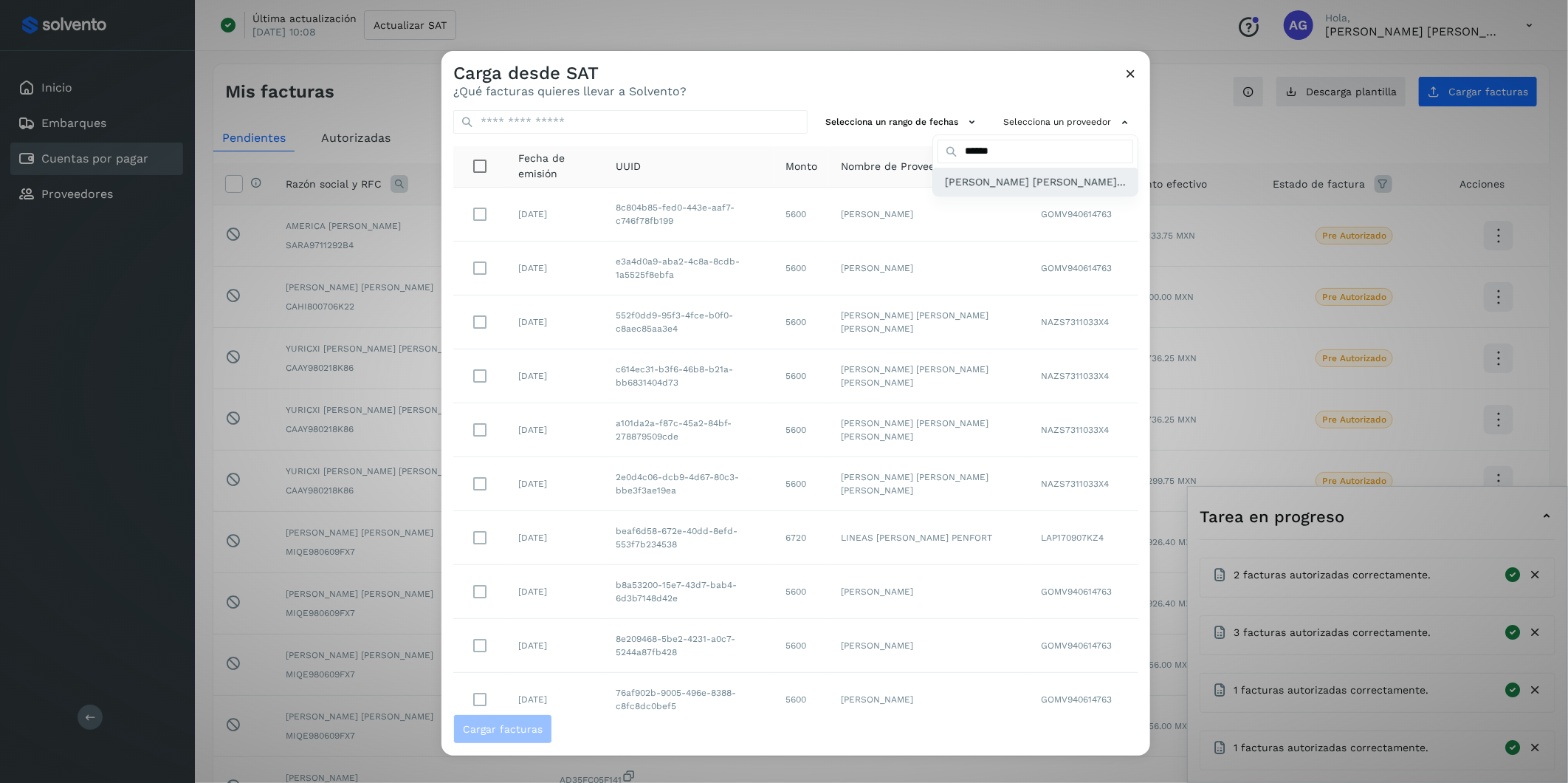
click at [1009, 196] on div "[PERSON_NAME] [PERSON_NAME]..." at bounding box center [1036, 182] width 205 height 28
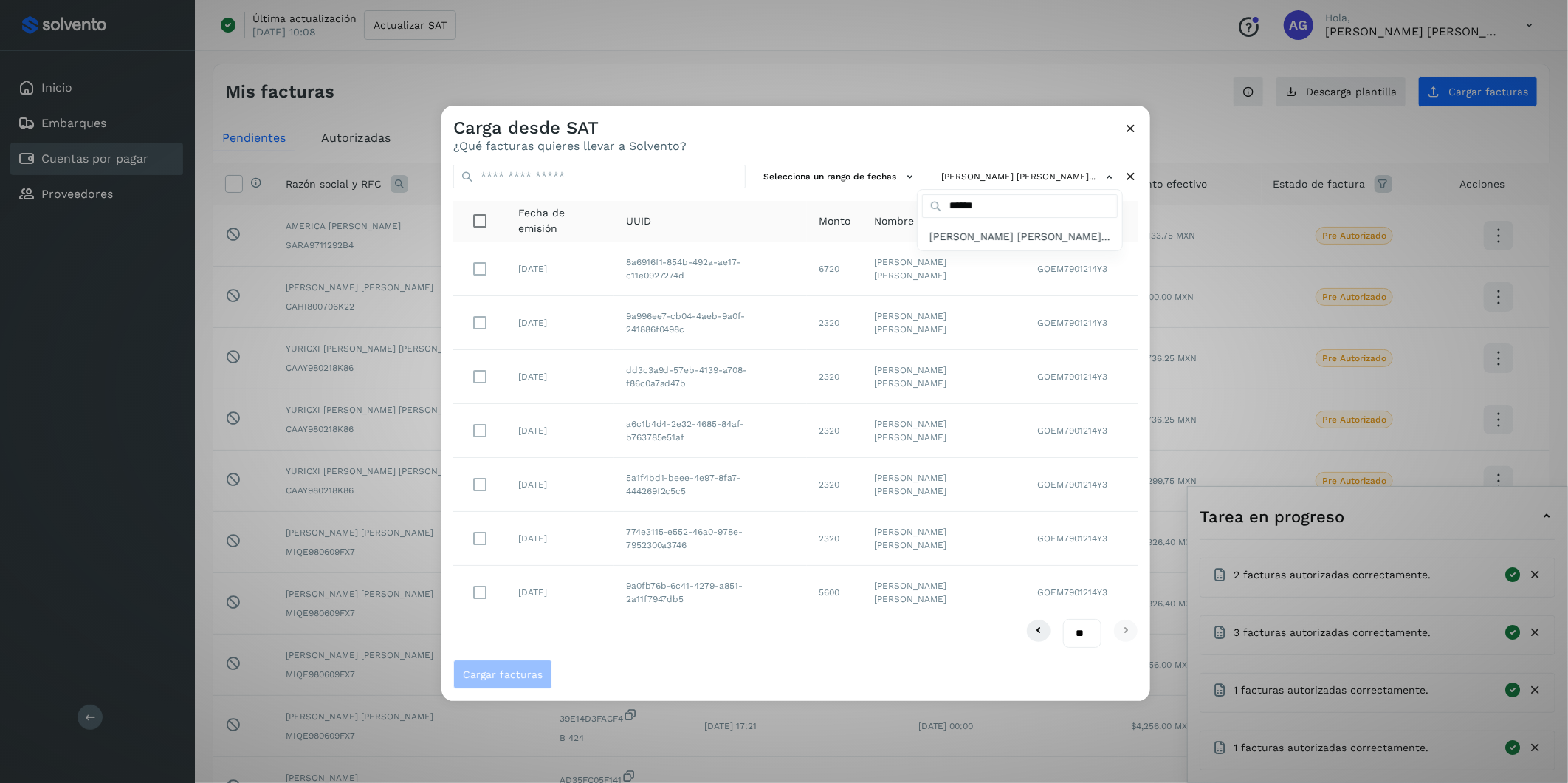
click at [472, 487] on div at bounding box center [1226, 497] width 1568 height 783
click at [520, 487] on span "Cargar facturas" at bounding box center [502, 675] width 80 height 10
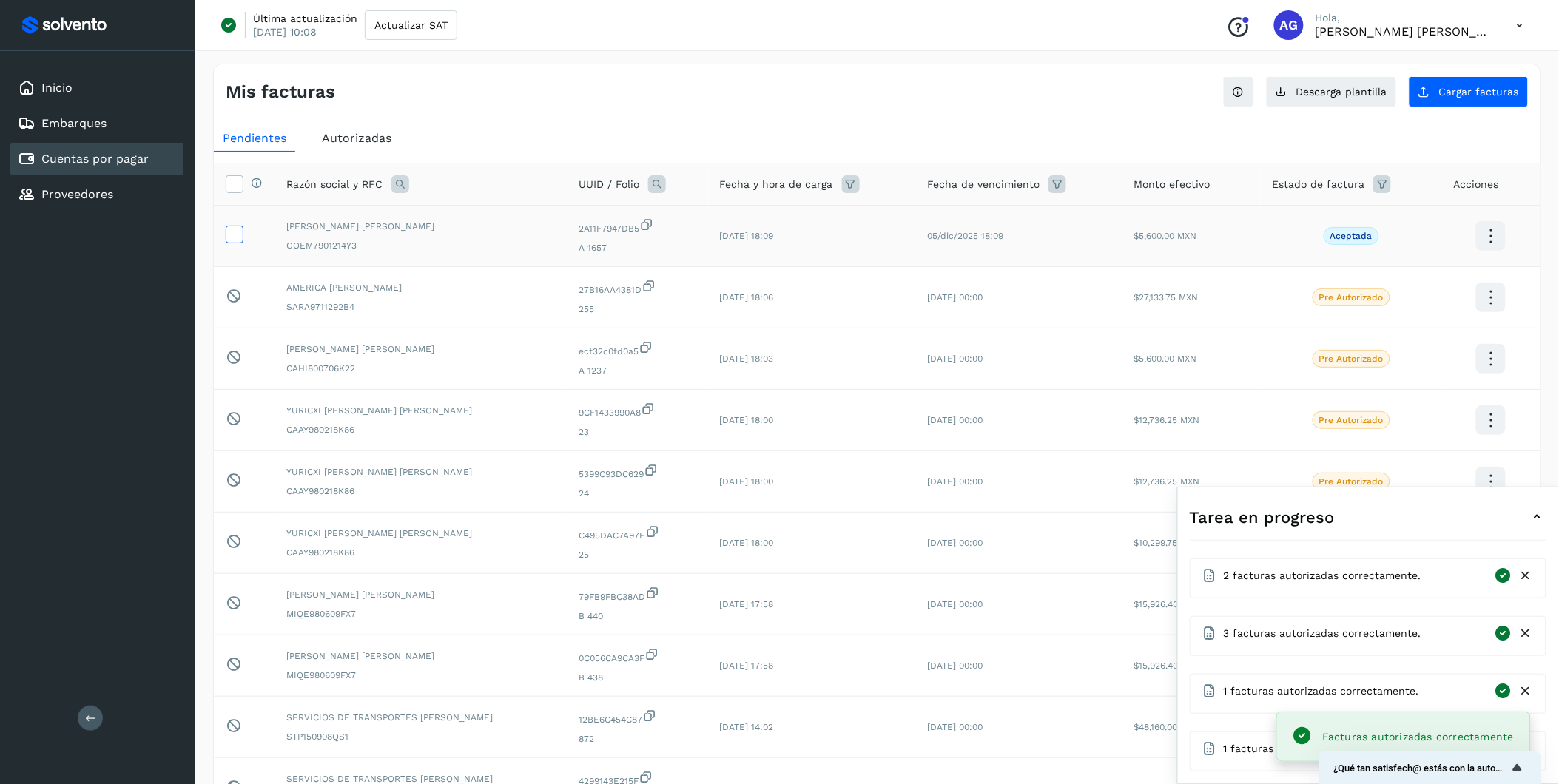
click at [234, 243] on label at bounding box center [234, 234] width 18 height 18
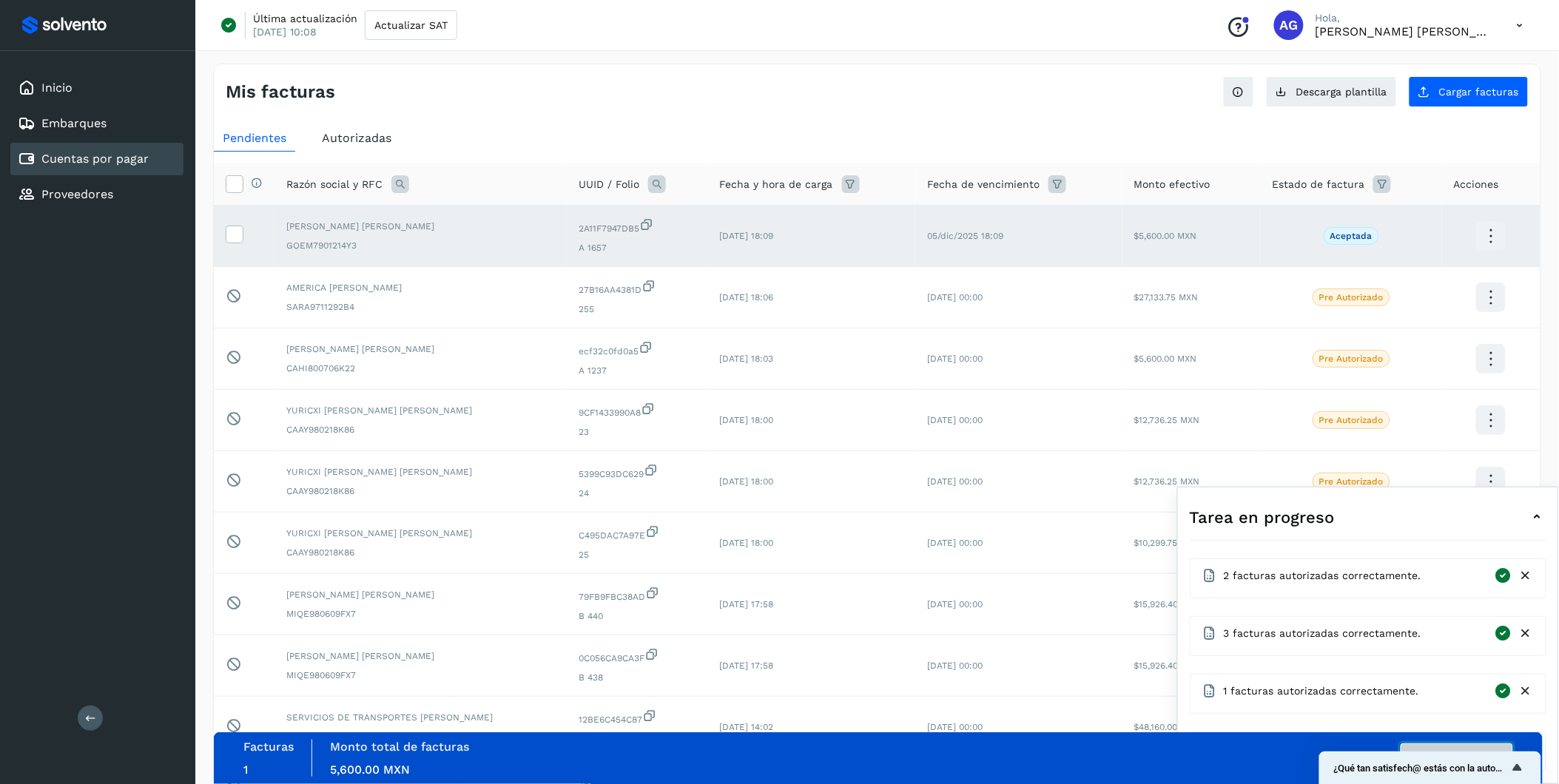
click at [1045, 487] on button "Autorizar facturas" at bounding box center [1457, 759] width 112 height 30
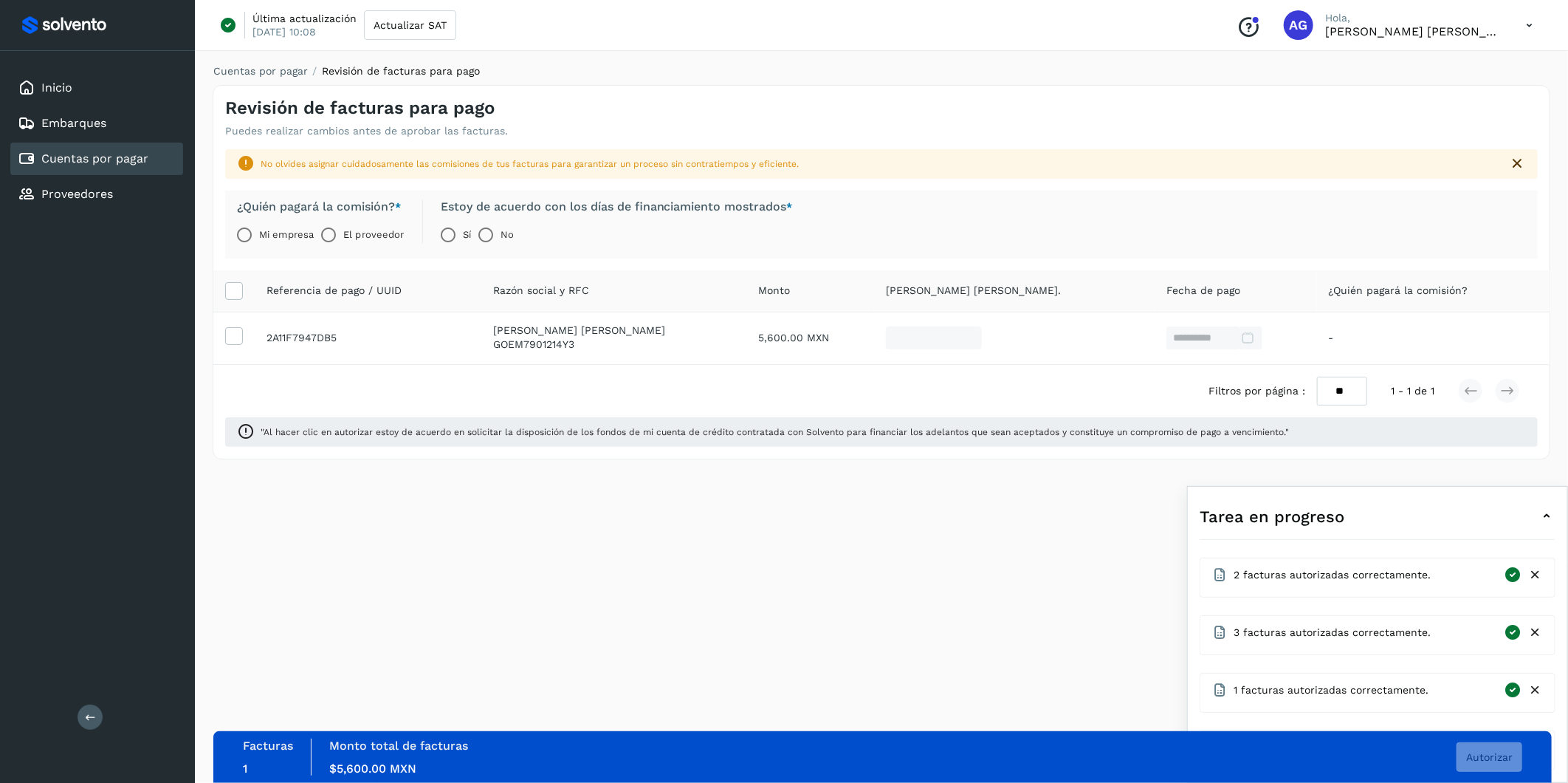
click at [351, 239] on label "El proveedor" at bounding box center [373, 235] width 61 height 30
click at [1043, 487] on span "Autorizar" at bounding box center [1490, 758] width 46 height 10
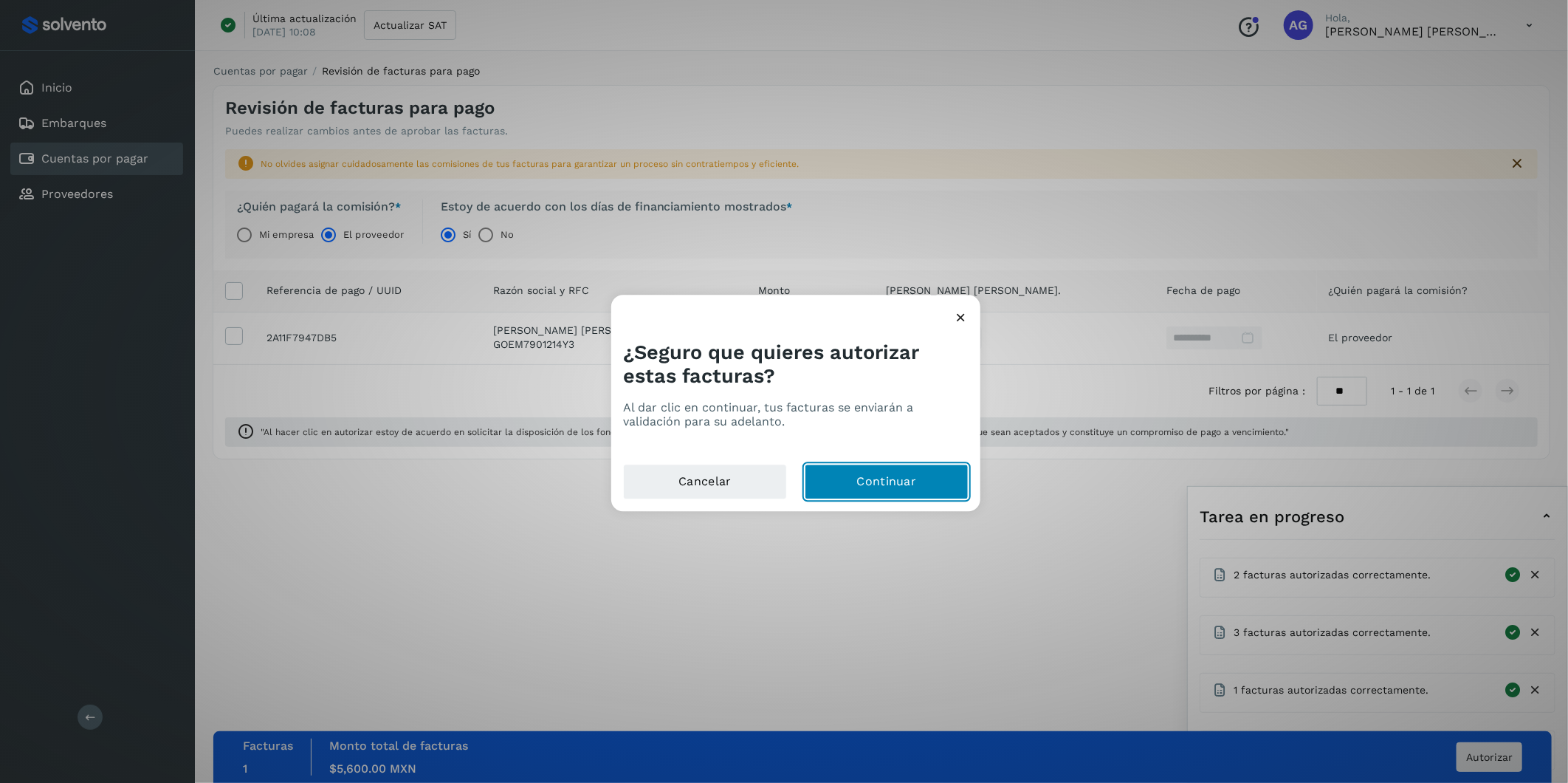
click at [876, 476] on button "Continuar" at bounding box center [886, 482] width 164 height 35
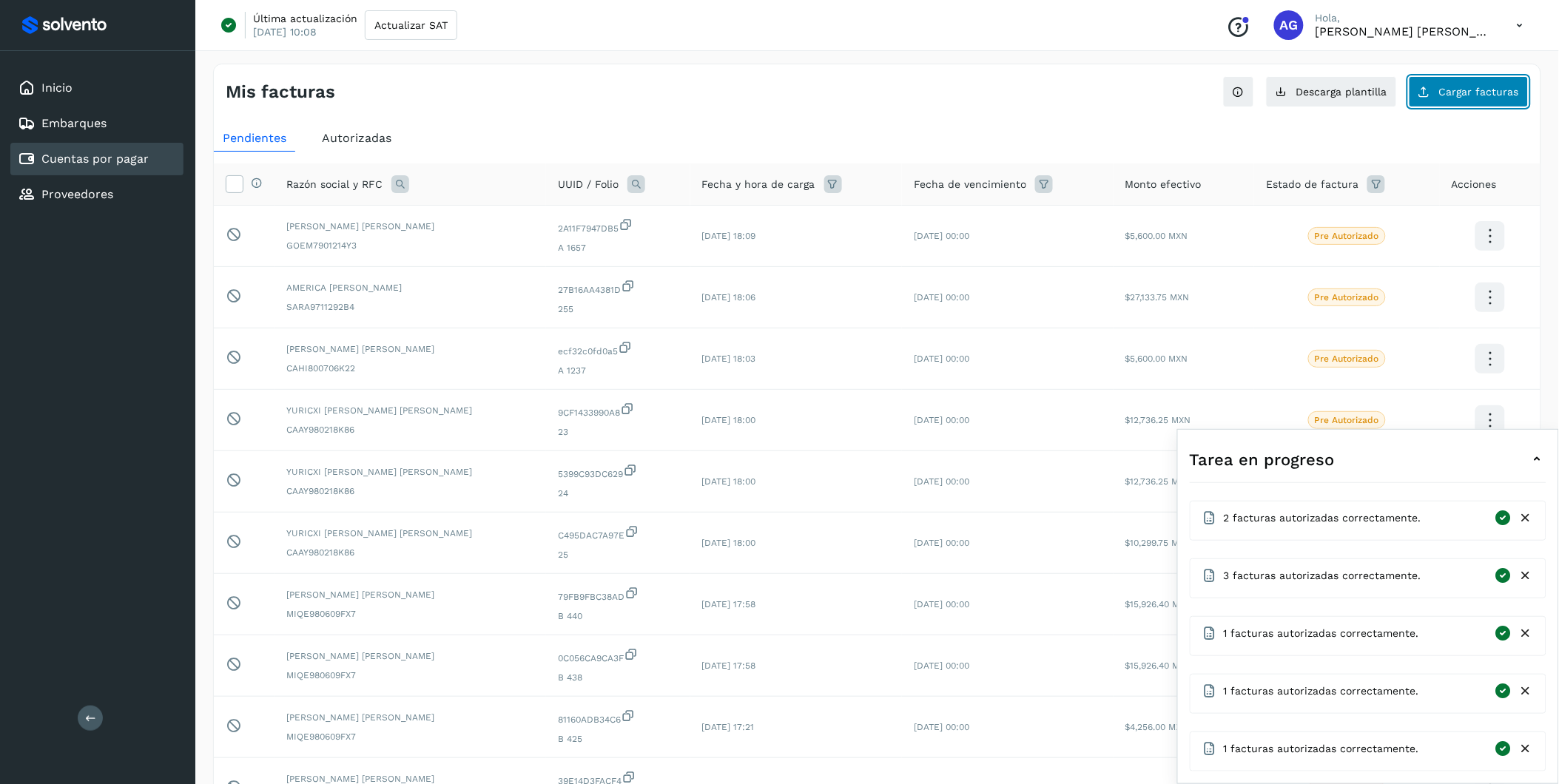
click at [1045, 89] on span "Cargar facturas" at bounding box center [1479, 92] width 80 height 10
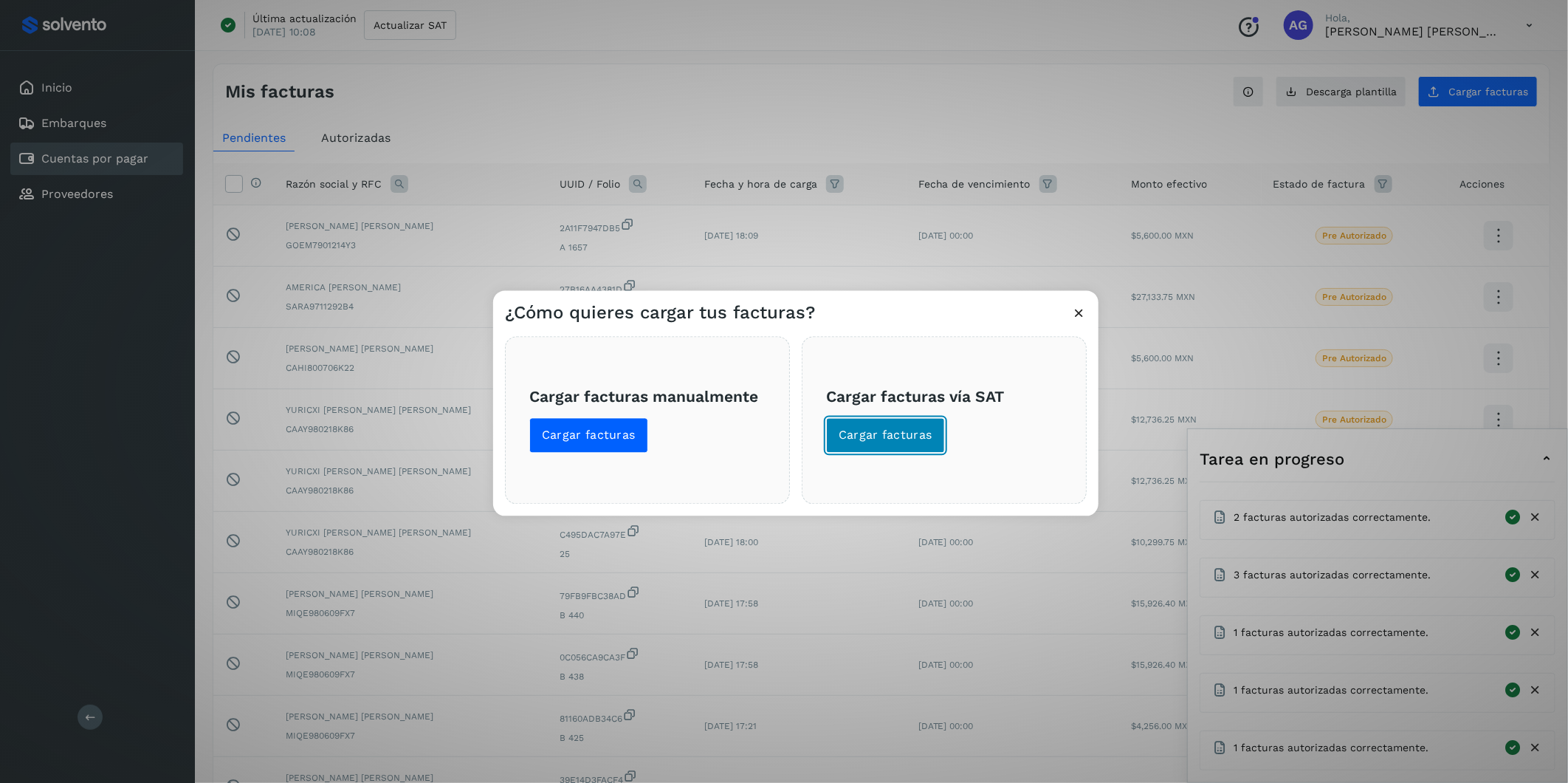
click at [888, 426] on button "Cargar facturas" at bounding box center [885, 435] width 119 height 35
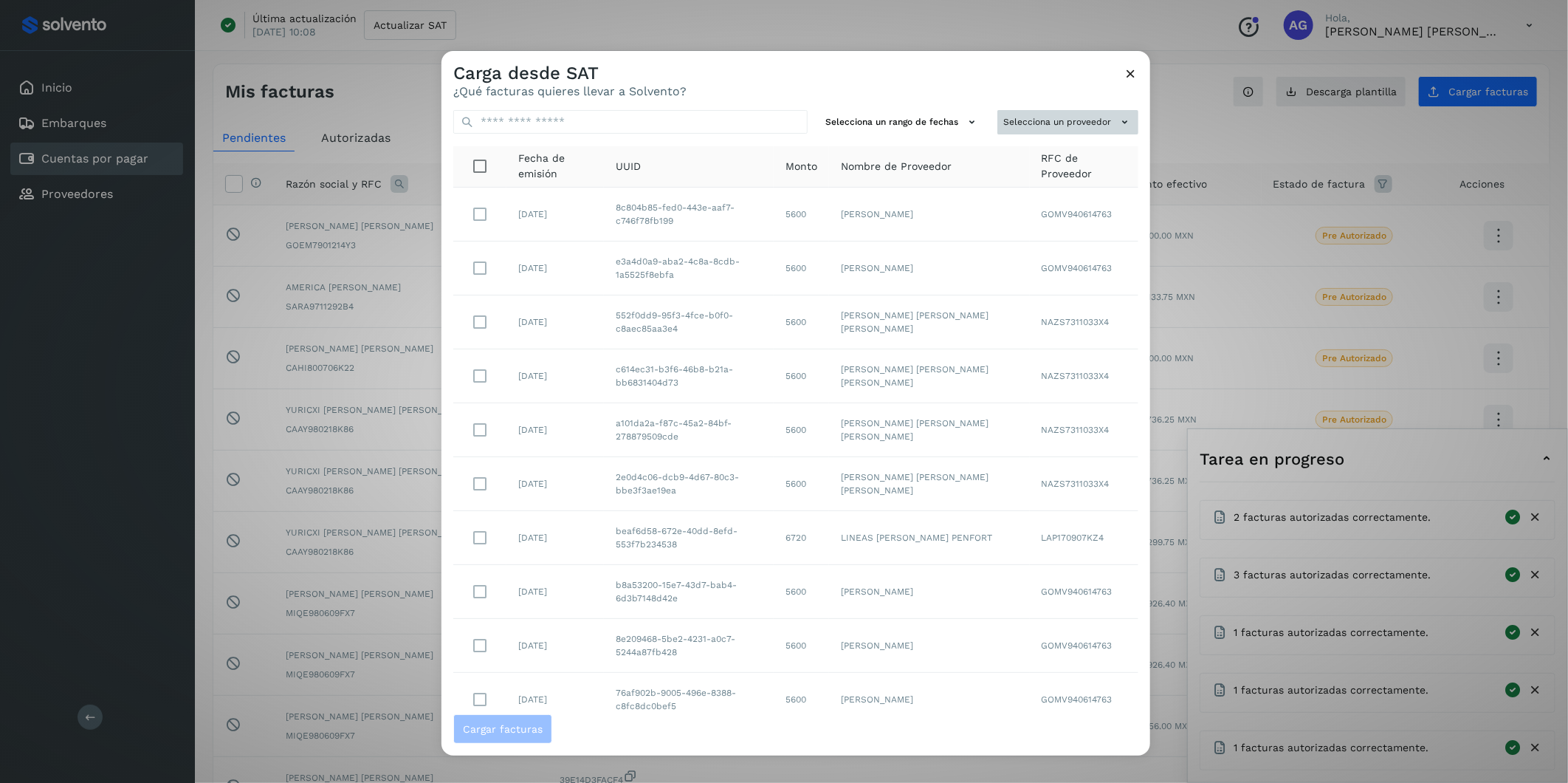
click at [1034, 123] on button "Selecciona un proveedor" at bounding box center [1068, 122] width 141 height 25
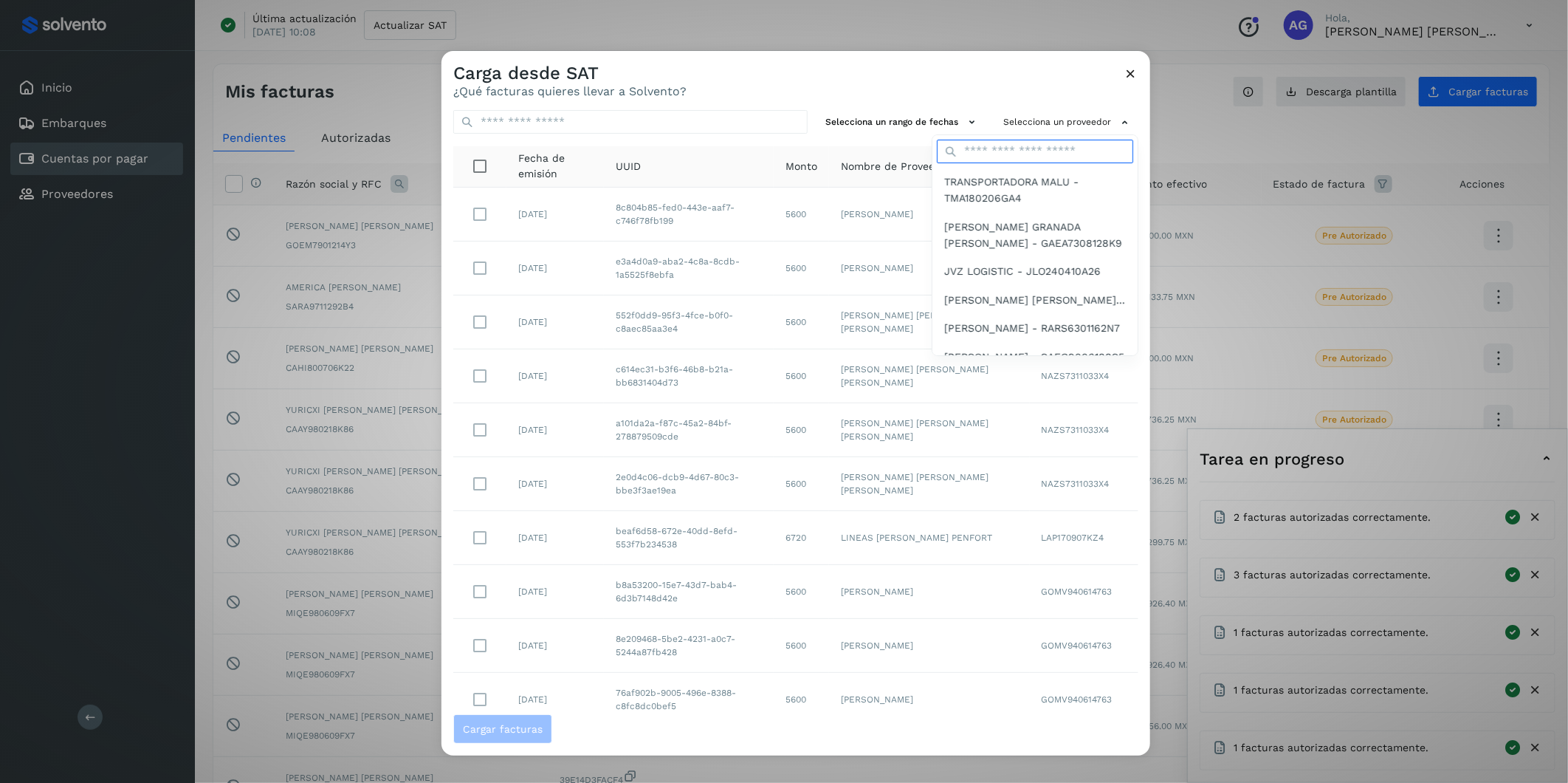
click at [1025, 146] on input "text" at bounding box center [1035, 152] width 197 height 24
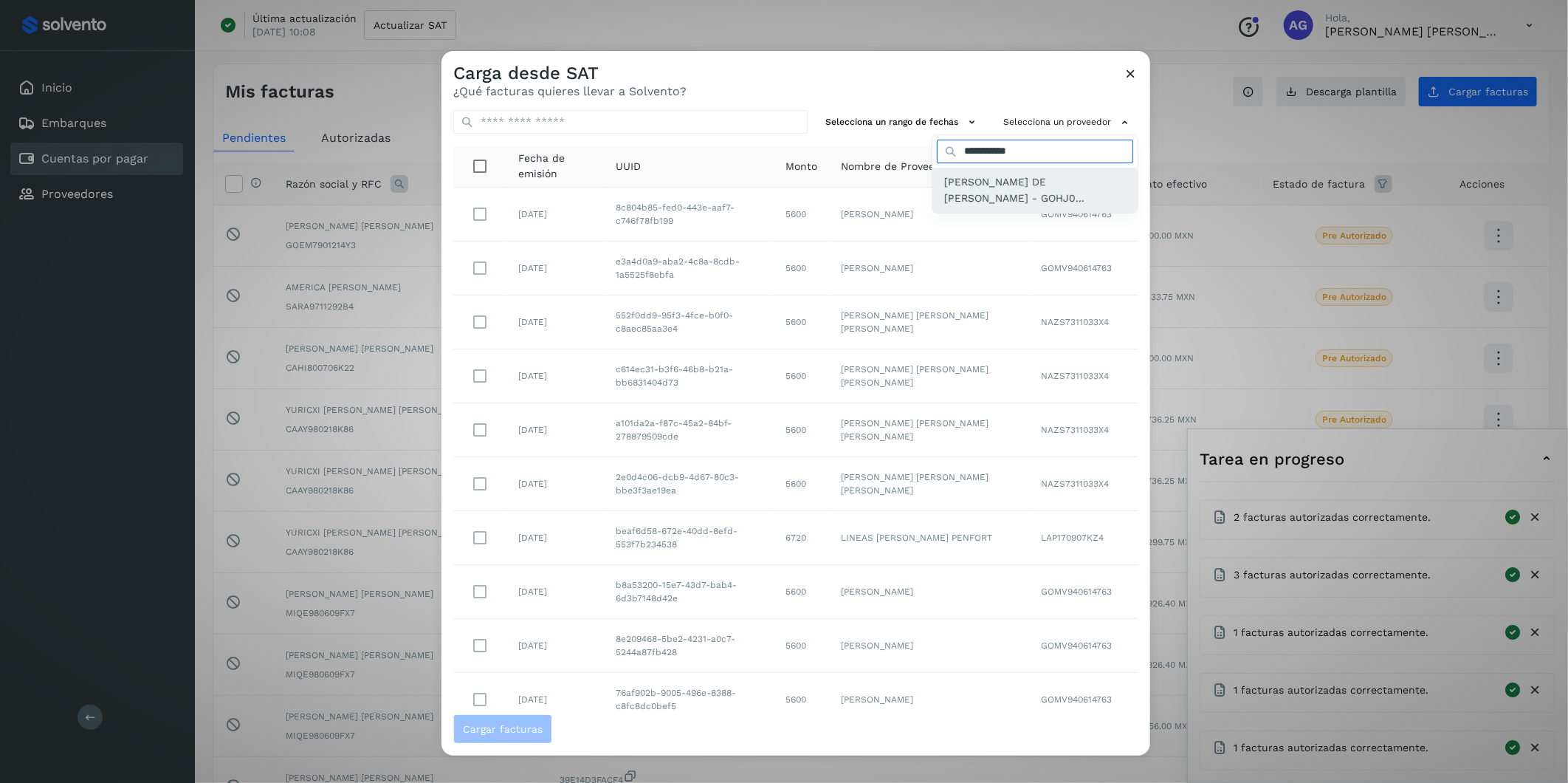
type input "**********"
click at [1038, 196] on span "[PERSON_NAME] DE [PERSON_NAME] - GOHJ0..." at bounding box center [1034, 190] width 182 height 33
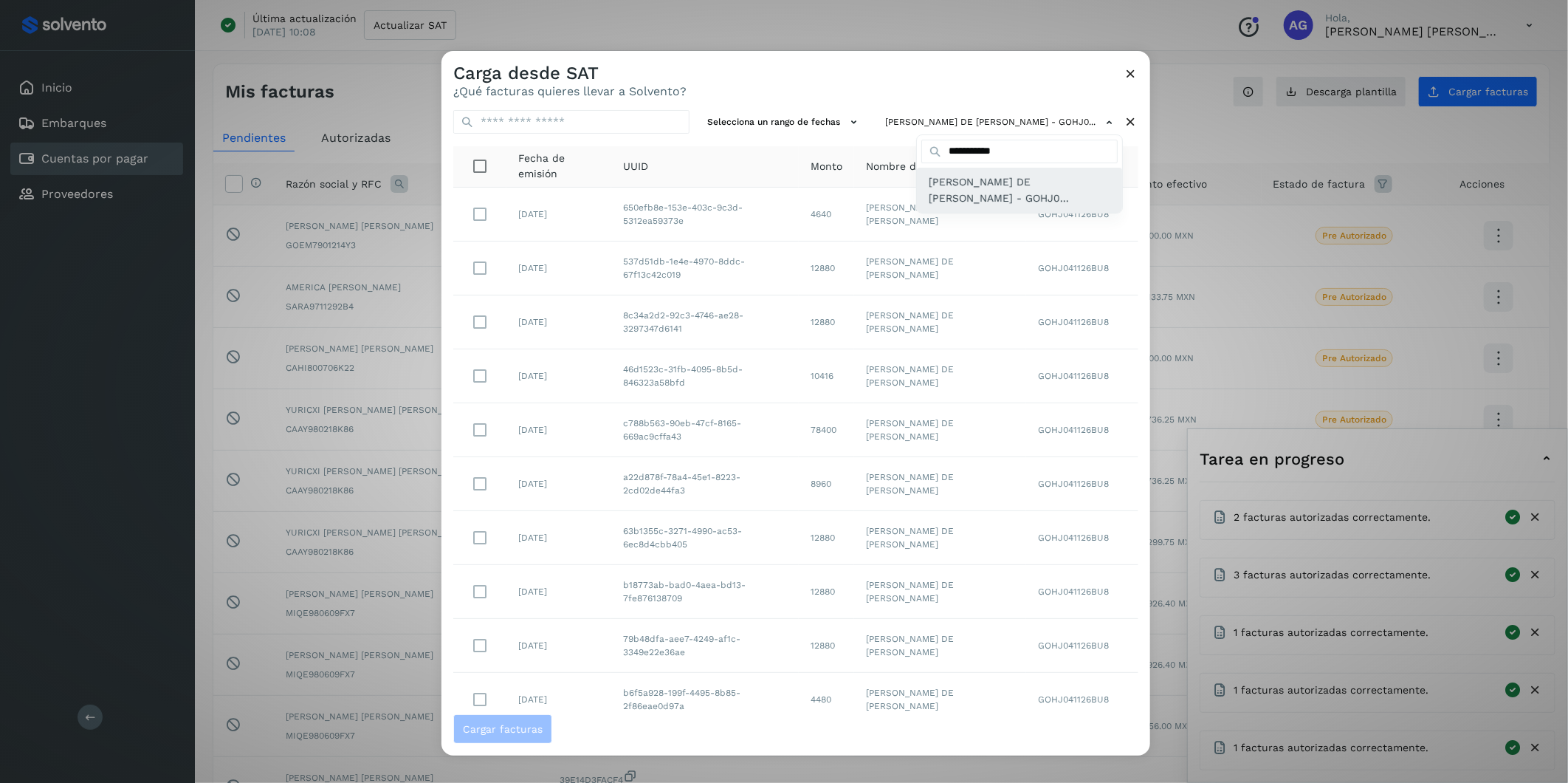
click at [984, 189] on span "[PERSON_NAME] DE [PERSON_NAME] - GOHJ0..." at bounding box center [1019, 190] width 182 height 33
click at [815, 121] on div at bounding box center [1226, 442] width 1568 height 783
click at [815, 121] on button "Selecciona un rango de fechas" at bounding box center [784, 122] width 166 height 25
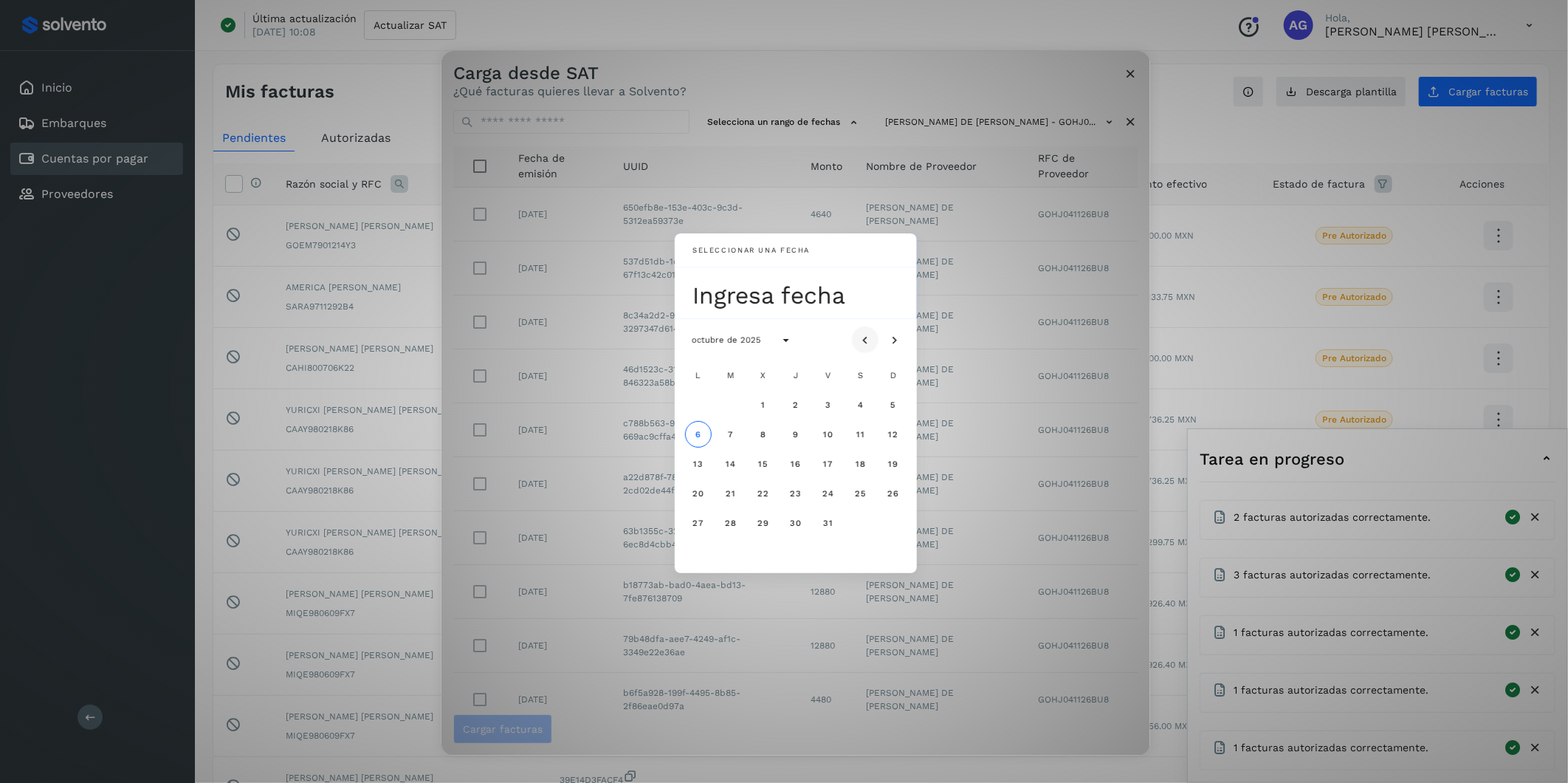
click at [854, 338] on button "Mes anterior" at bounding box center [865, 340] width 27 height 27
click at [700, 487] on span "22" at bounding box center [698, 494] width 13 height 10
click at [732, 487] on span "23" at bounding box center [730, 494] width 13 height 10
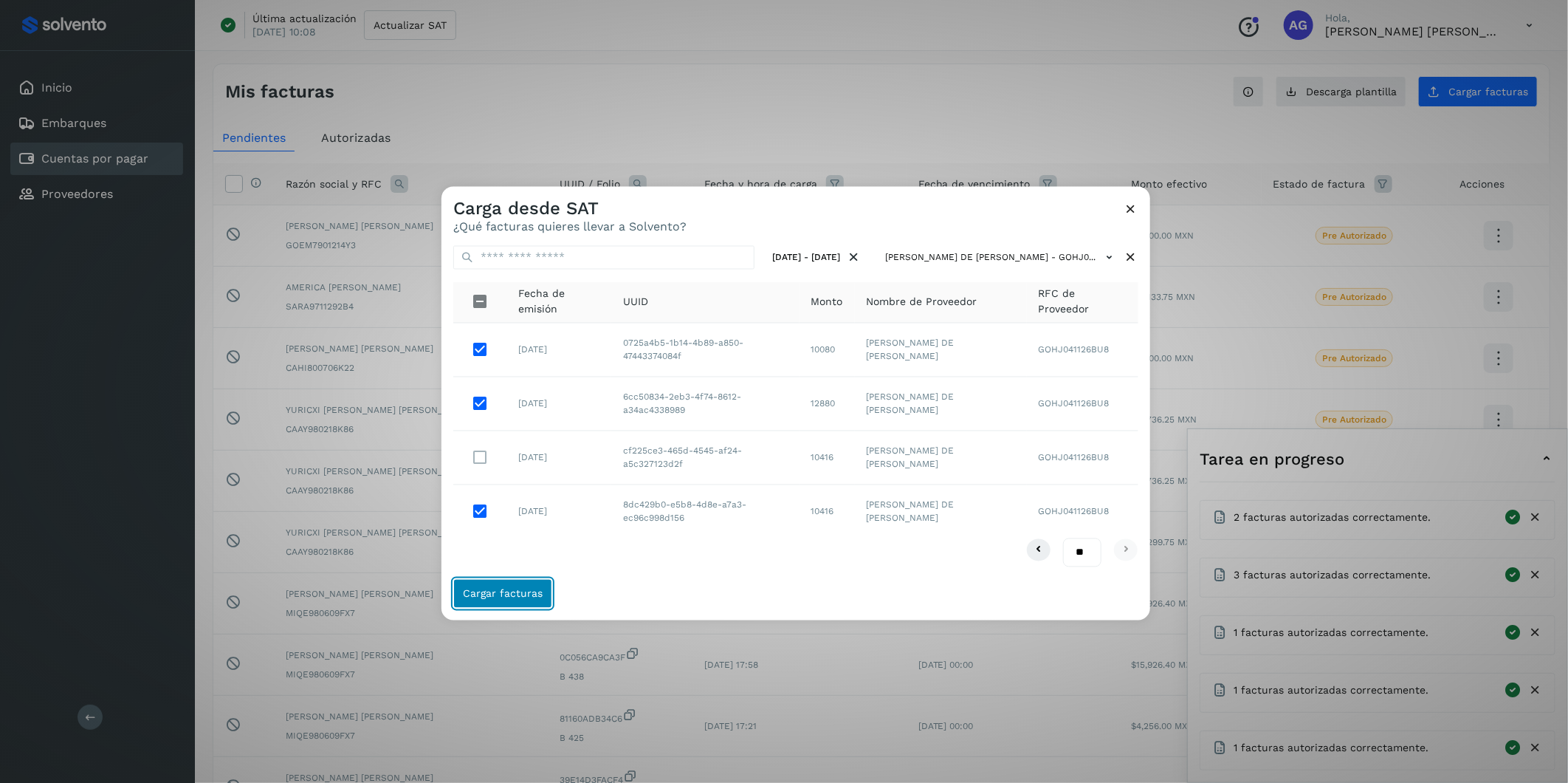
click at [522, 487] on button "Cargar facturas" at bounding box center [503, 594] width 99 height 30
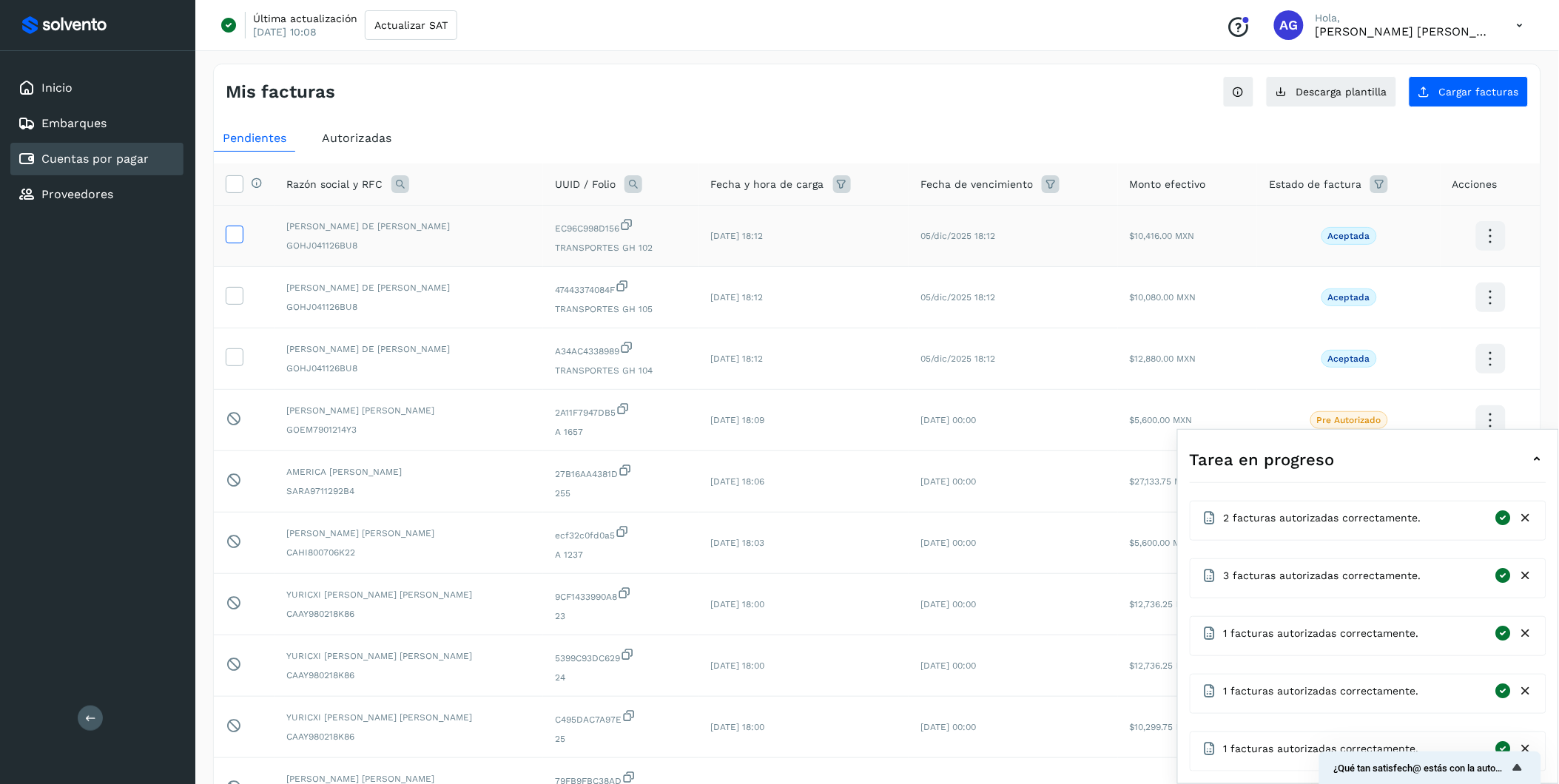
click at [229, 234] on icon at bounding box center [234, 233] width 16 height 16
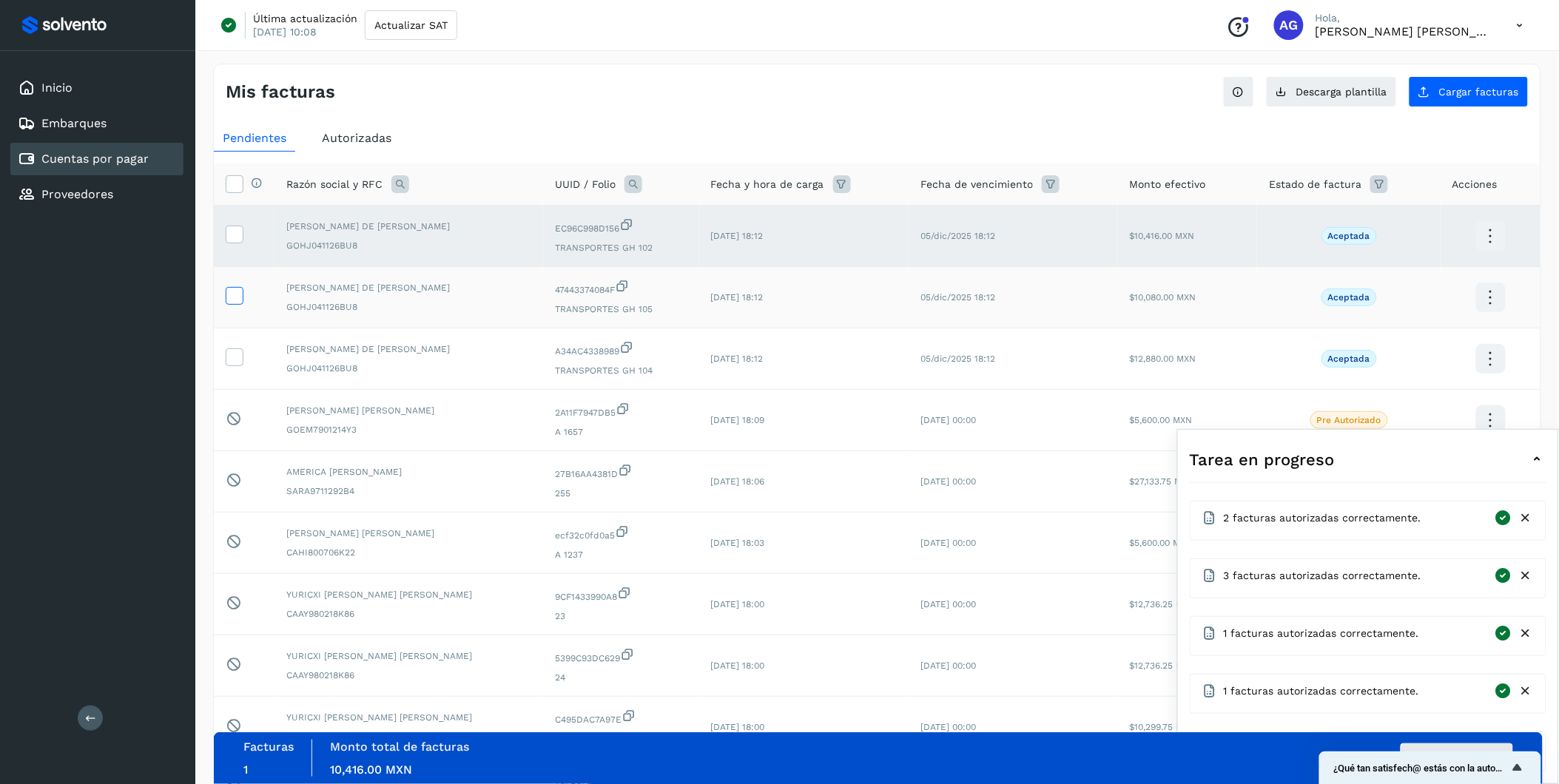
click at [231, 300] on icon at bounding box center [234, 294] width 16 height 16
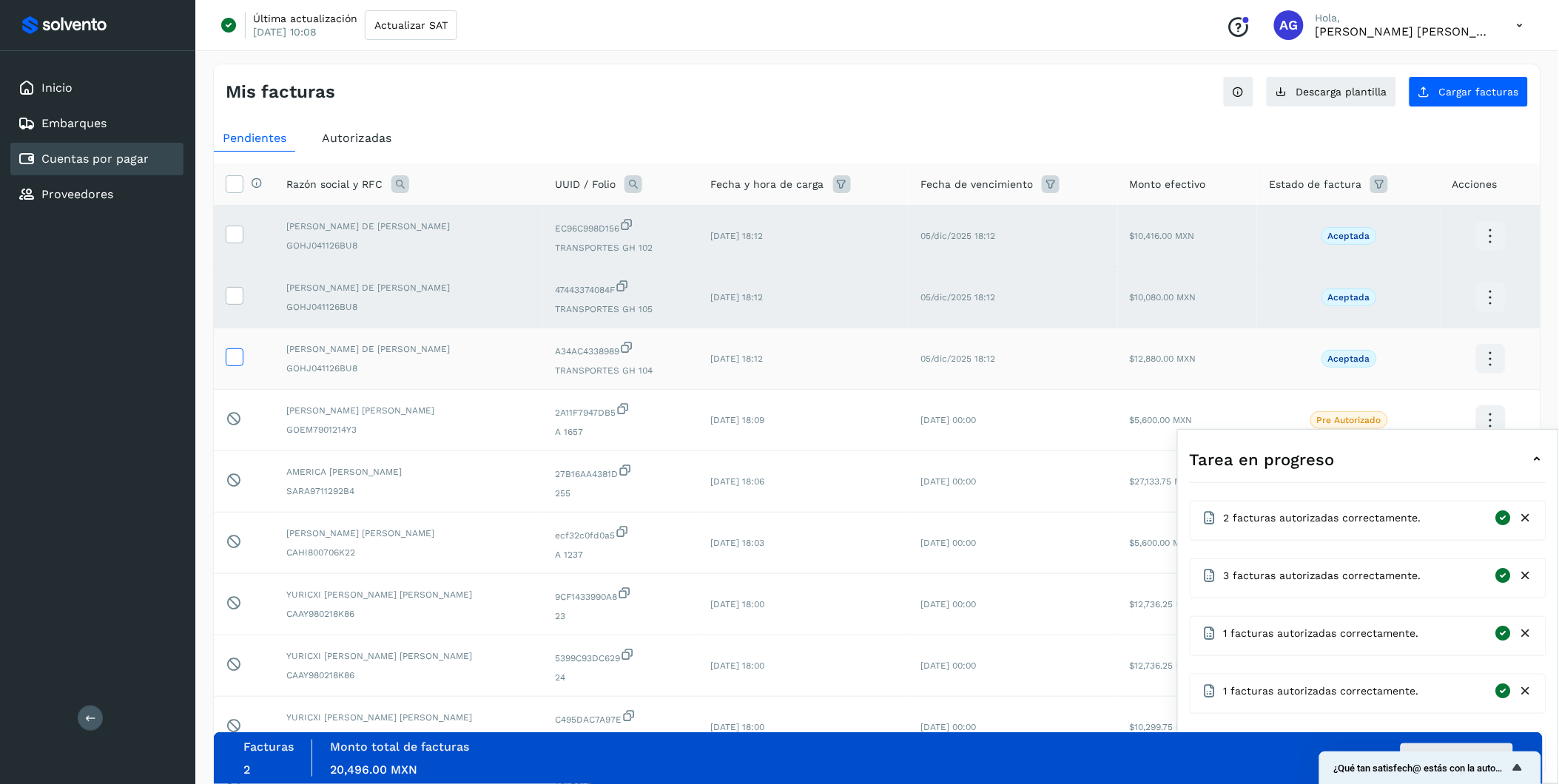
click at [232, 356] on icon at bounding box center [234, 356] width 16 height 16
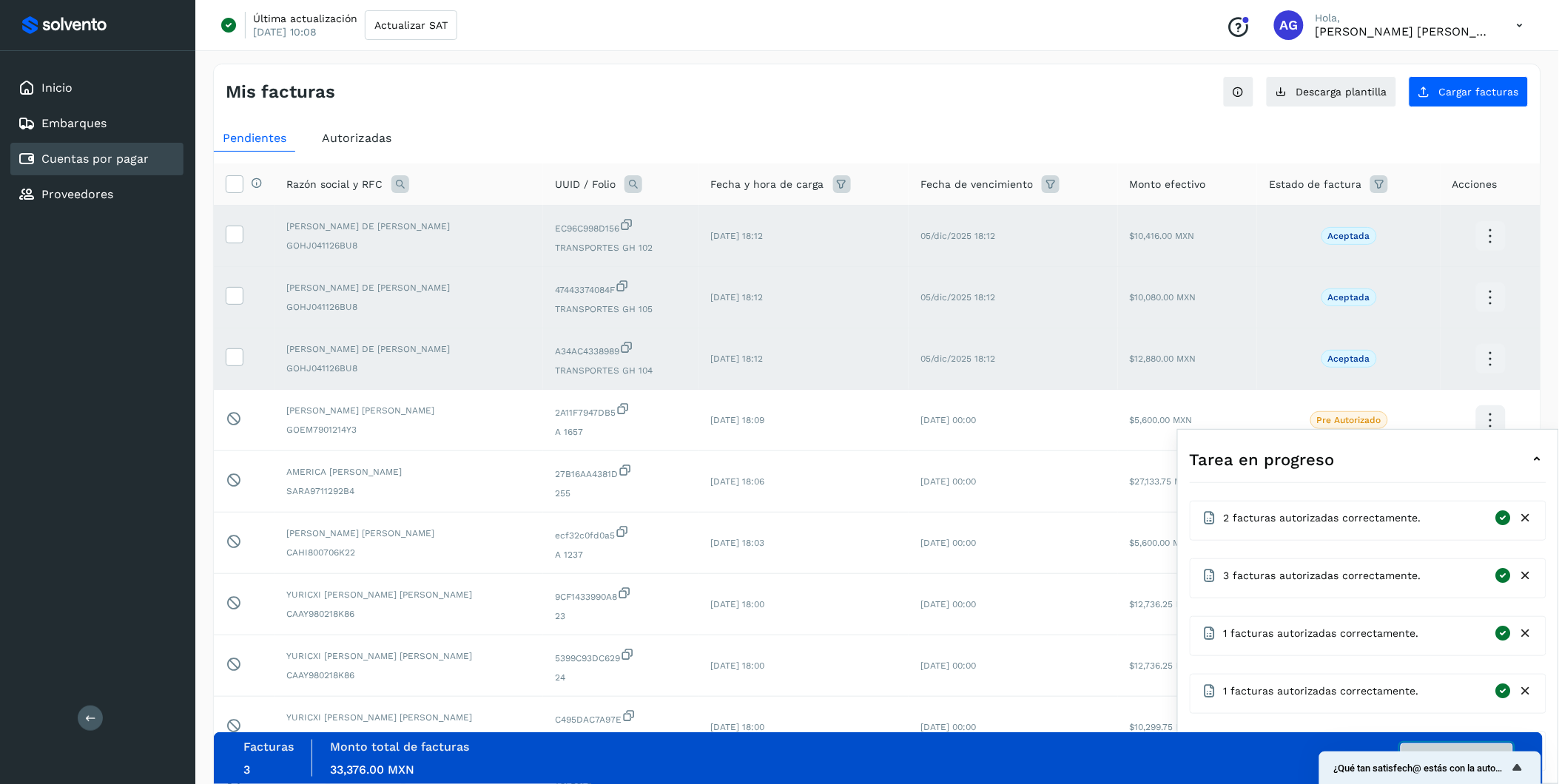
click at [1045, 487] on button "Autorizar facturas" at bounding box center [1457, 759] width 112 height 30
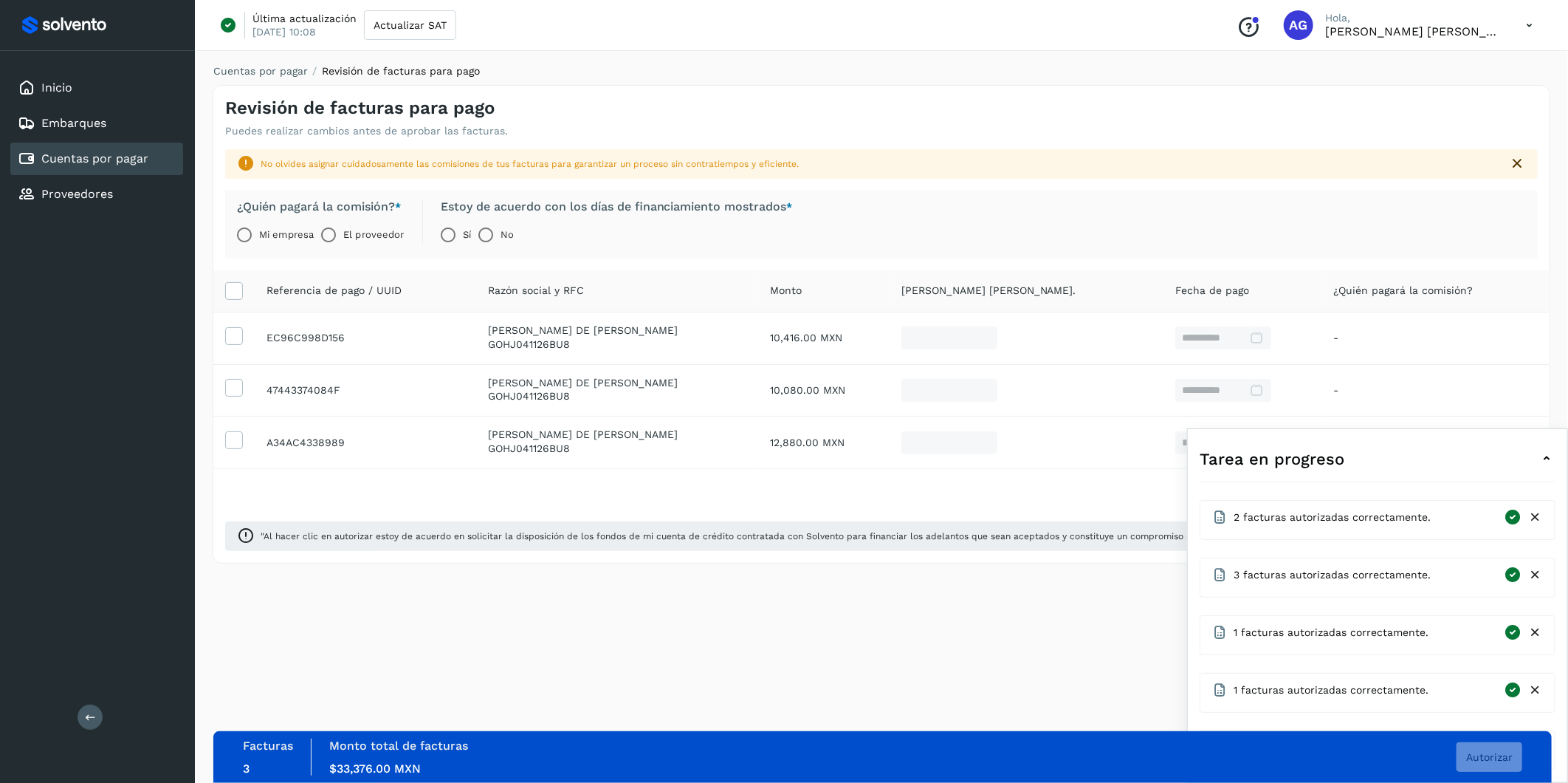
click at [374, 214] on div "Mi empresa El proveedor" at bounding box center [321, 231] width 167 height 35
click at [362, 227] on label "El proveedor" at bounding box center [373, 235] width 61 height 30
click at [1043, 487] on button "Autorizar" at bounding box center [1490, 758] width 66 height 30
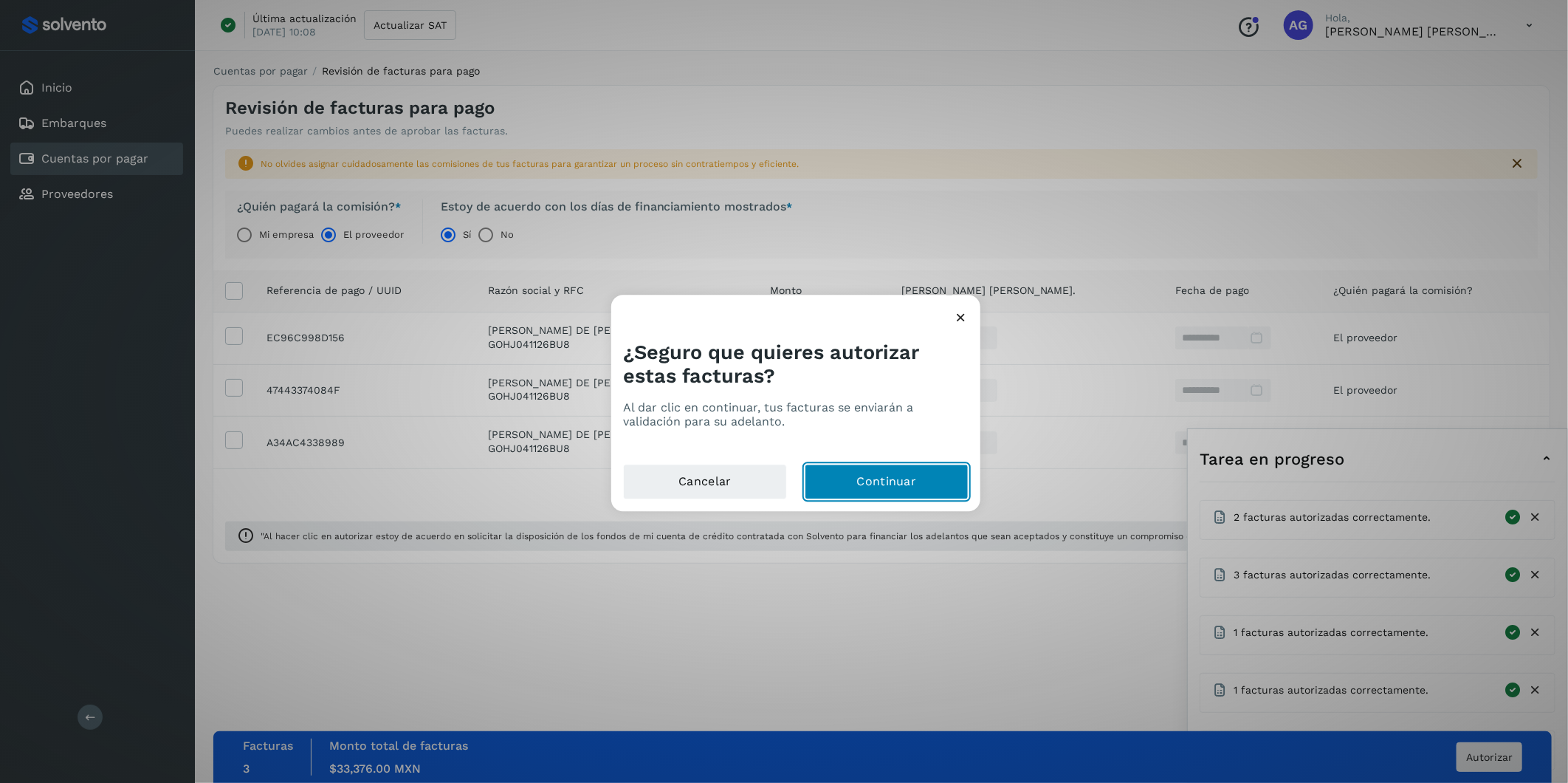
click at [883, 482] on button "Continuar" at bounding box center [886, 482] width 164 height 35
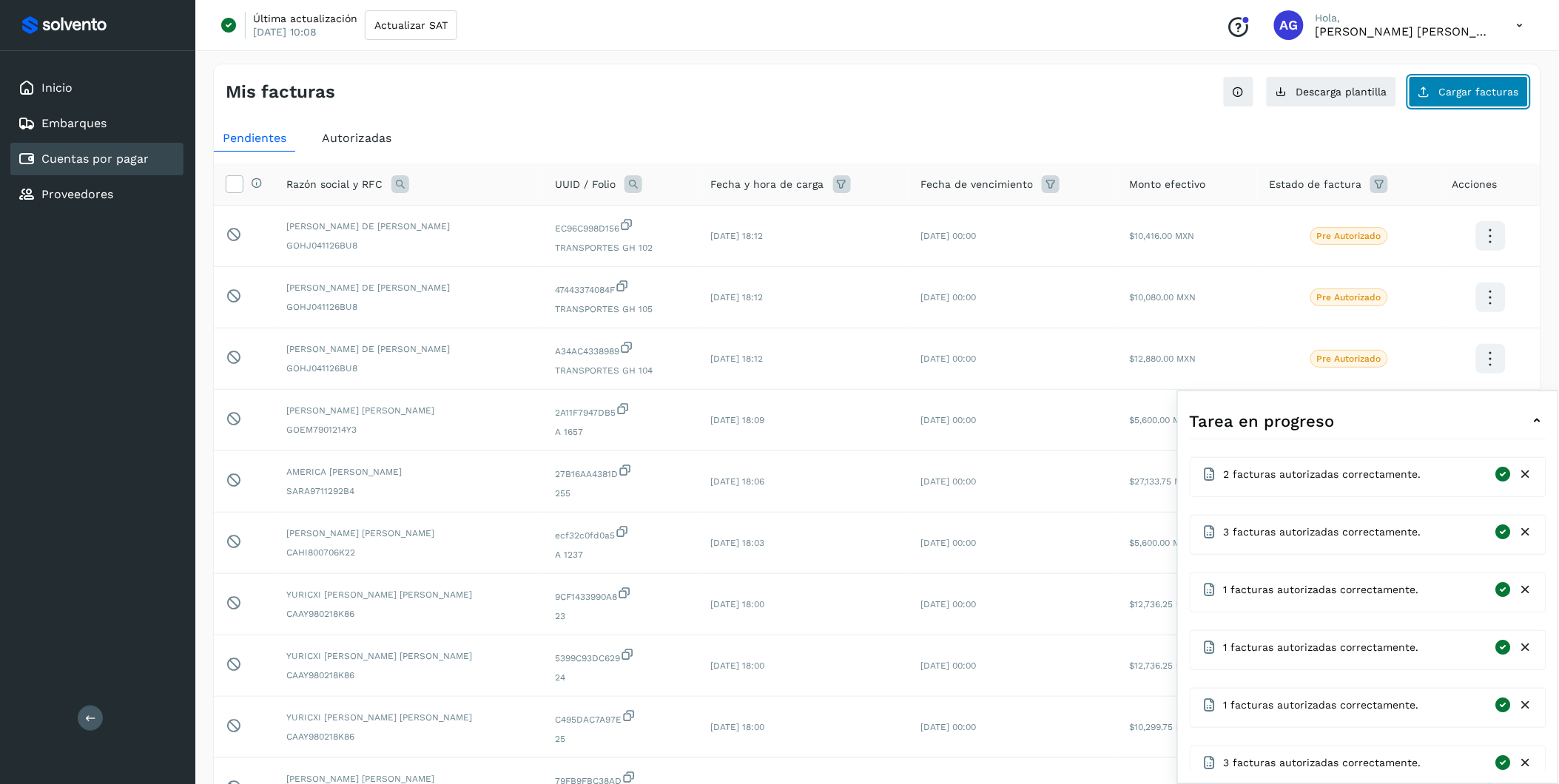
click at [1045, 89] on span "Cargar facturas" at bounding box center [1479, 92] width 80 height 10
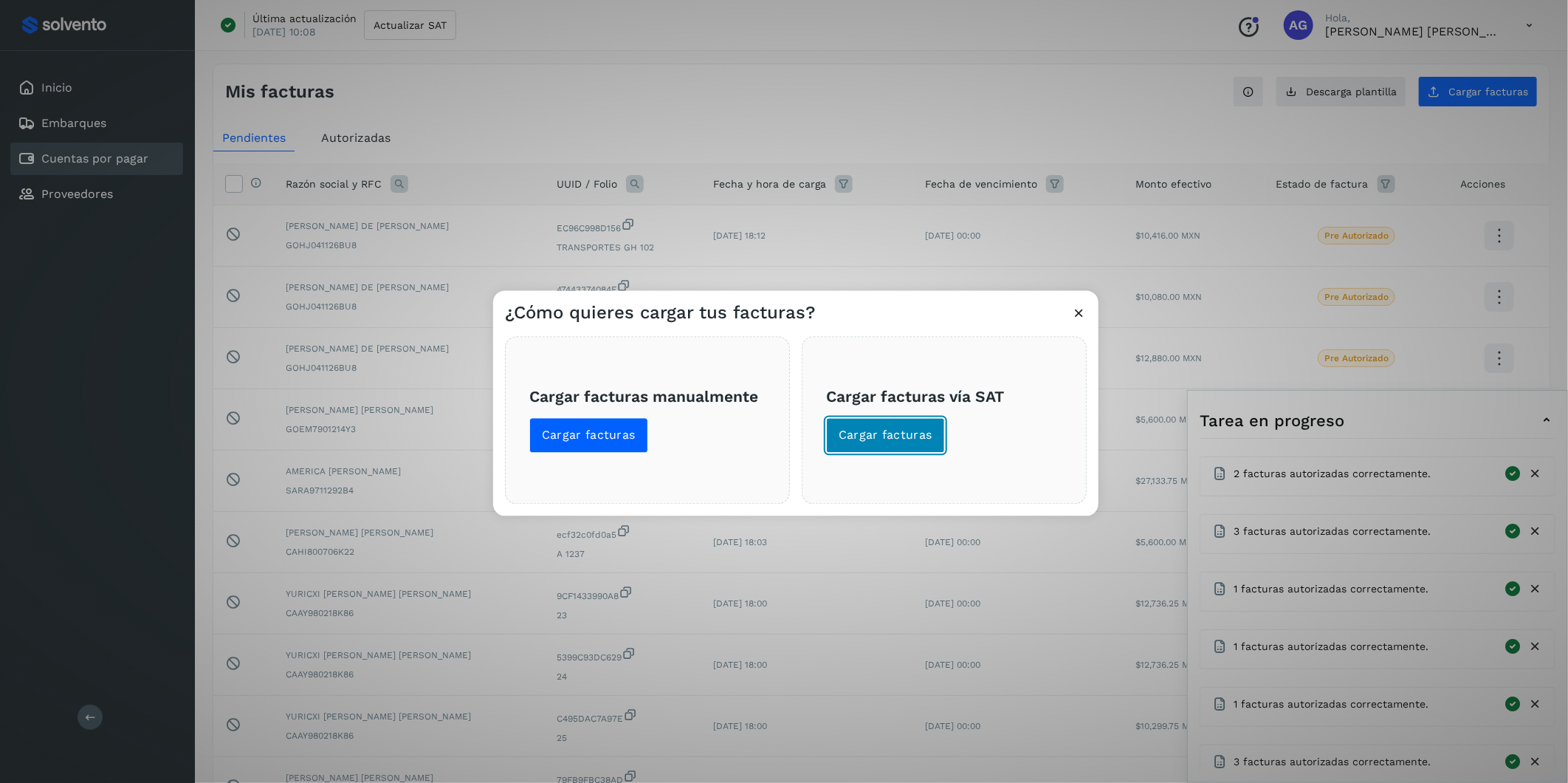
click at [868, 438] on span "Cargar facturas" at bounding box center [885, 436] width 93 height 16
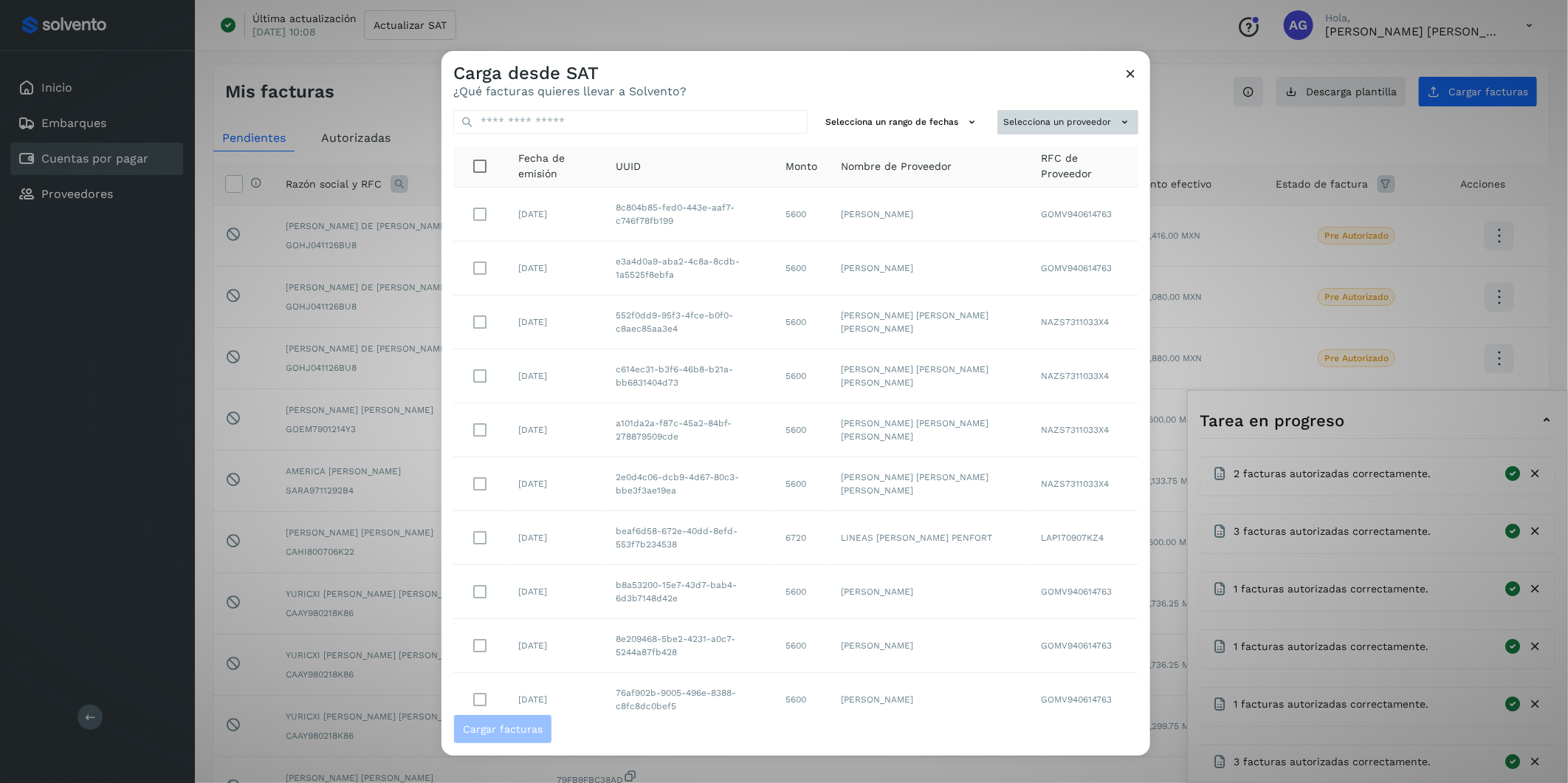
click at [1022, 126] on button "Selecciona un proveedor" at bounding box center [1068, 122] width 141 height 25
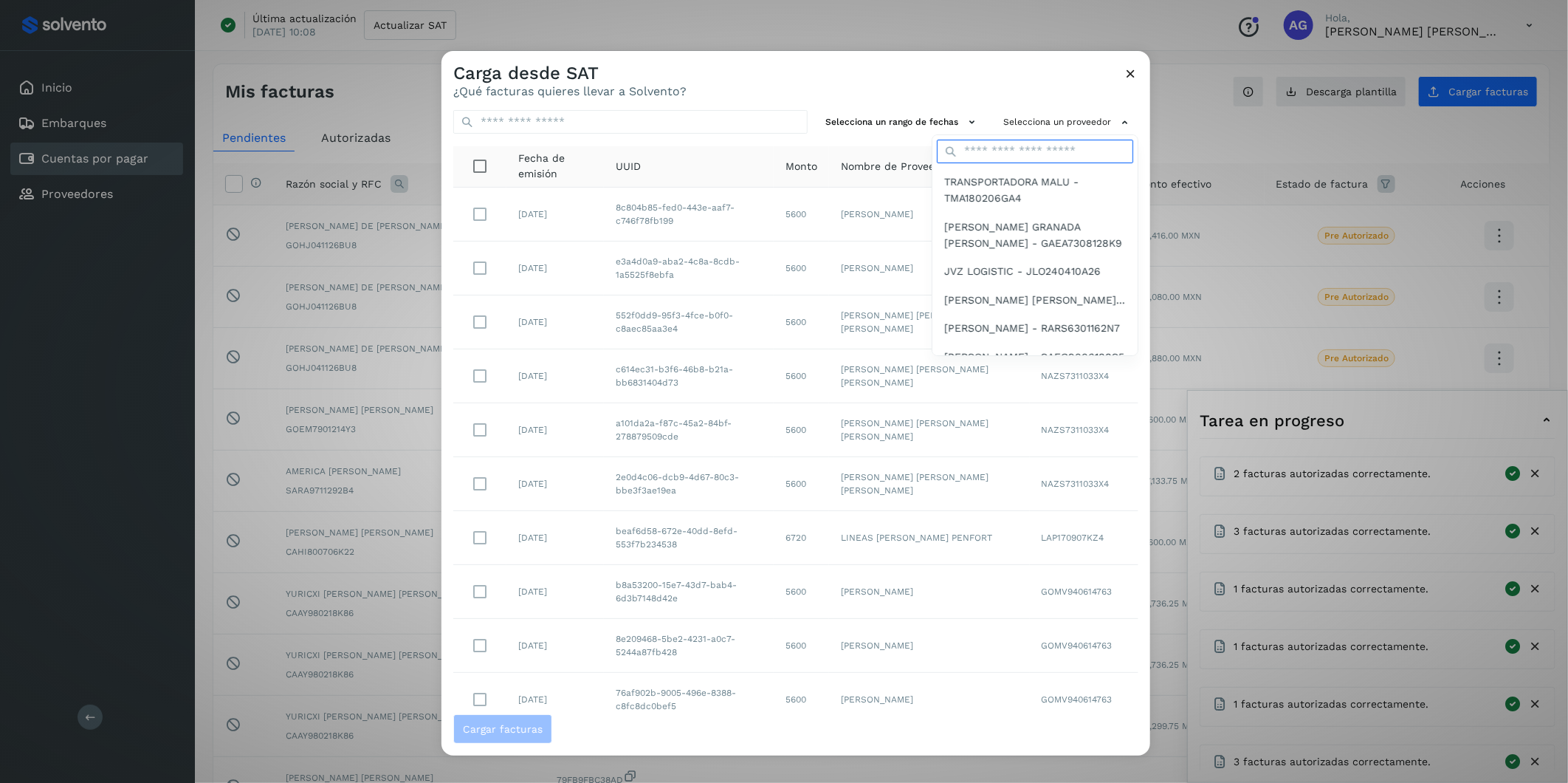
click at [1006, 151] on input "text" at bounding box center [1035, 152] width 197 height 24
type input "******"
click at [1014, 175] on span "[PERSON_NAME] [PERSON_NAME] [PERSON_NAME] - ROMS040914JG5" at bounding box center [1034, 198] width 182 height 49
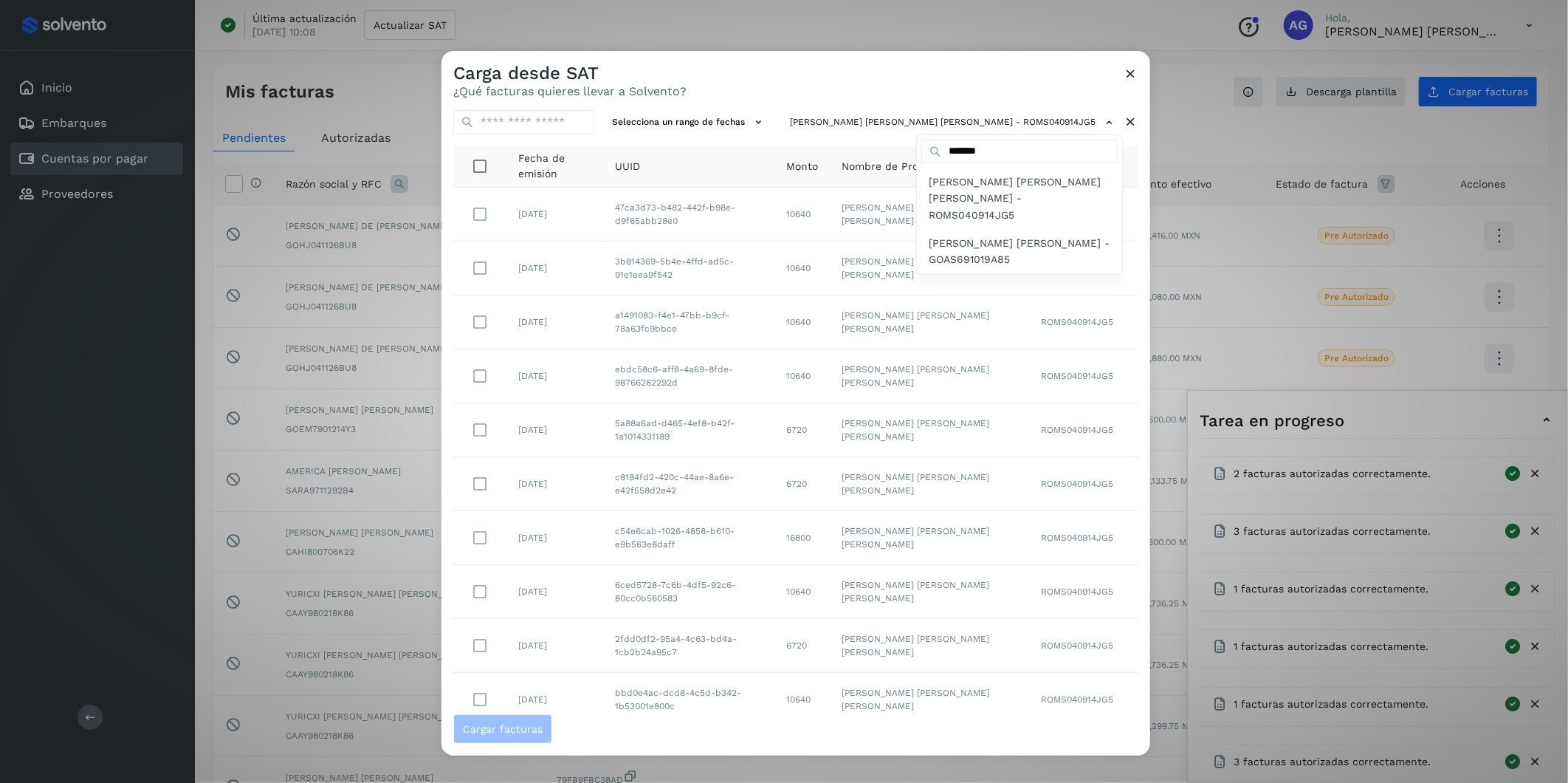
click at [842, 121] on div at bounding box center [1226, 442] width 1568 height 783
click at [766, 121] on icon at bounding box center [759, 122] width 16 height 16
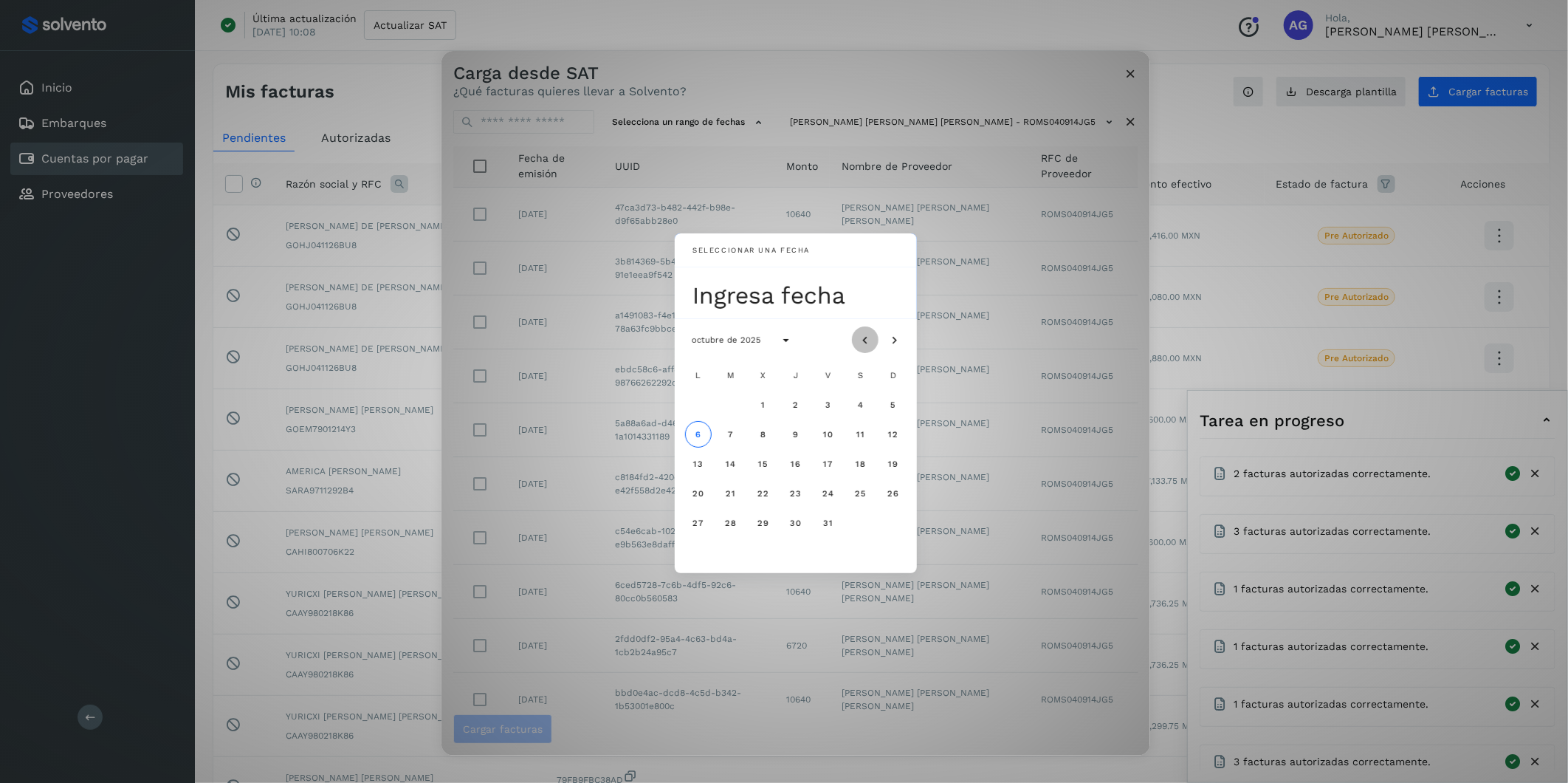
click at [871, 340] on icon "Mes anterior" at bounding box center [865, 341] width 15 height 15
click at [888, 487] on button "28" at bounding box center [894, 494] width 27 height 27
click at [707, 487] on button "29" at bounding box center [699, 523] width 27 height 27
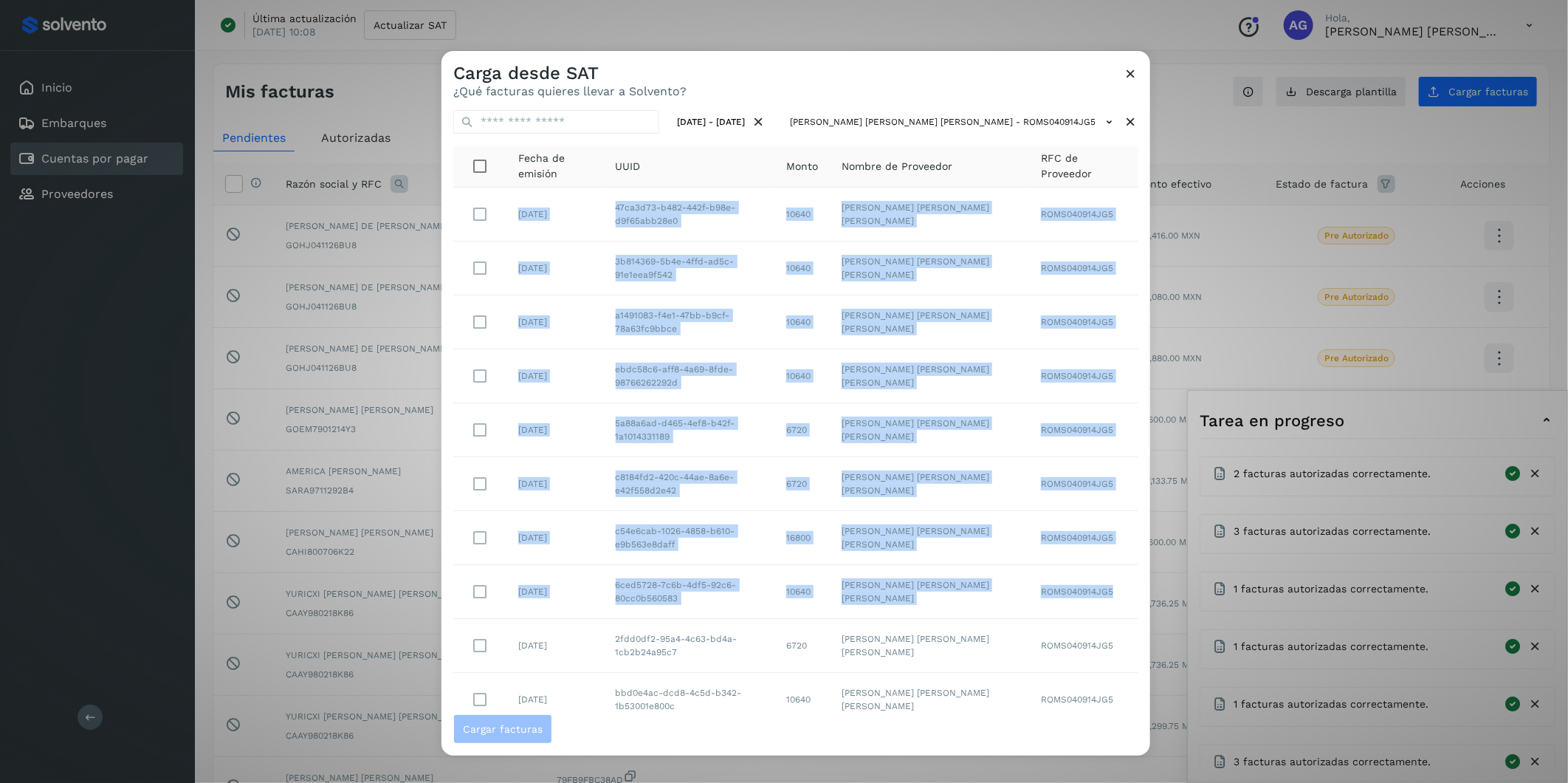
drag, startPoint x: 1137, startPoint y: 478, endPoint x: 1126, endPoint y: 572, distance: 94.6
click at [1043, 487] on div "[DATE] - [DATE] [PERSON_NAME] [PERSON_NAME] [PERSON_NAME] - ROMS040914JG5 Fecha…" at bounding box center [796, 406] width 709 height 616
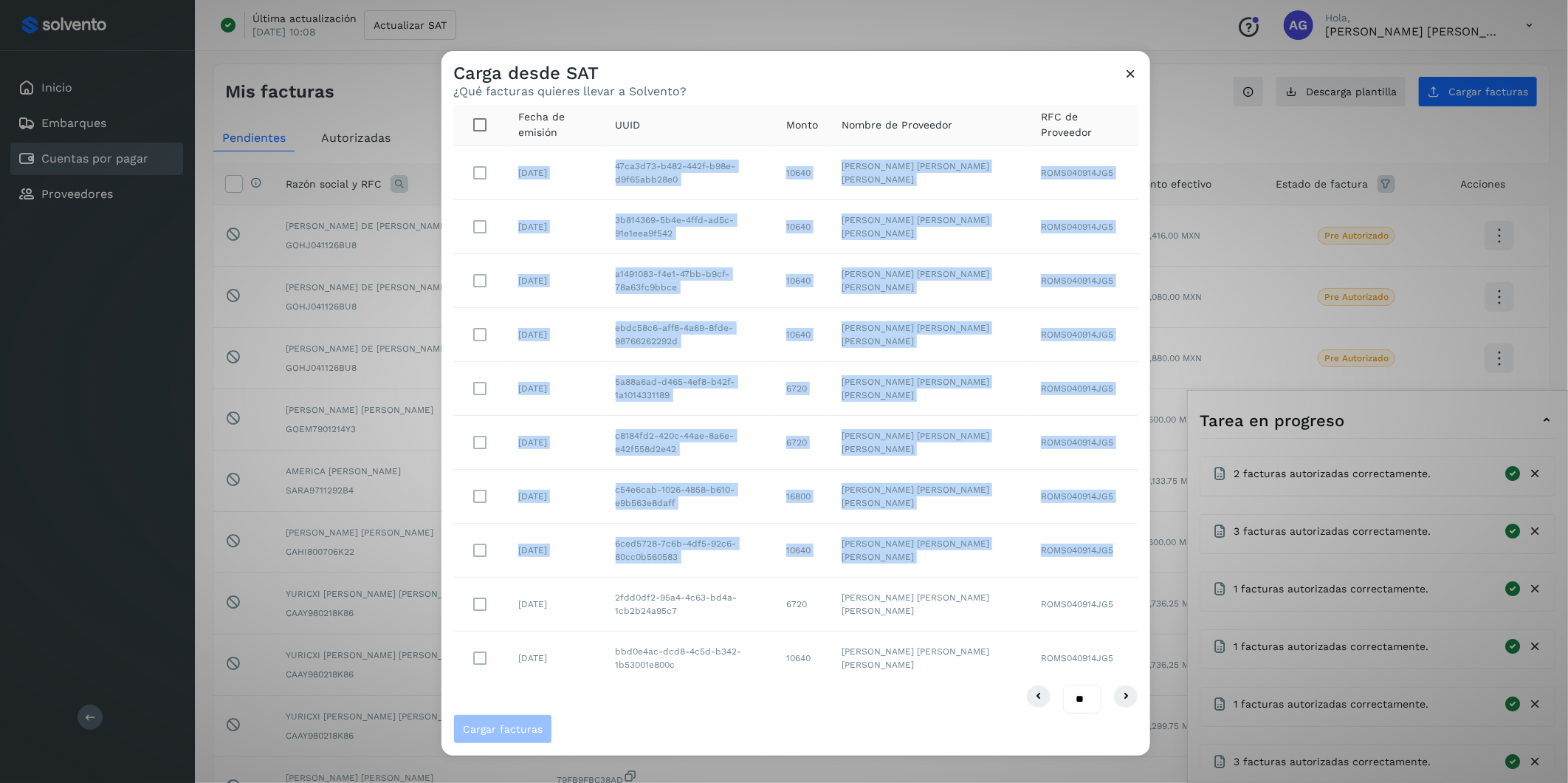
scroll to position [53, 0]
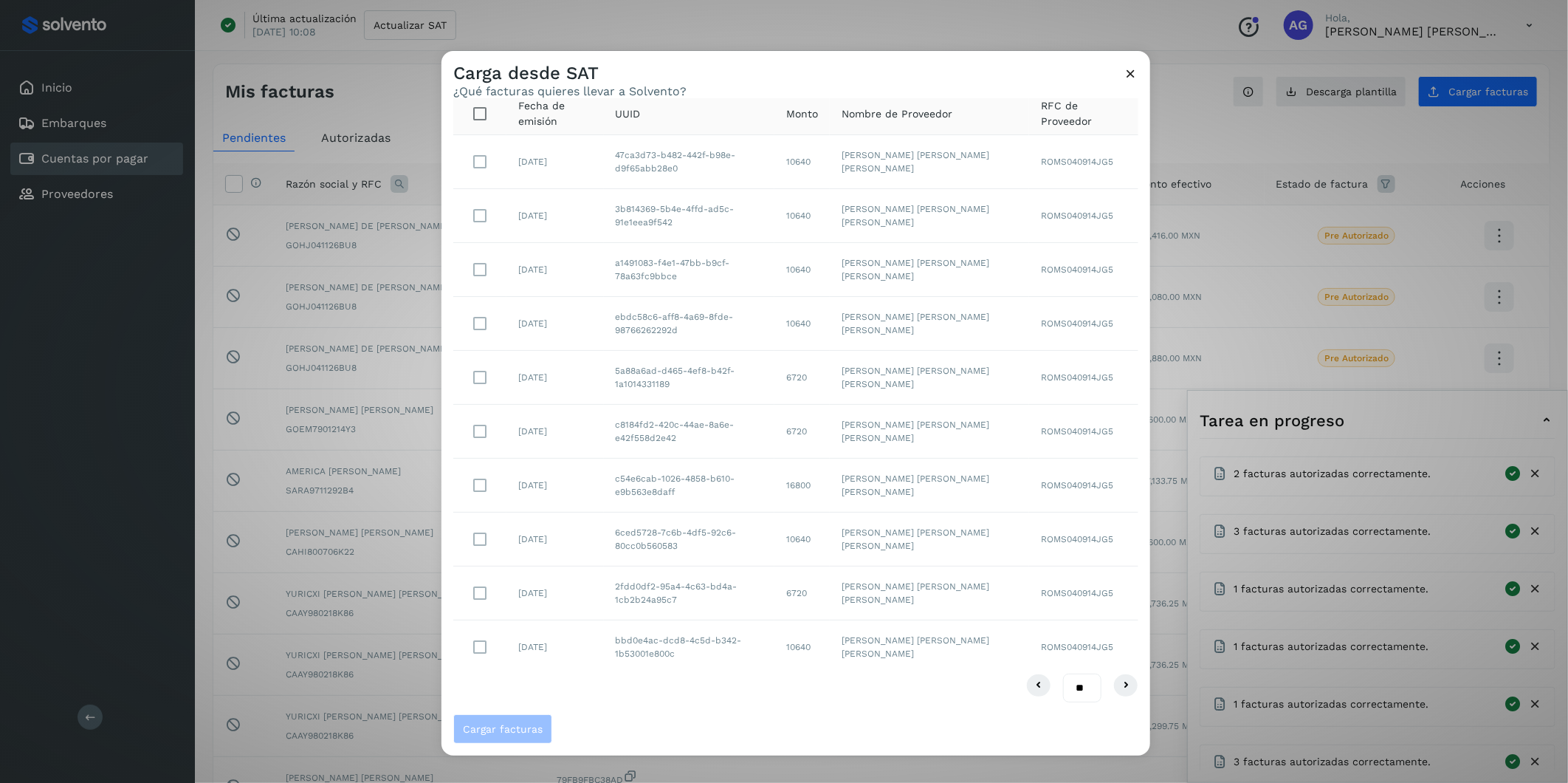
click at [830, 365] on td "6720" at bounding box center [802, 378] width 55 height 54
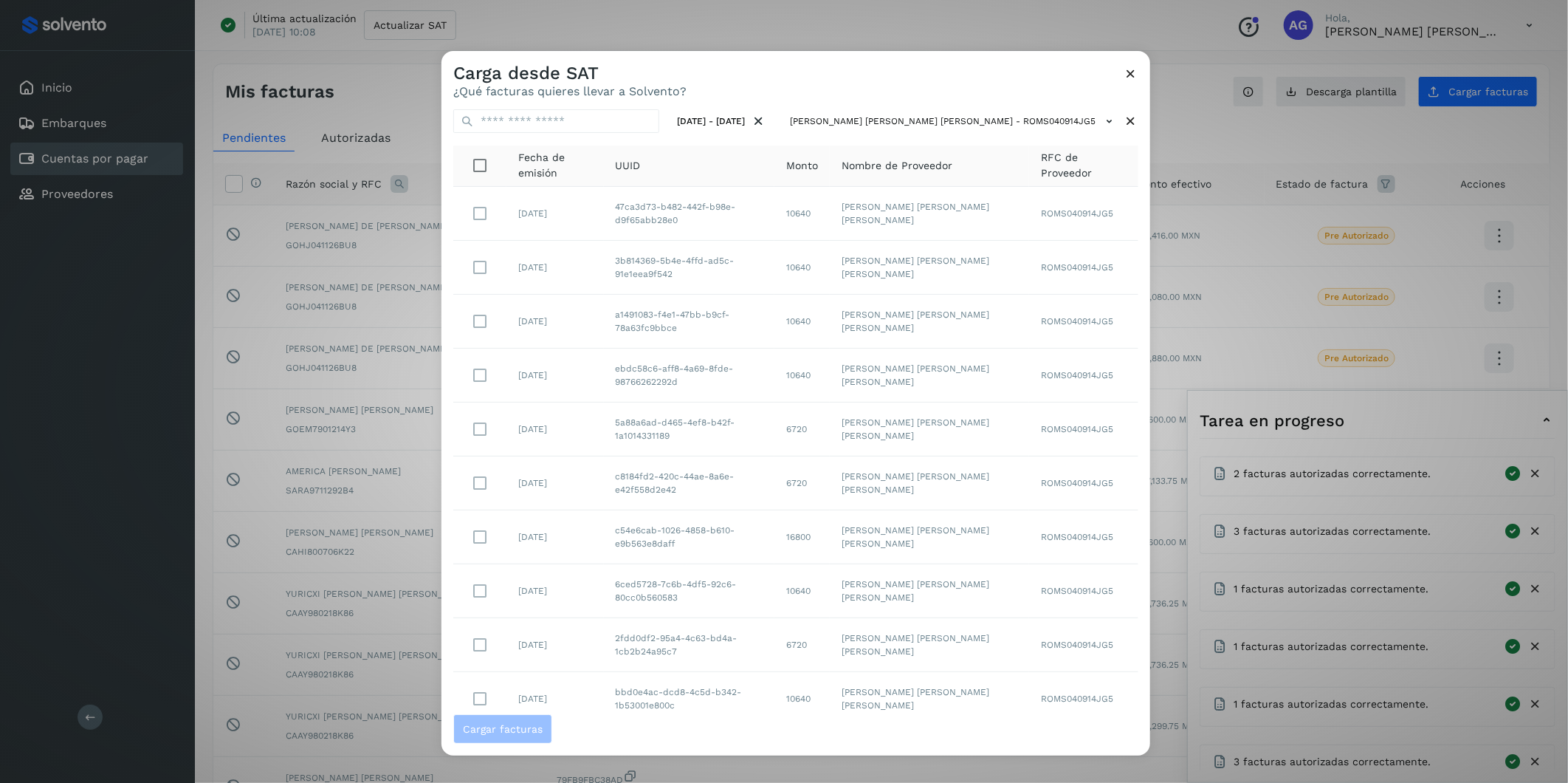
scroll to position [0, 0]
click at [766, 120] on icon at bounding box center [759, 122] width 16 height 16
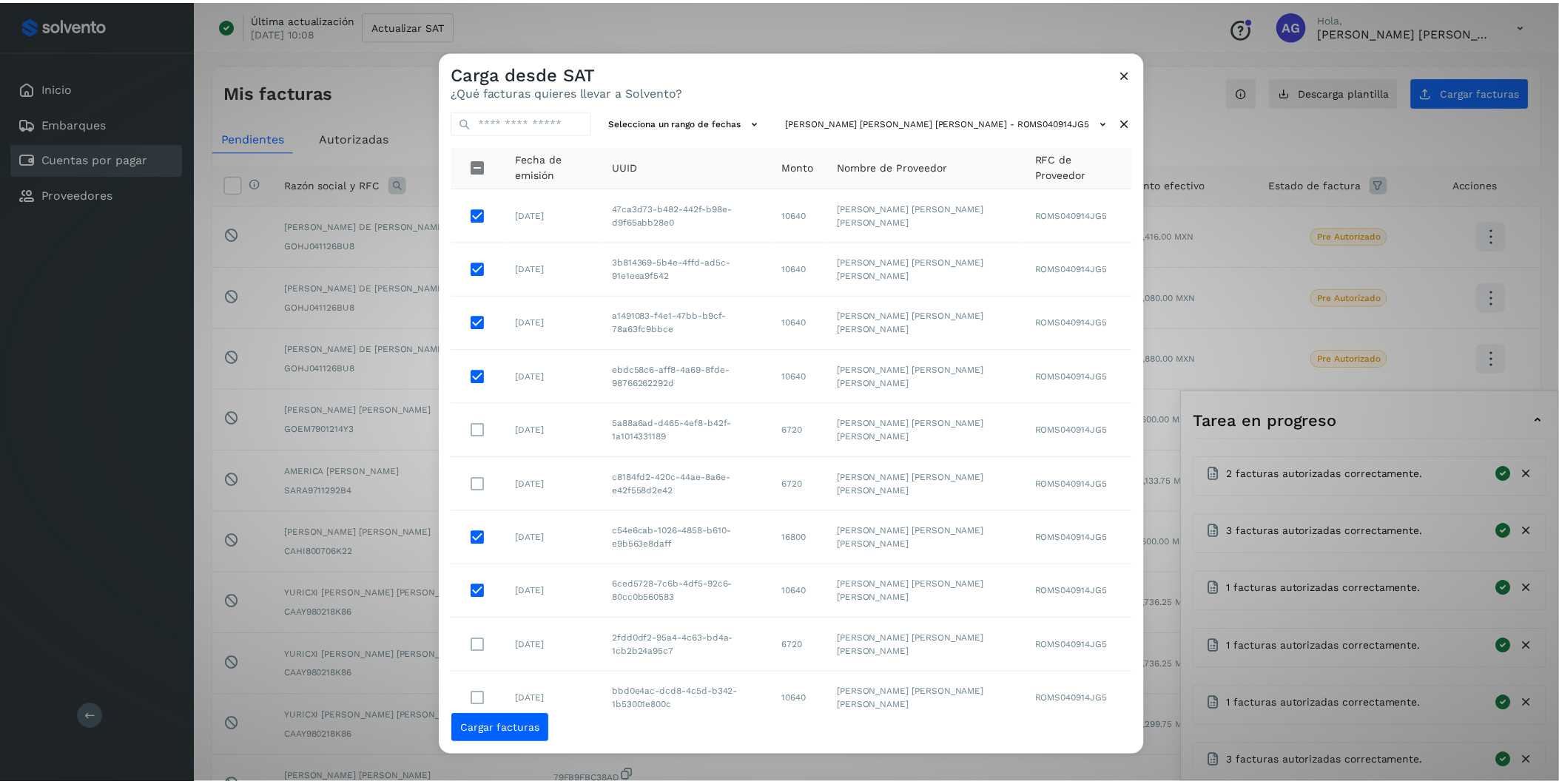
scroll to position [53, 0]
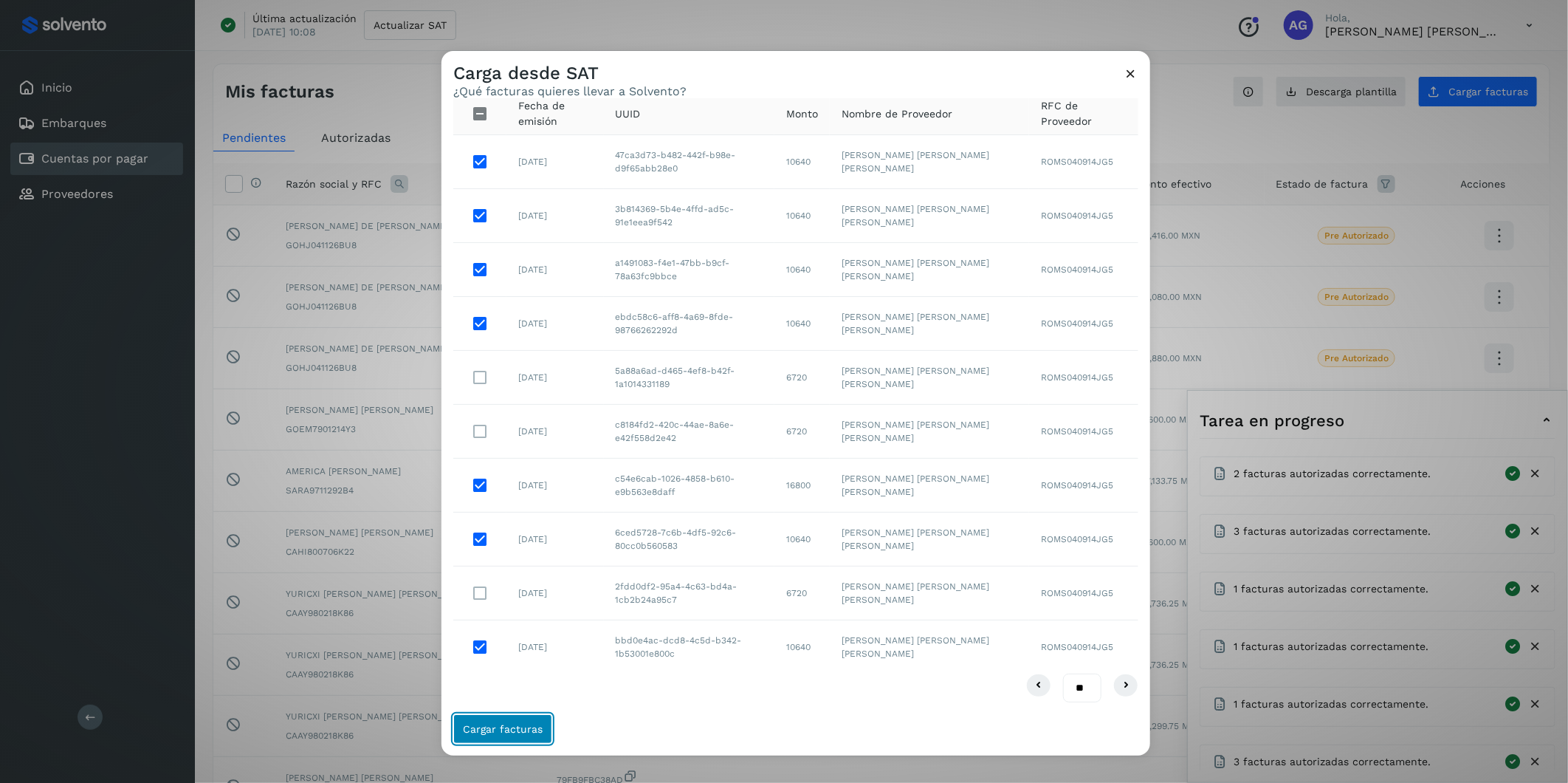
click at [519, 487] on span "Cargar facturas" at bounding box center [502, 729] width 80 height 10
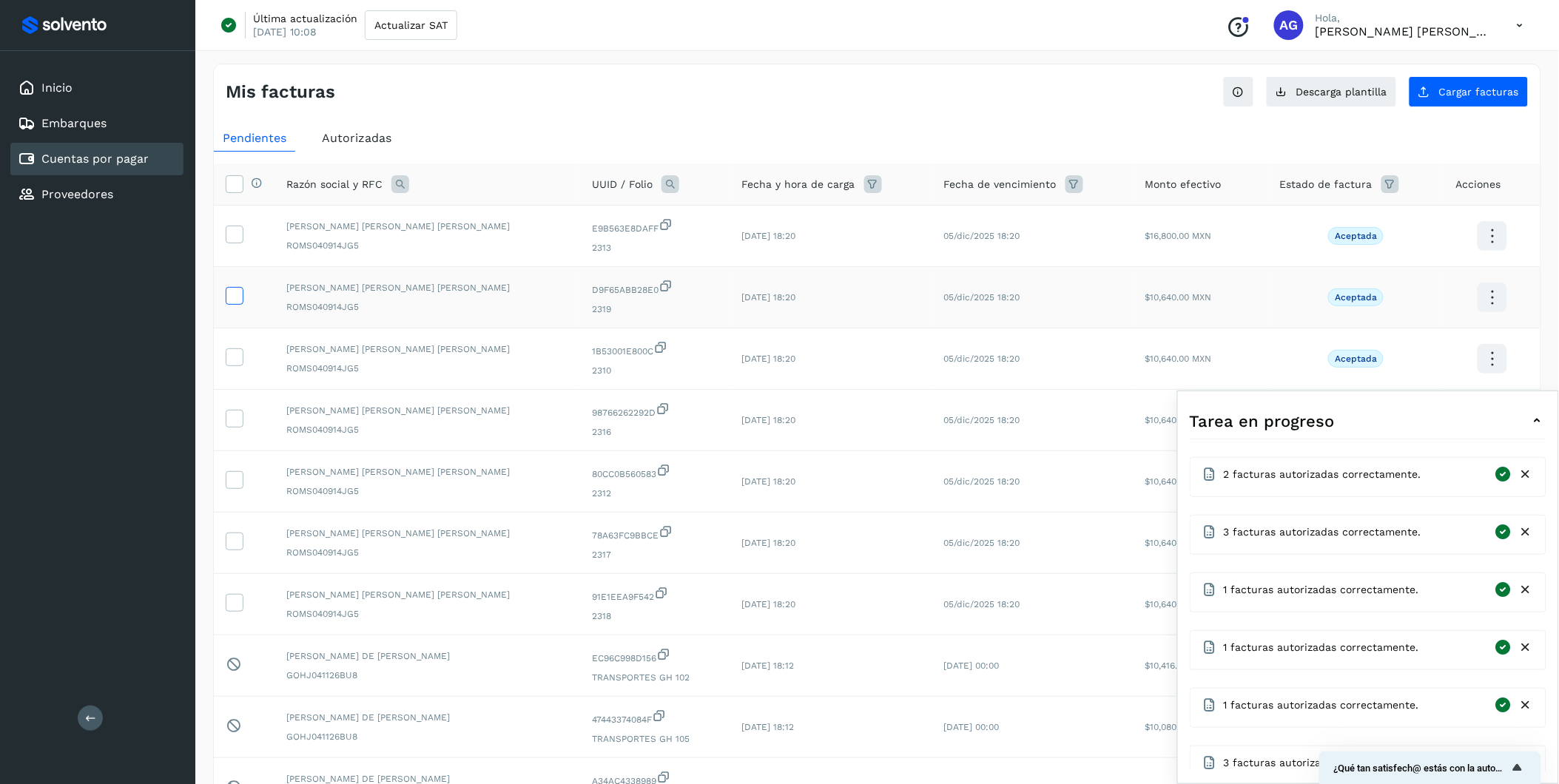
click at [237, 304] on span at bounding box center [234, 299] width 16 height 10
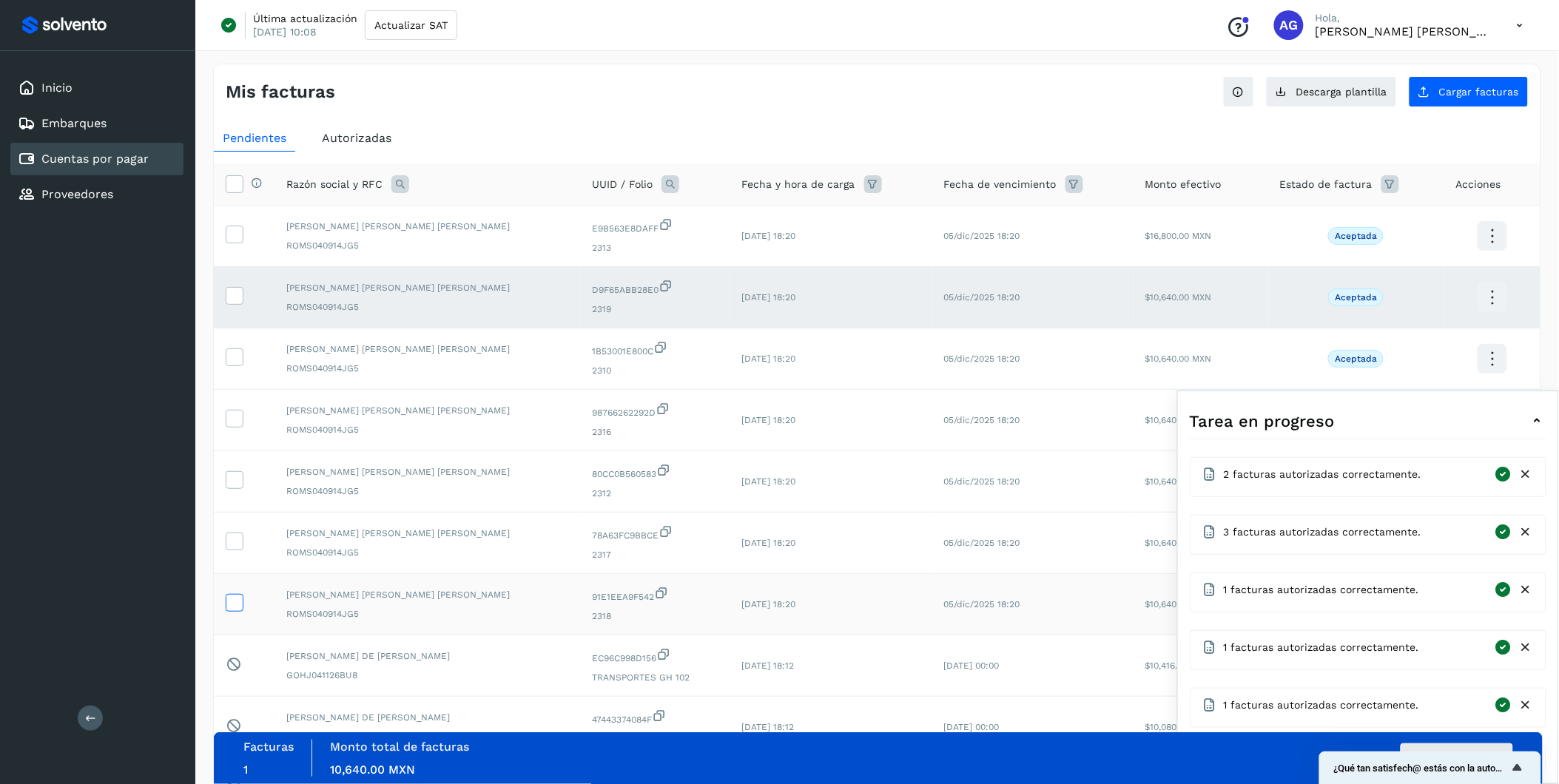
click at [230, 487] on icon at bounding box center [234, 601] width 16 height 16
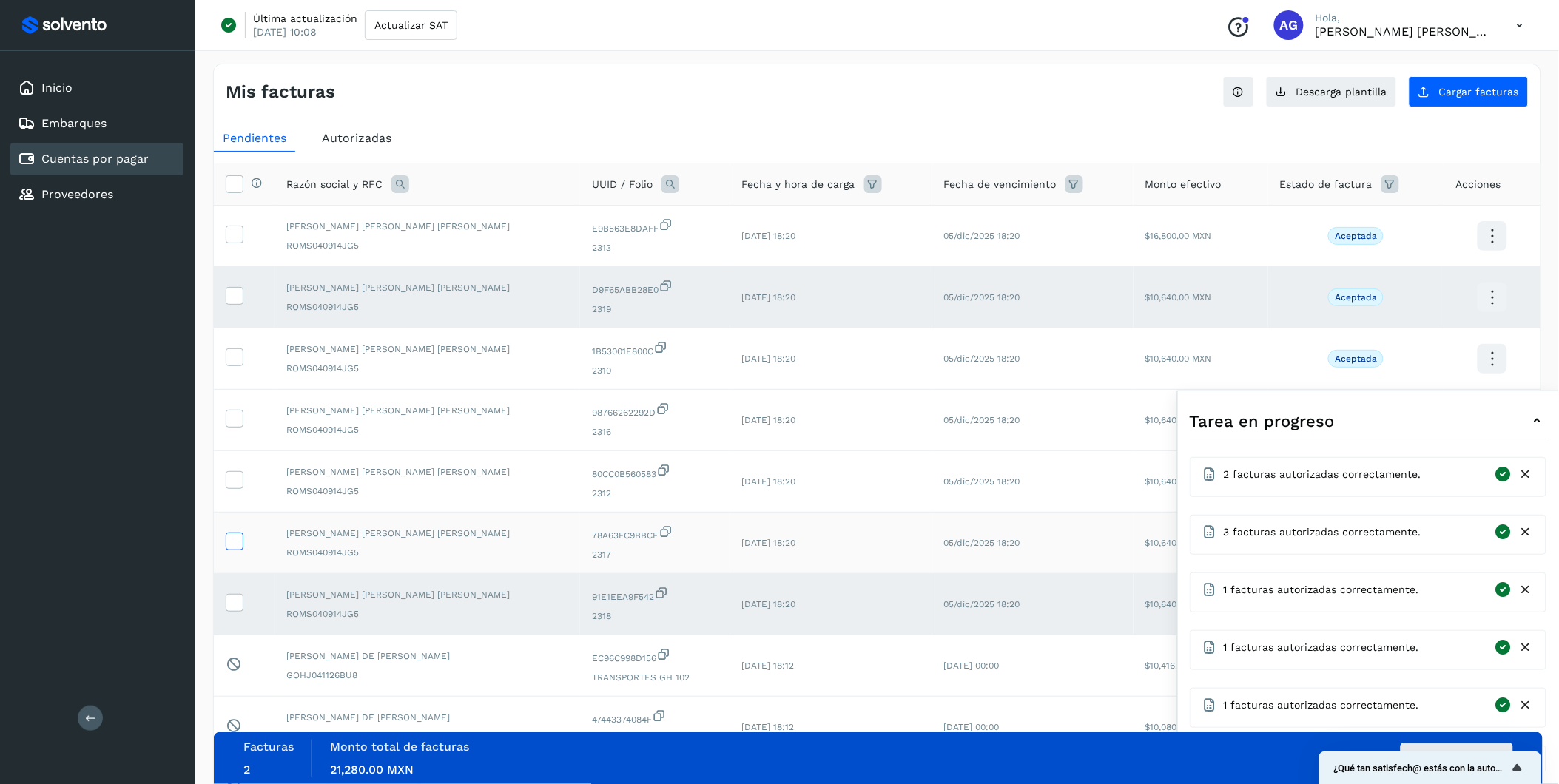
click at [229, 487] on icon at bounding box center [234, 540] width 16 height 16
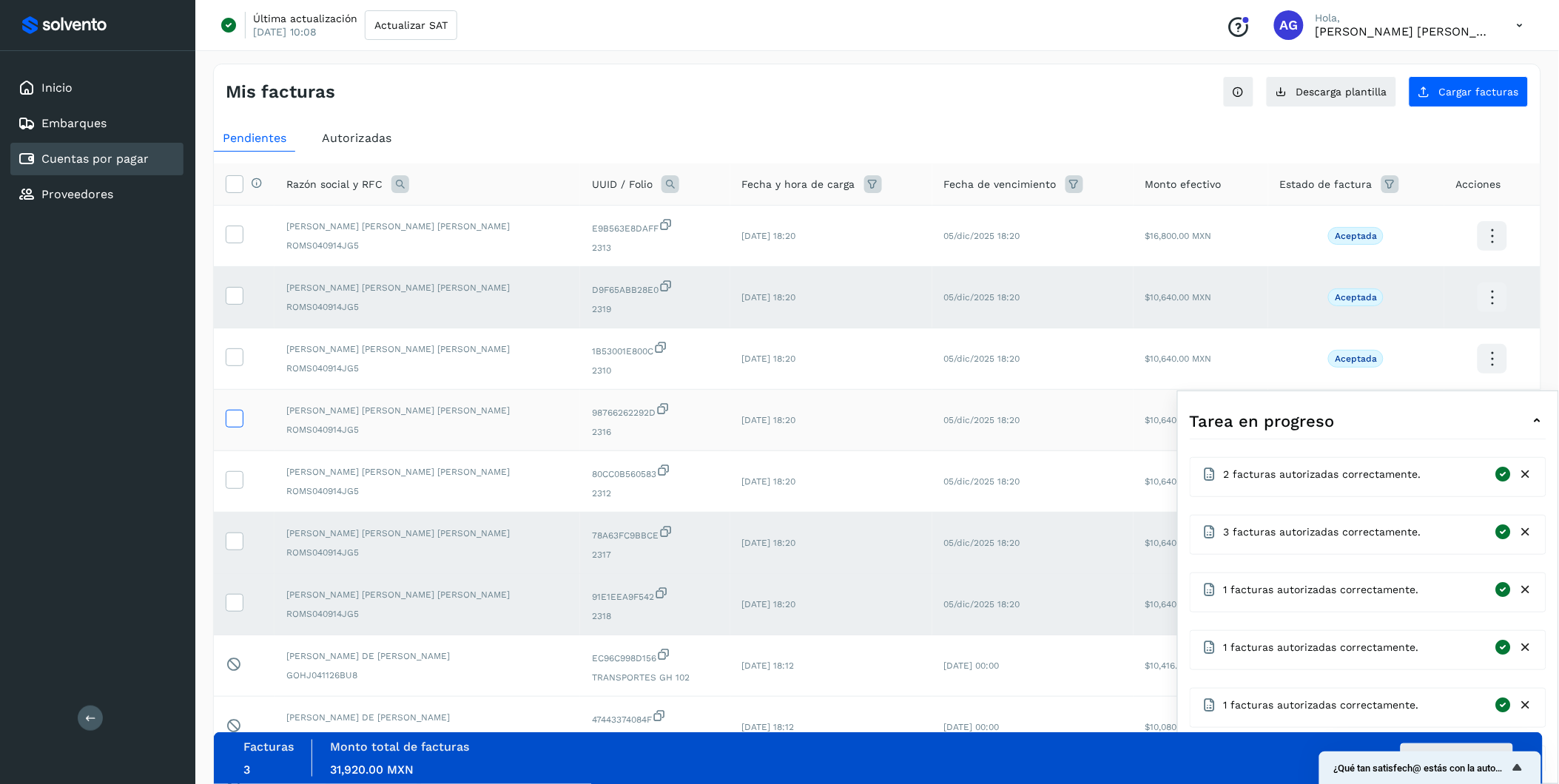
click at [232, 427] on span at bounding box center [234, 422] width 16 height 10
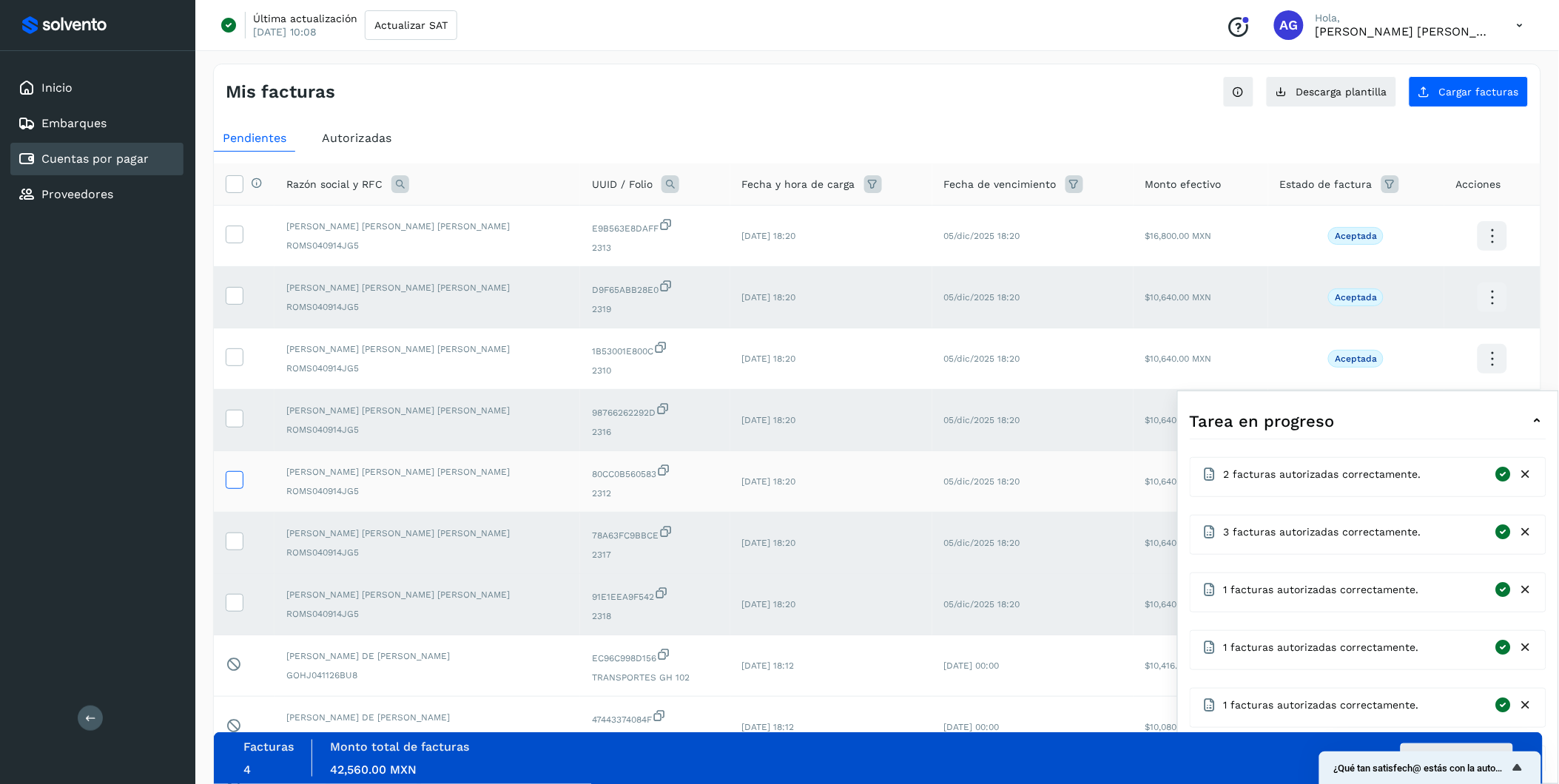
click at [235, 479] on icon at bounding box center [234, 478] width 16 height 16
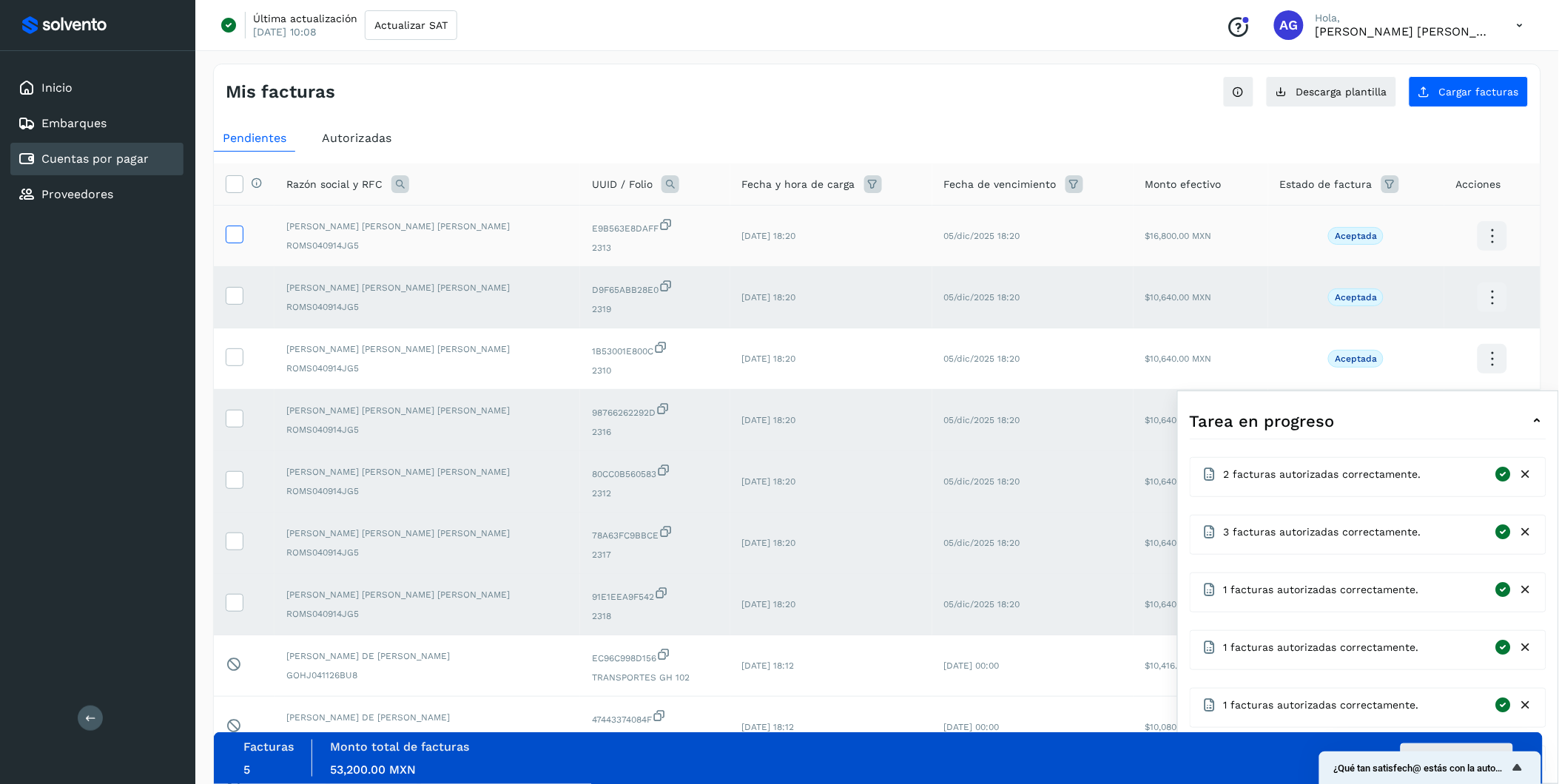
click at [233, 234] on icon at bounding box center [234, 233] width 16 height 16
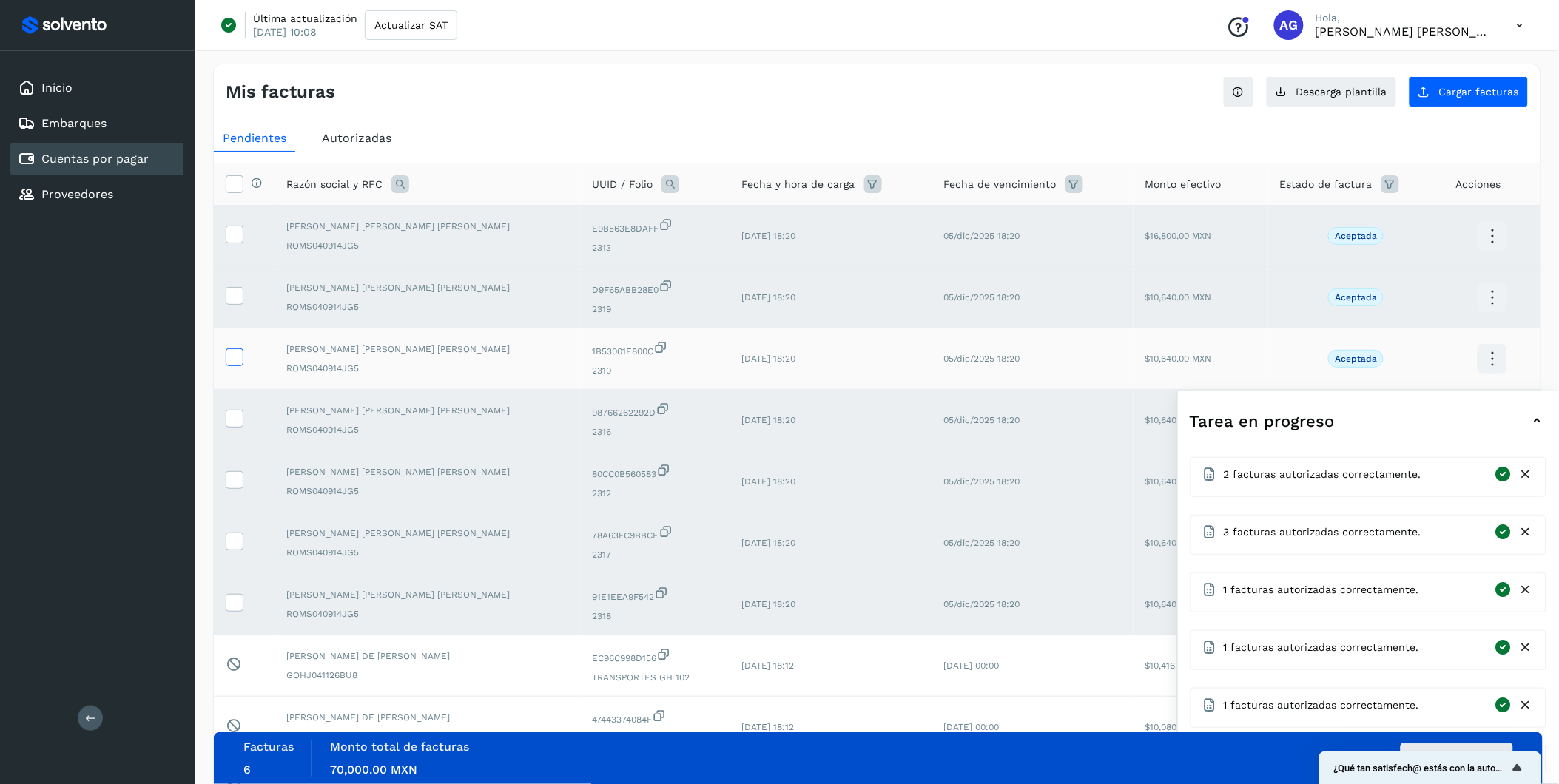
click at [237, 353] on icon at bounding box center [234, 356] width 16 height 16
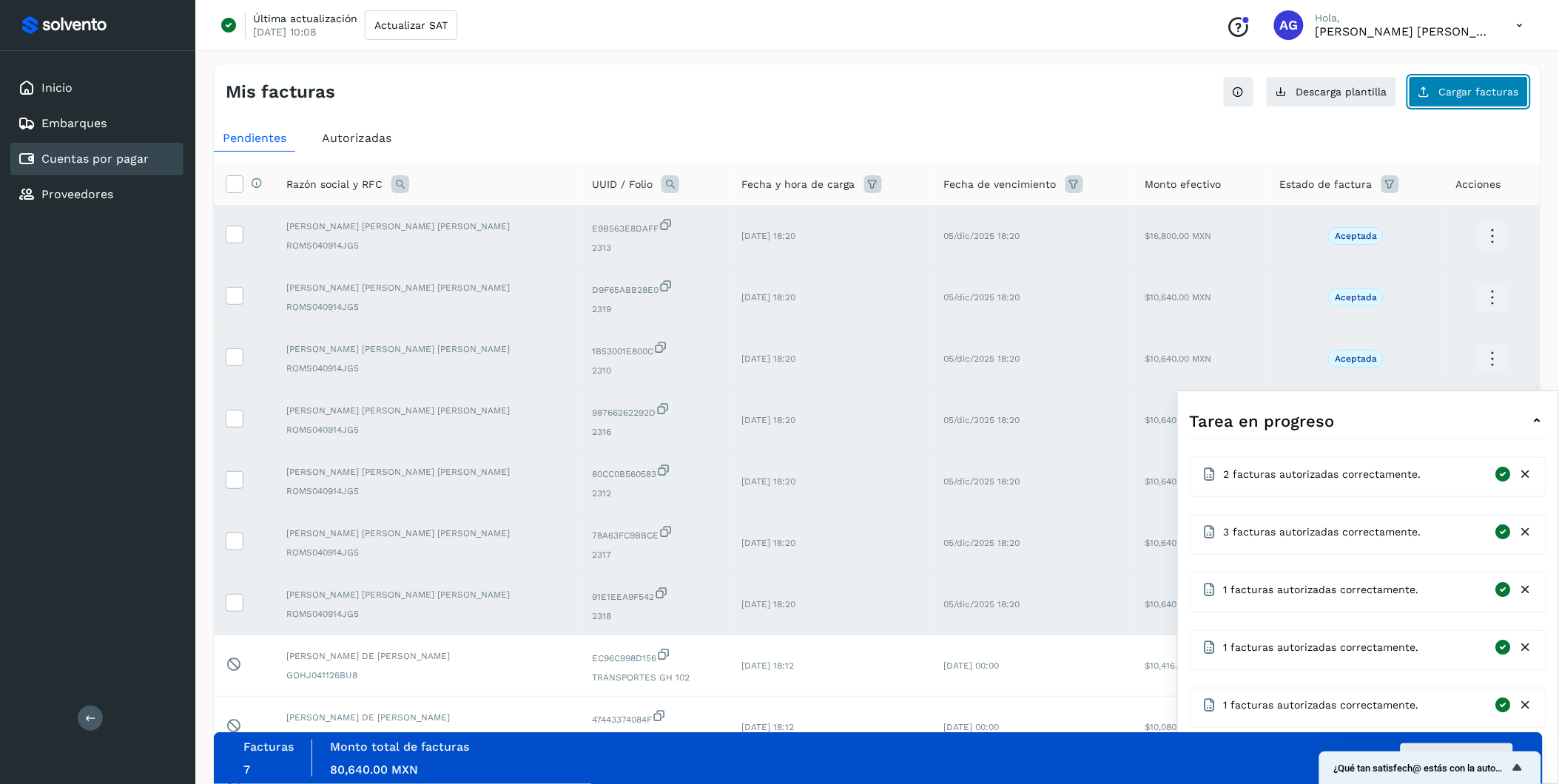
click at [1045, 88] on icon at bounding box center [1425, 92] width 12 height 12
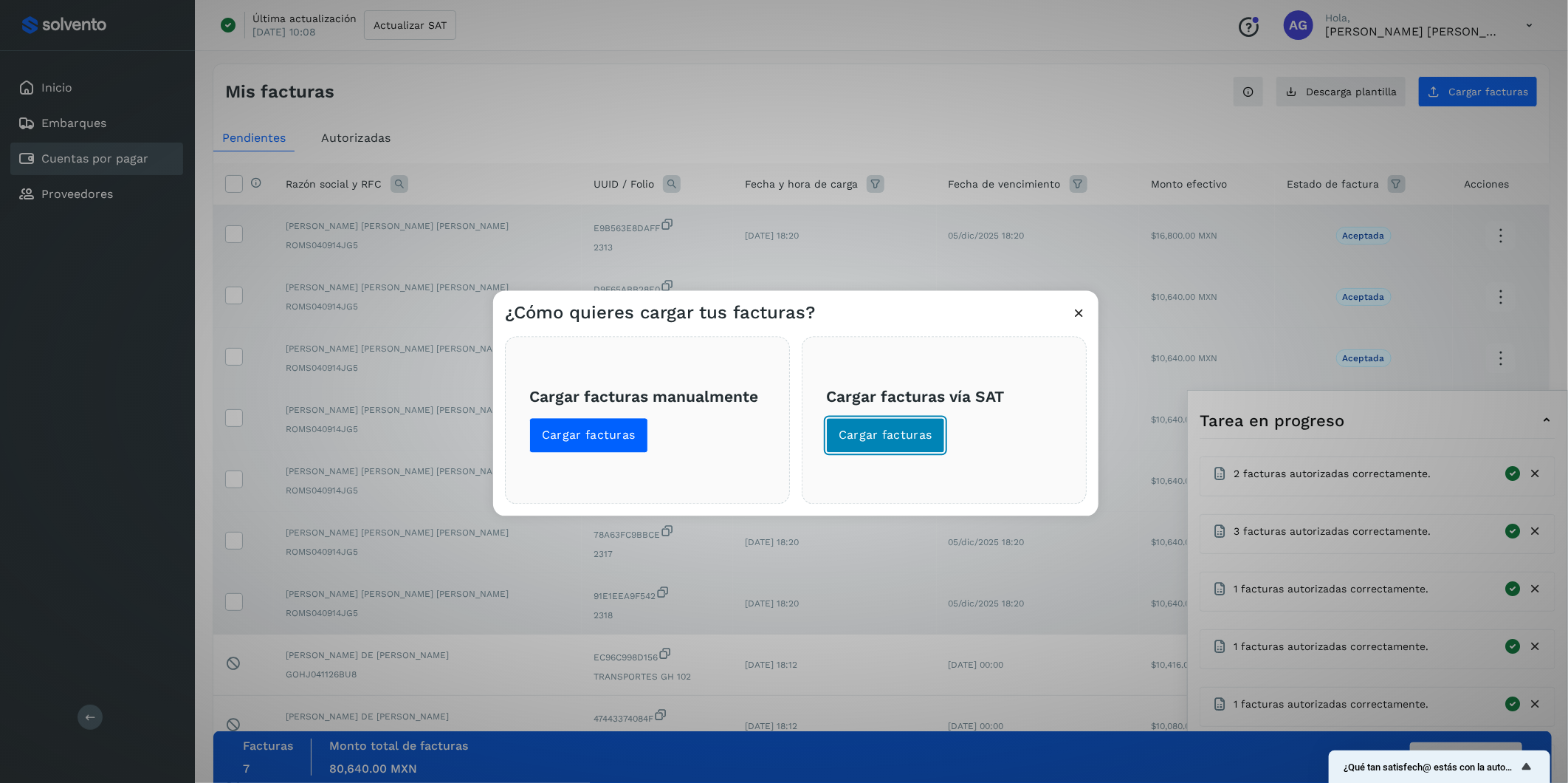
click at [889, 449] on button "Cargar facturas" at bounding box center [885, 435] width 119 height 35
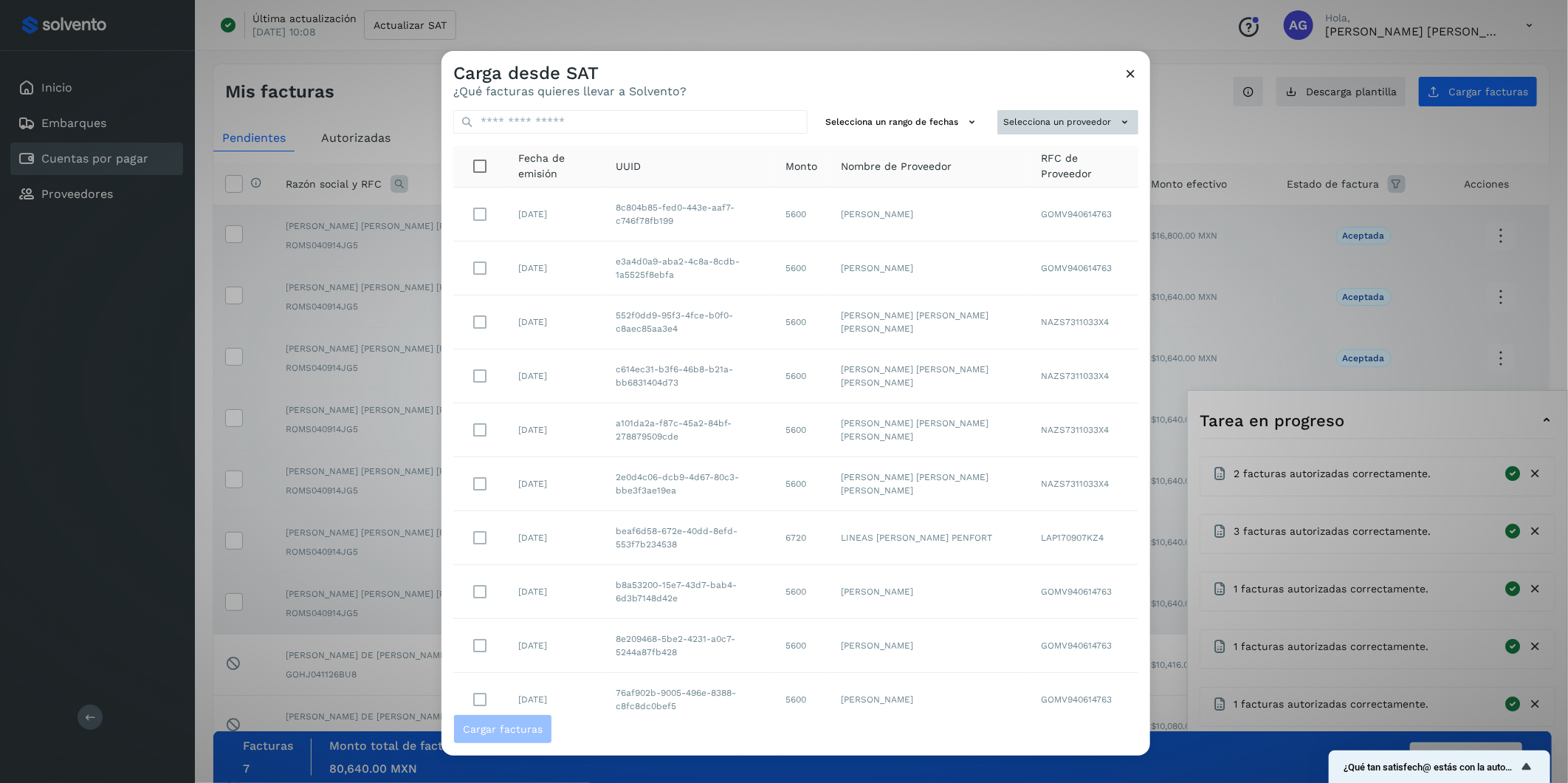
click at [1043, 134] on button "Selecciona un proveedor" at bounding box center [1068, 122] width 141 height 25
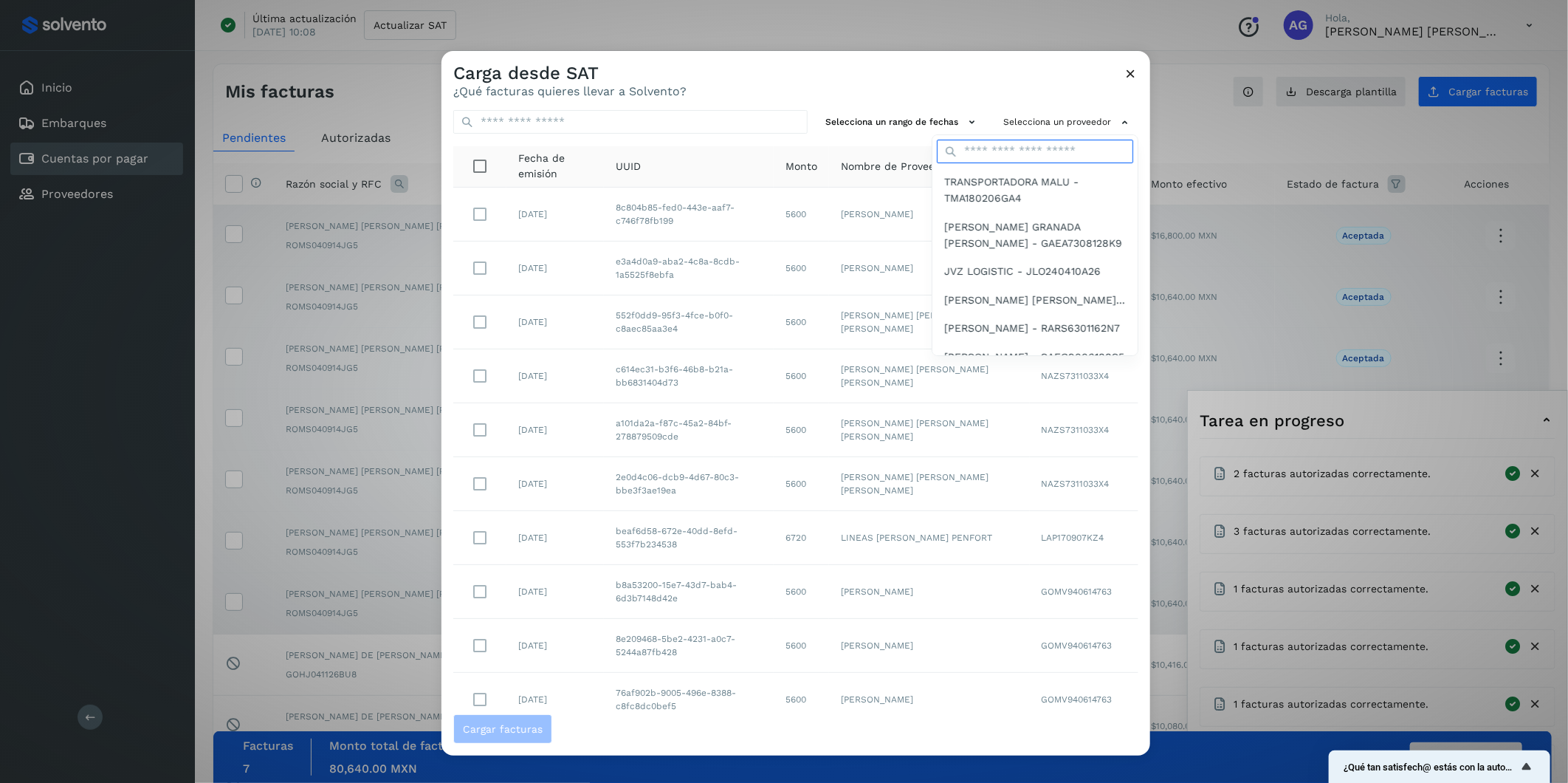
click at [1005, 150] on input "text" at bounding box center [1035, 152] width 197 height 24
click at [771, 129] on div at bounding box center [1226, 442] width 1568 height 783
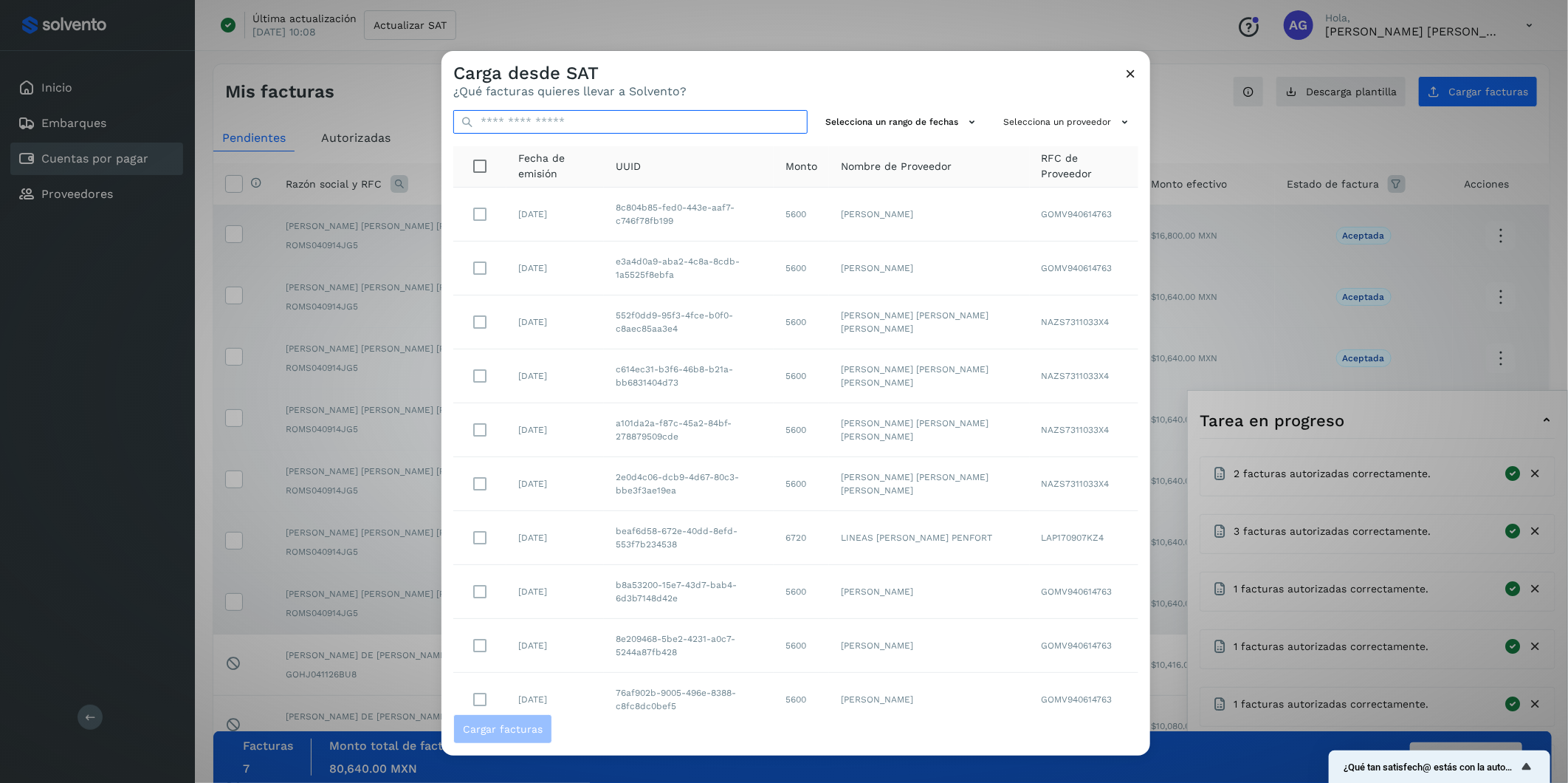
click at [756, 115] on input "text" at bounding box center [631, 122] width 354 height 24
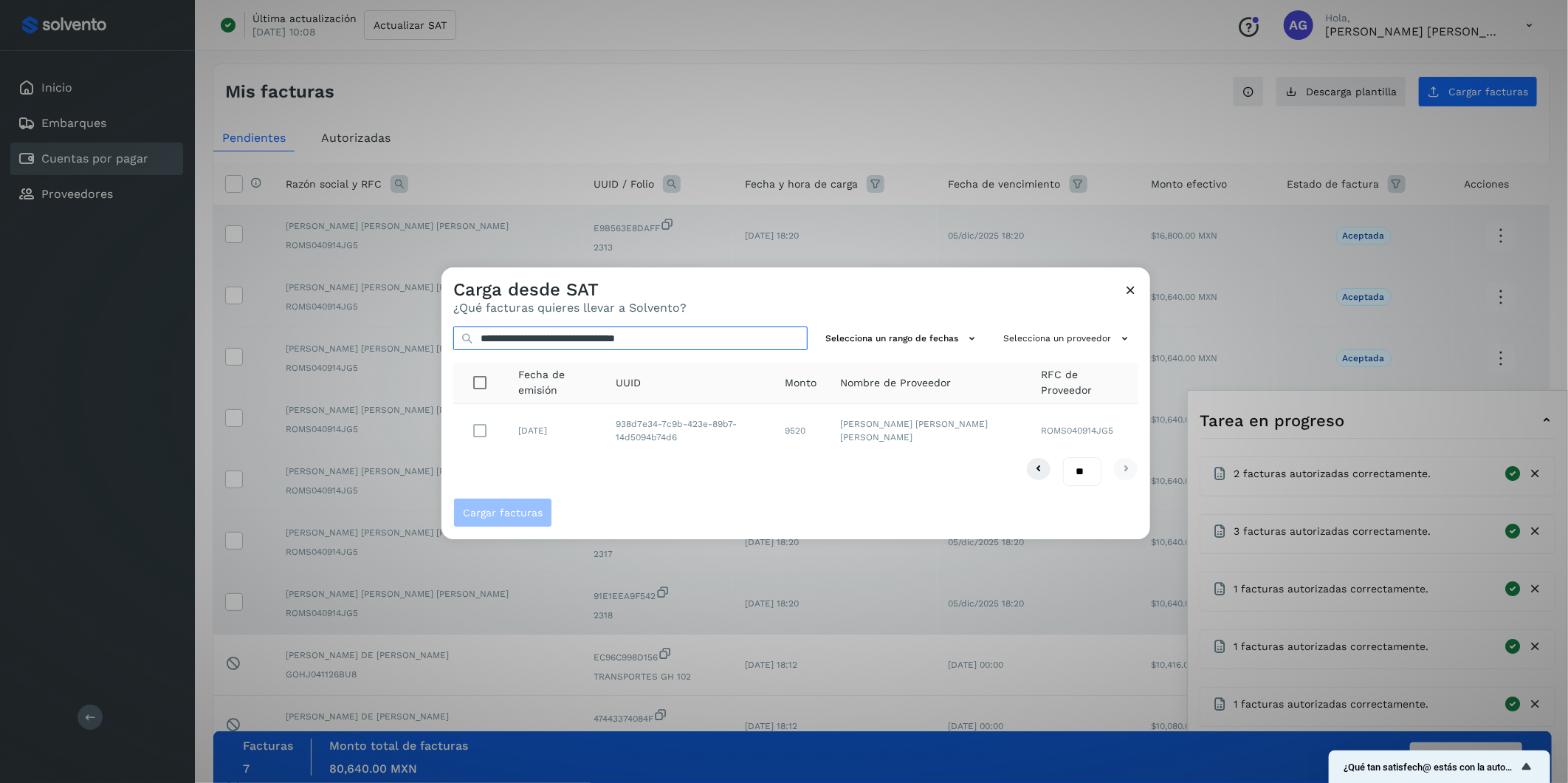
type input "**********"
click at [484, 487] on span "Cargar facturas" at bounding box center [502, 513] width 80 height 10
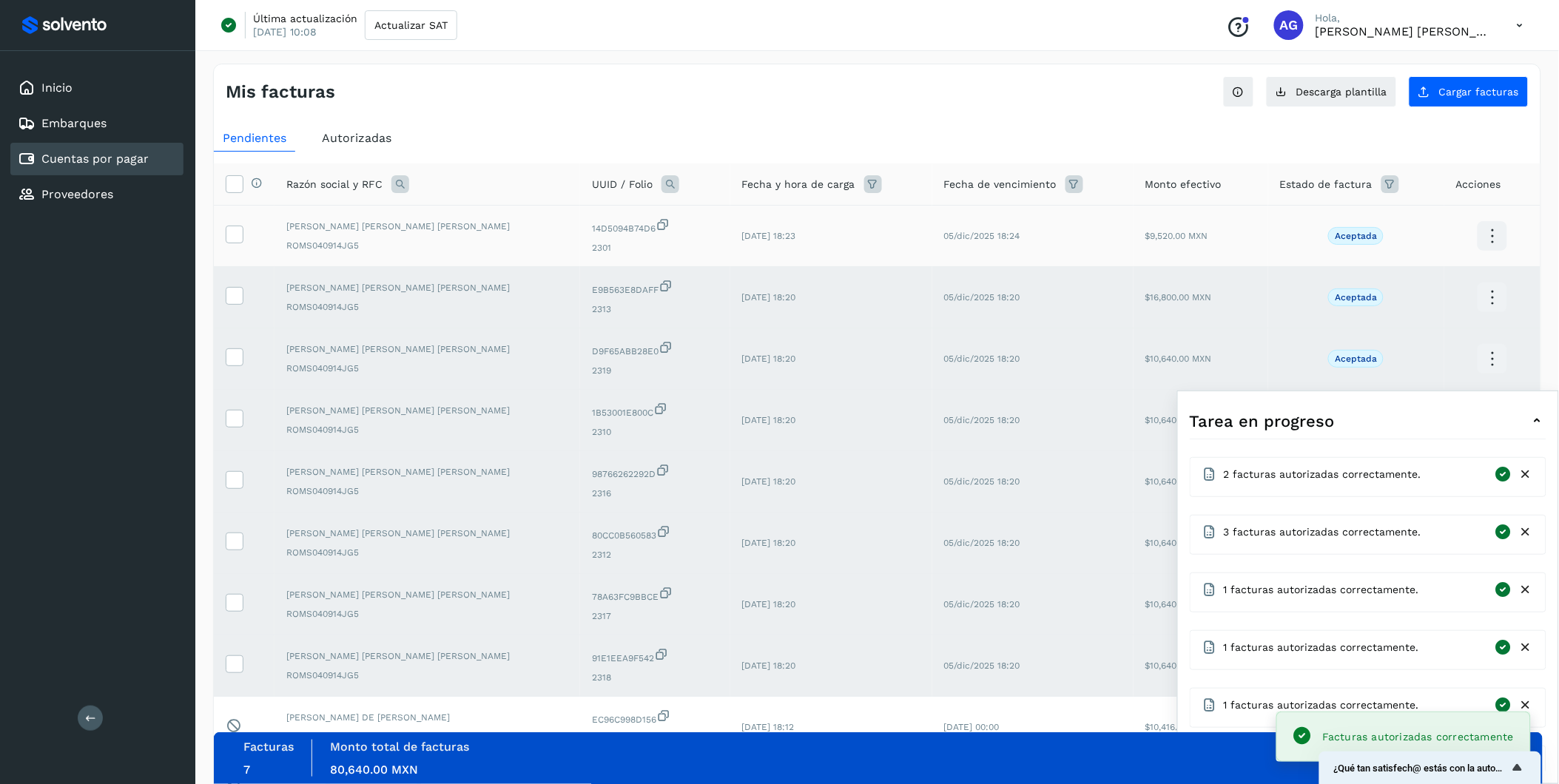
click at [223, 230] on td at bounding box center [243, 237] width 61 height 61
click at [230, 235] on icon at bounding box center [234, 233] width 16 height 16
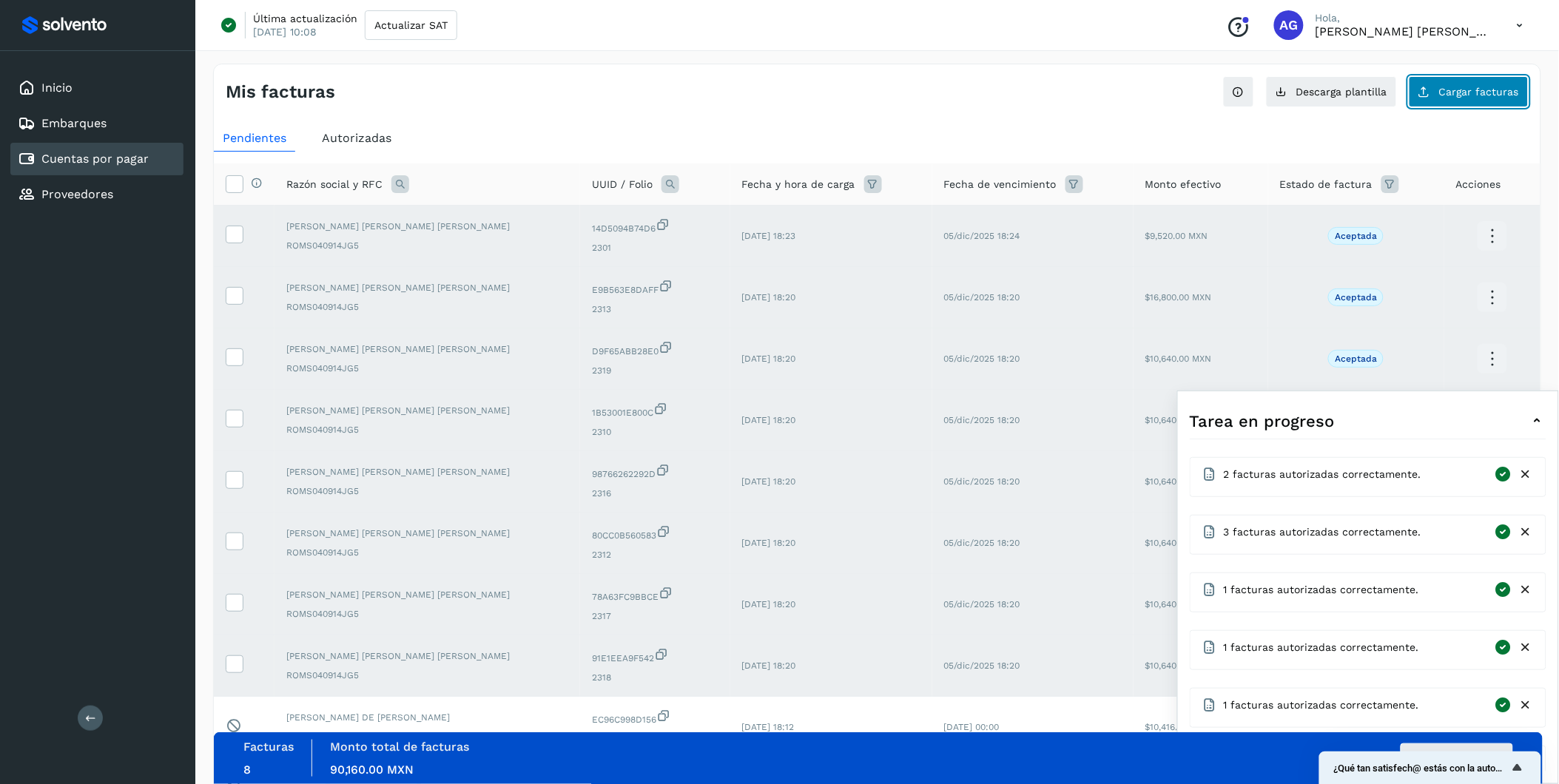
click at [1045, 93] on icon at bounding box center [1425, 92] width 12 height 12
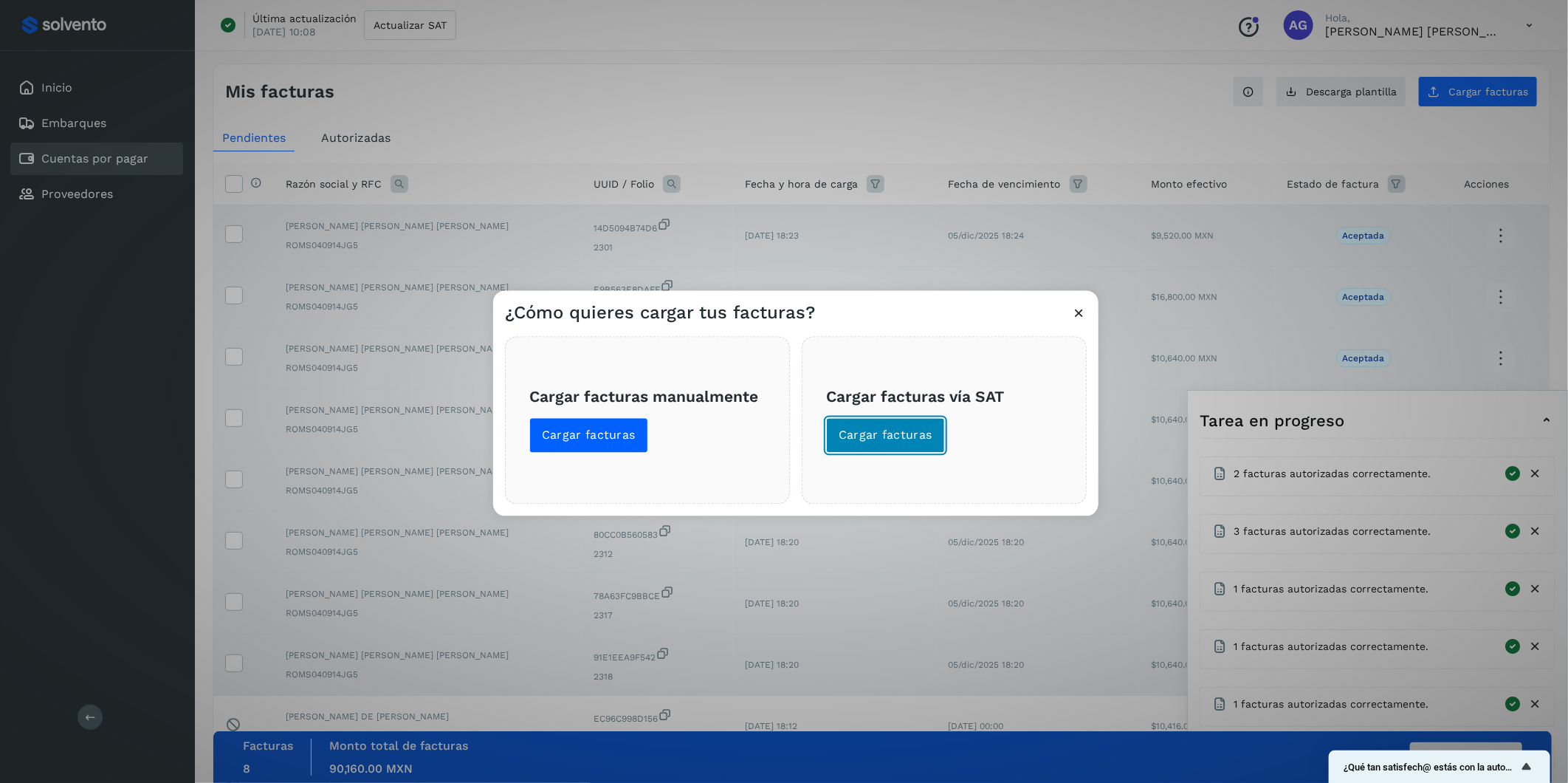
click at [928, 426] on button "Cargar facturas" at bounding box center [885, 435] width 119 height 35
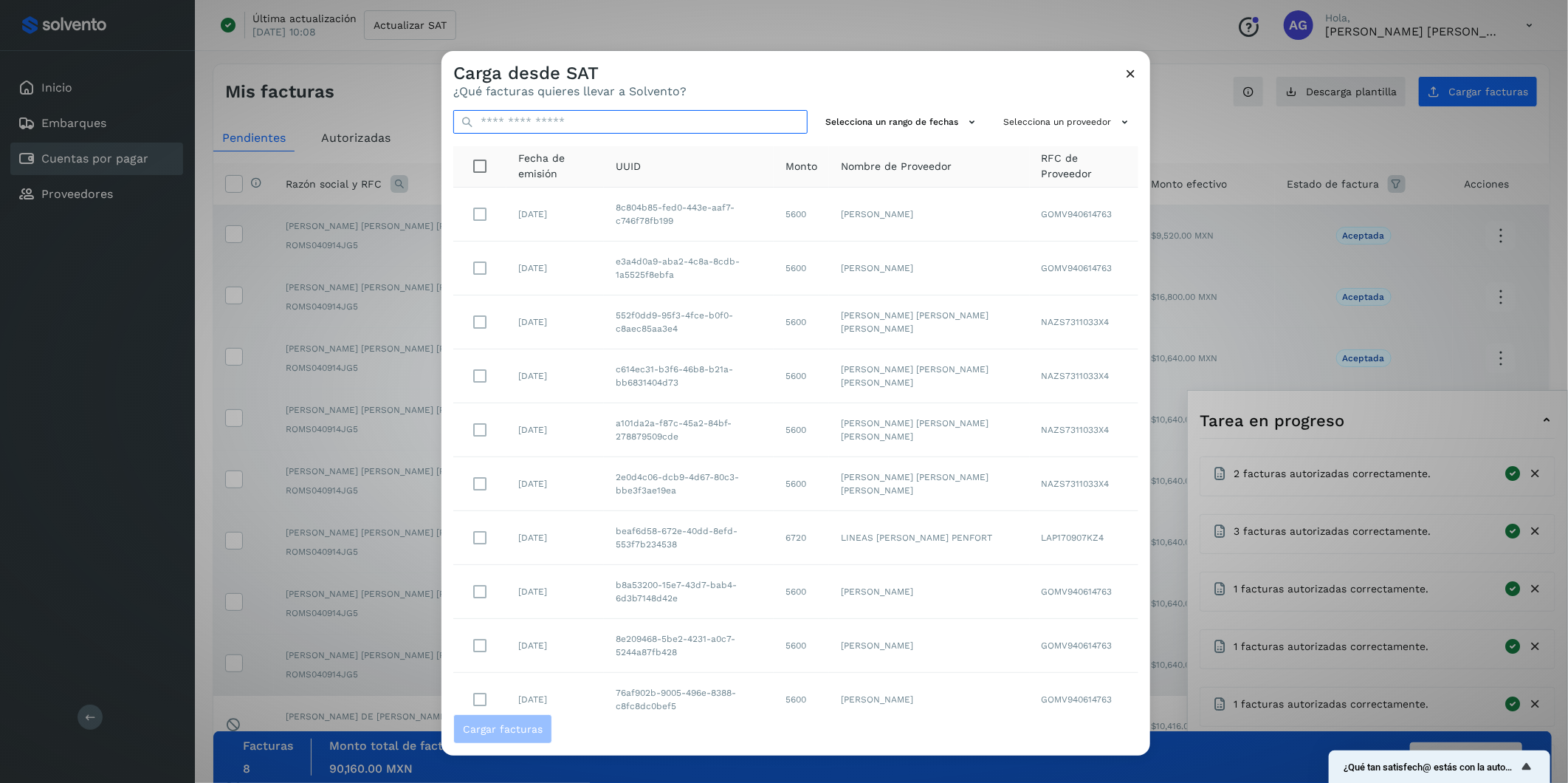
click at [638, 124] on input "text" at bounding box center [631, 122] width 354 height 24
type input "**********"
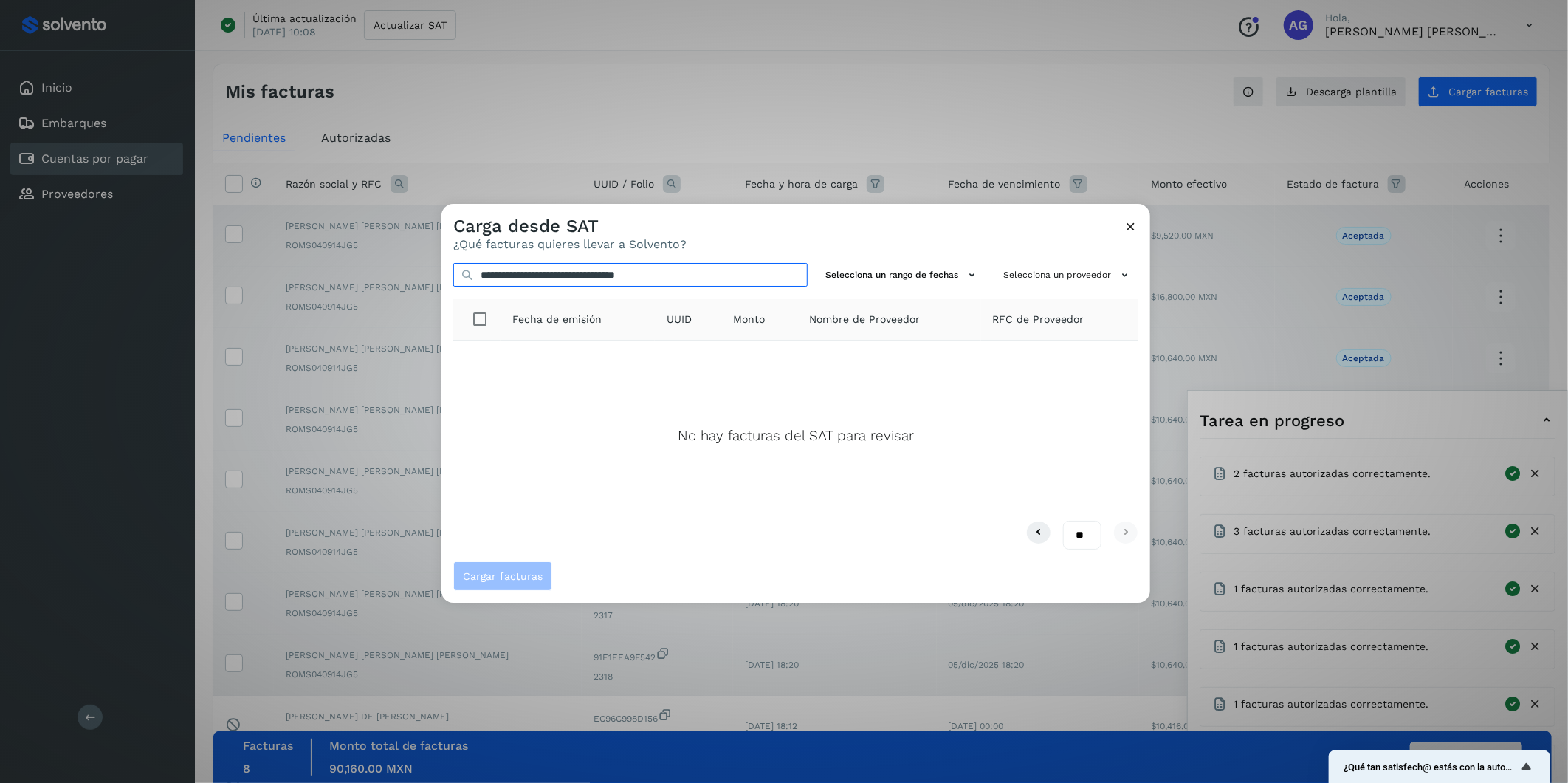
drag, startPoint x: 709, startPoint y: 276, endPoint x: 308, endPoint y: 268, distance: 401.1
click at [308, 268] on div "**********" at bounding box center [784, 391] width 1568 height 783
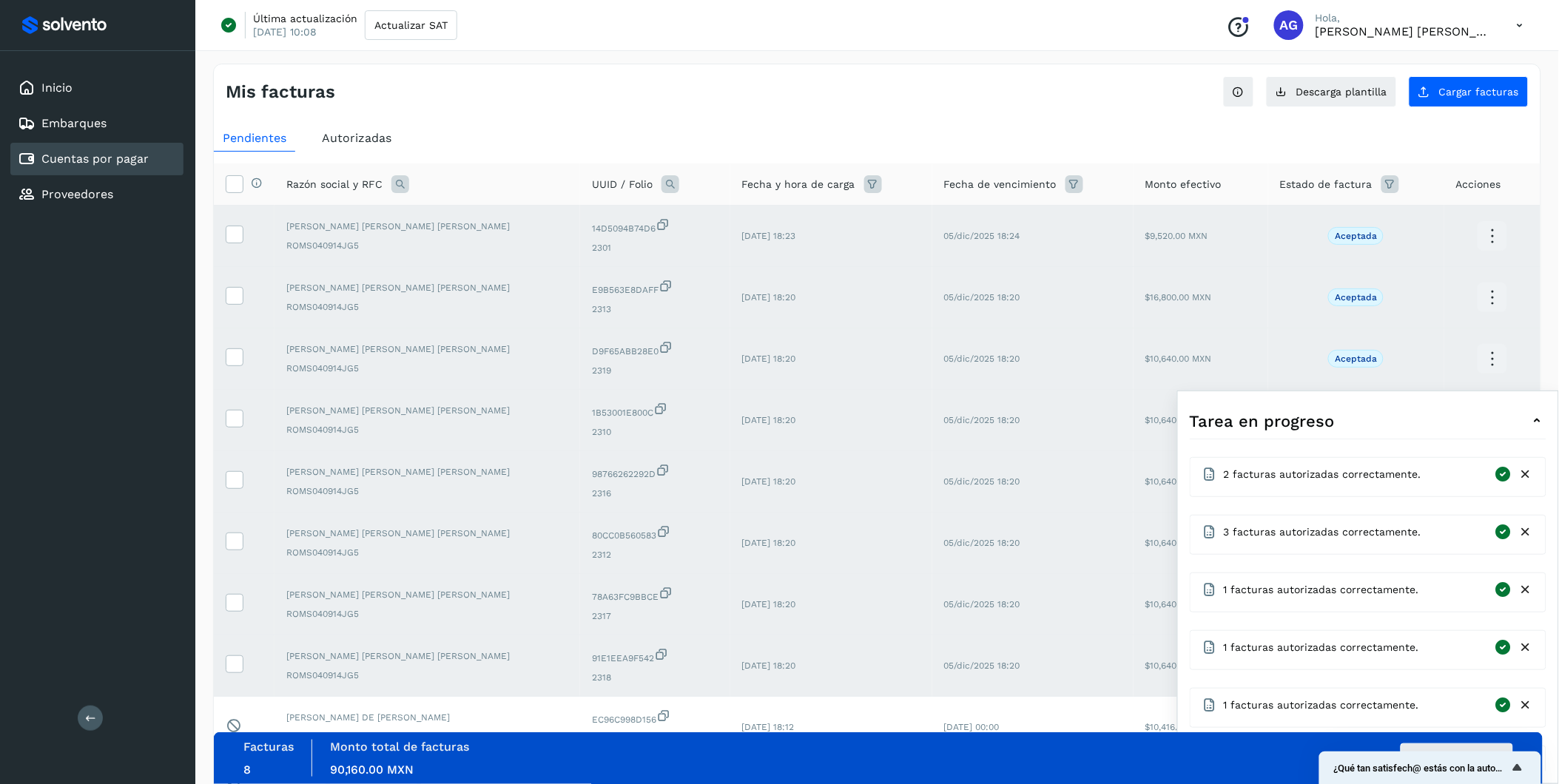
click at [959, 119] on div "Pendientes Autorizadas Selecciona todas las facturas disponibles para autorizac…" at bounding box center [877, 523] width 1327 height 808
